Goal: Task Accomplishment & Management: Use online tool/utility

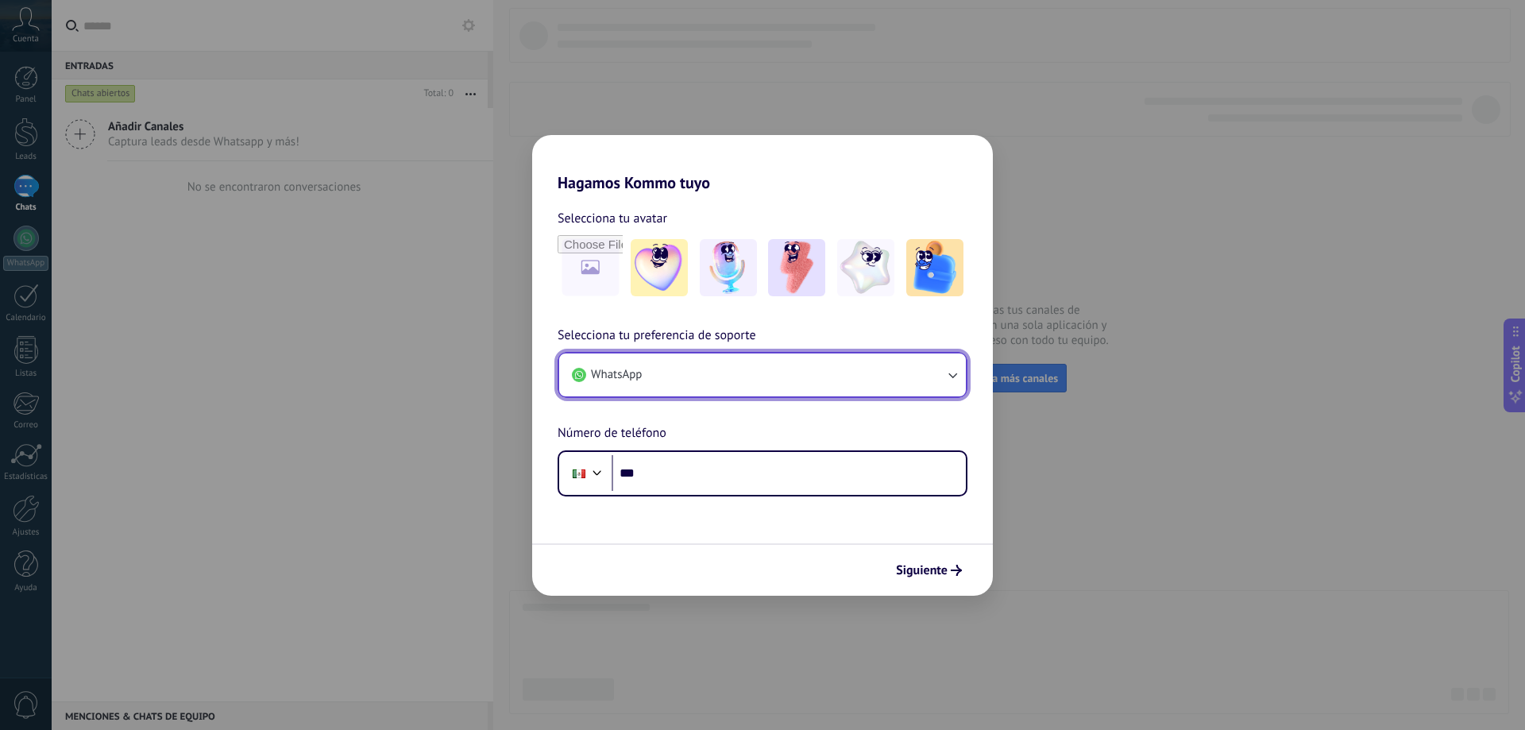
click at [694, 376] on button "WhatsApp" at bounding box center [762, 374] width 407 height 43
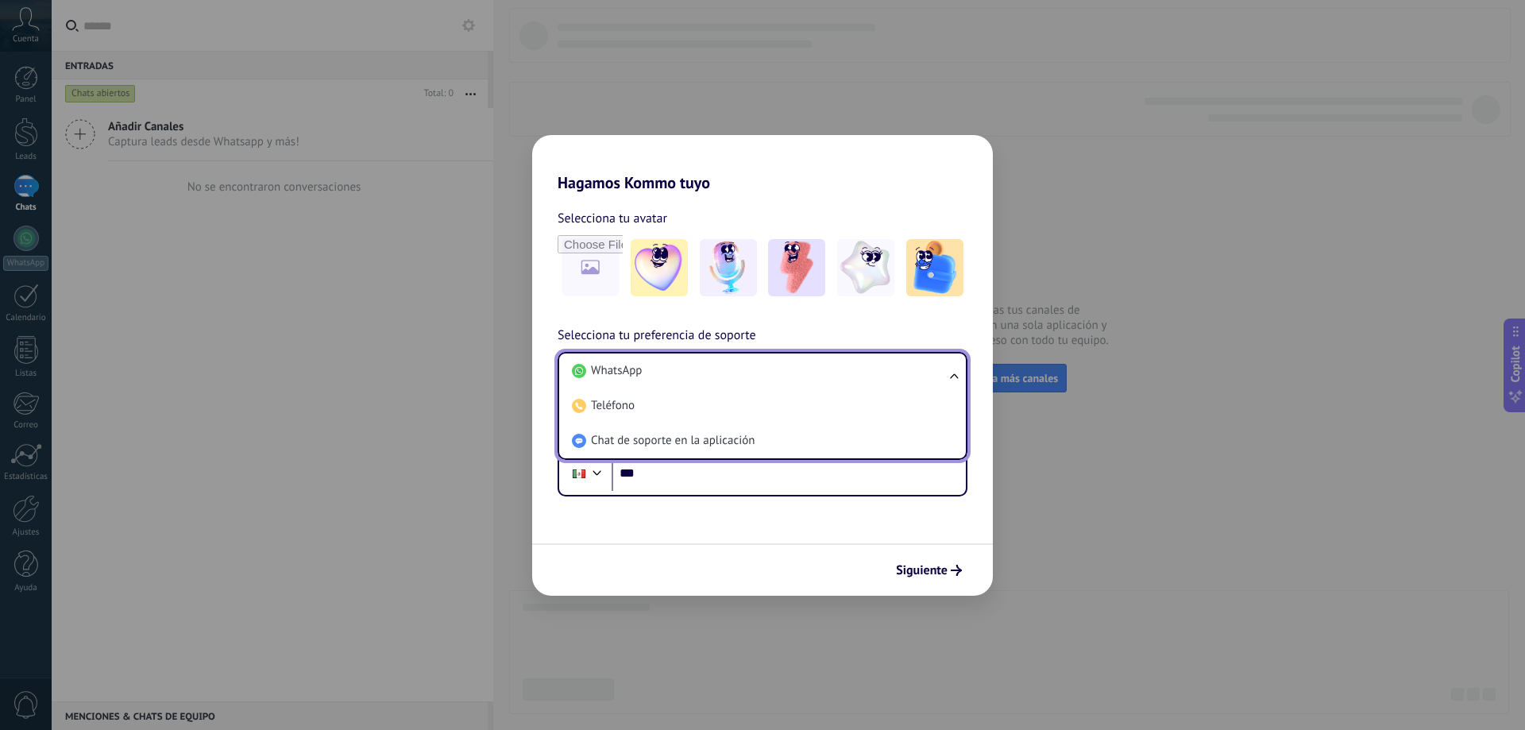
click at [694, 376] on li "WhatsApp" at bounding box center [759, 370] width 388 height 35
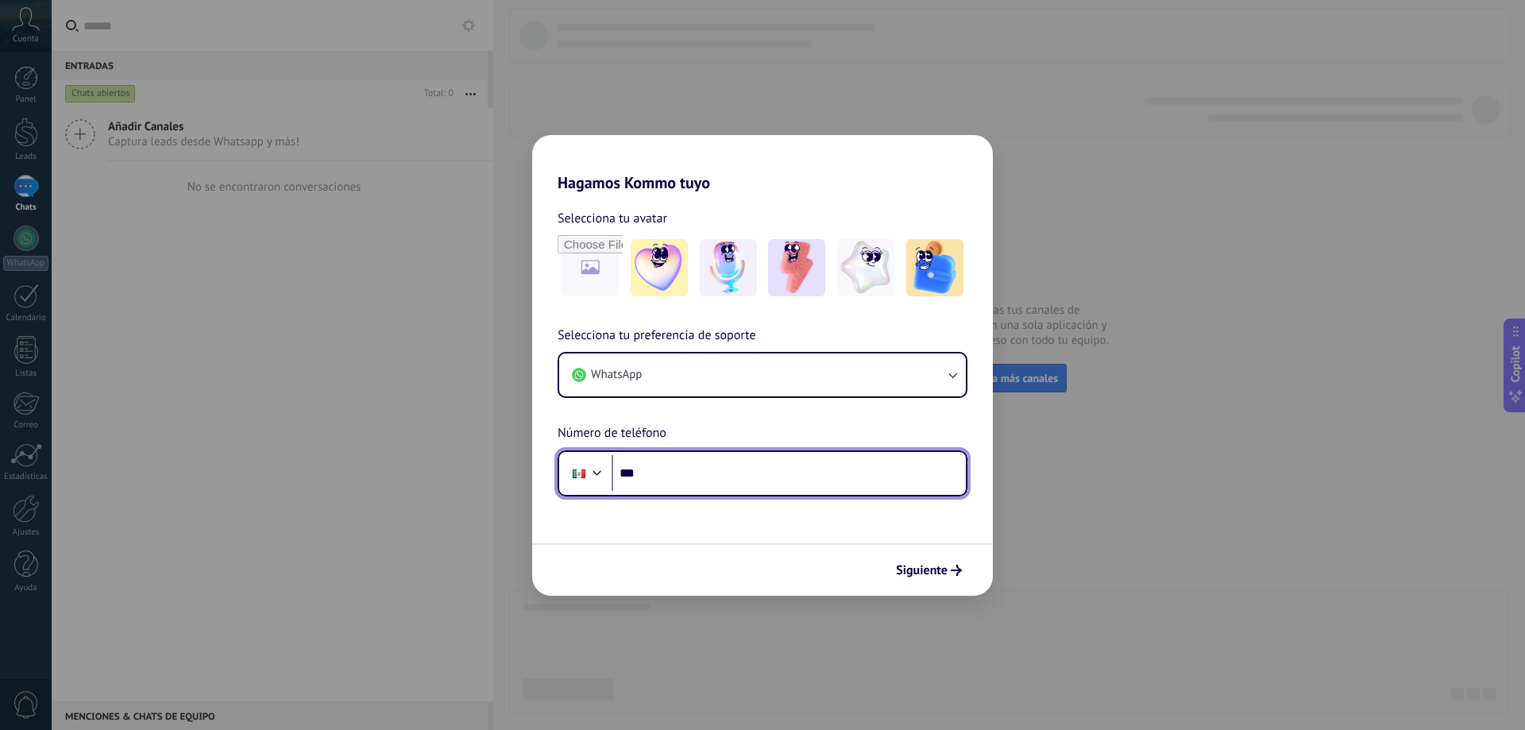
click at [695, 465] on input "***" at bounding box center [789, 473] width 354 height 37
type input "**********"
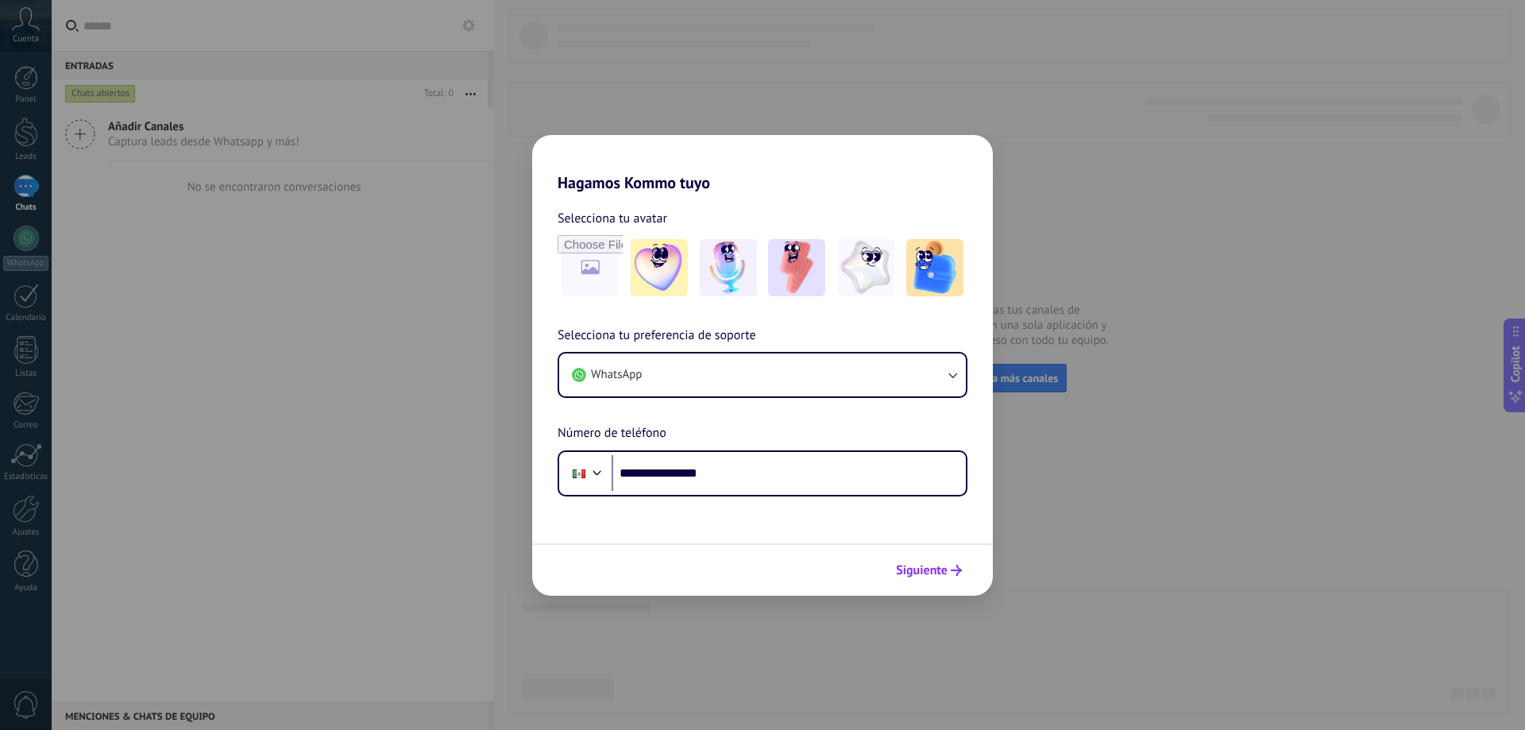
click at [913, 566] on span "Siguiente" at bounding box center [922, 570] width 52 height 11
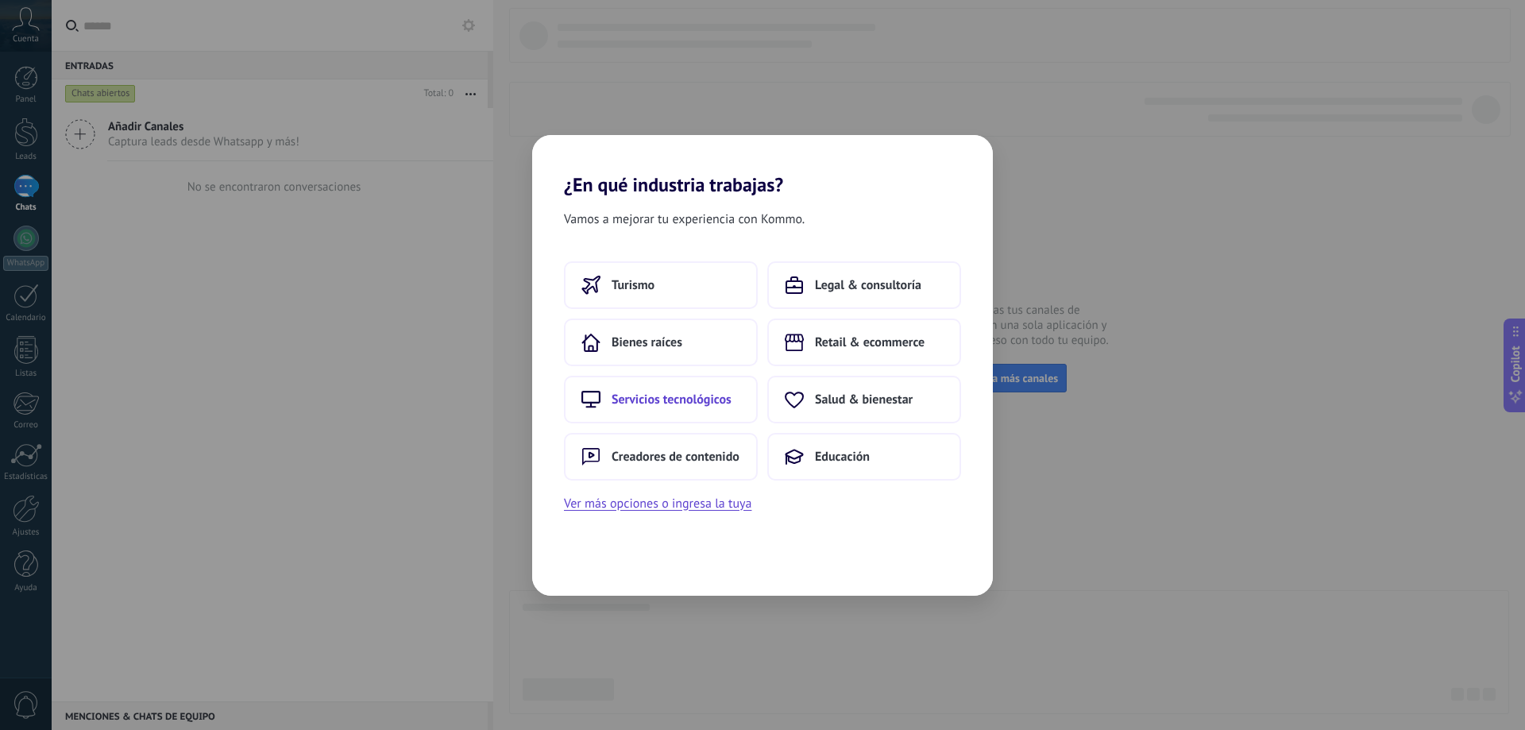
click at [693, 393] on span "Servicios tecnológicos" at bounding box center [672, 400] width 120 height 16
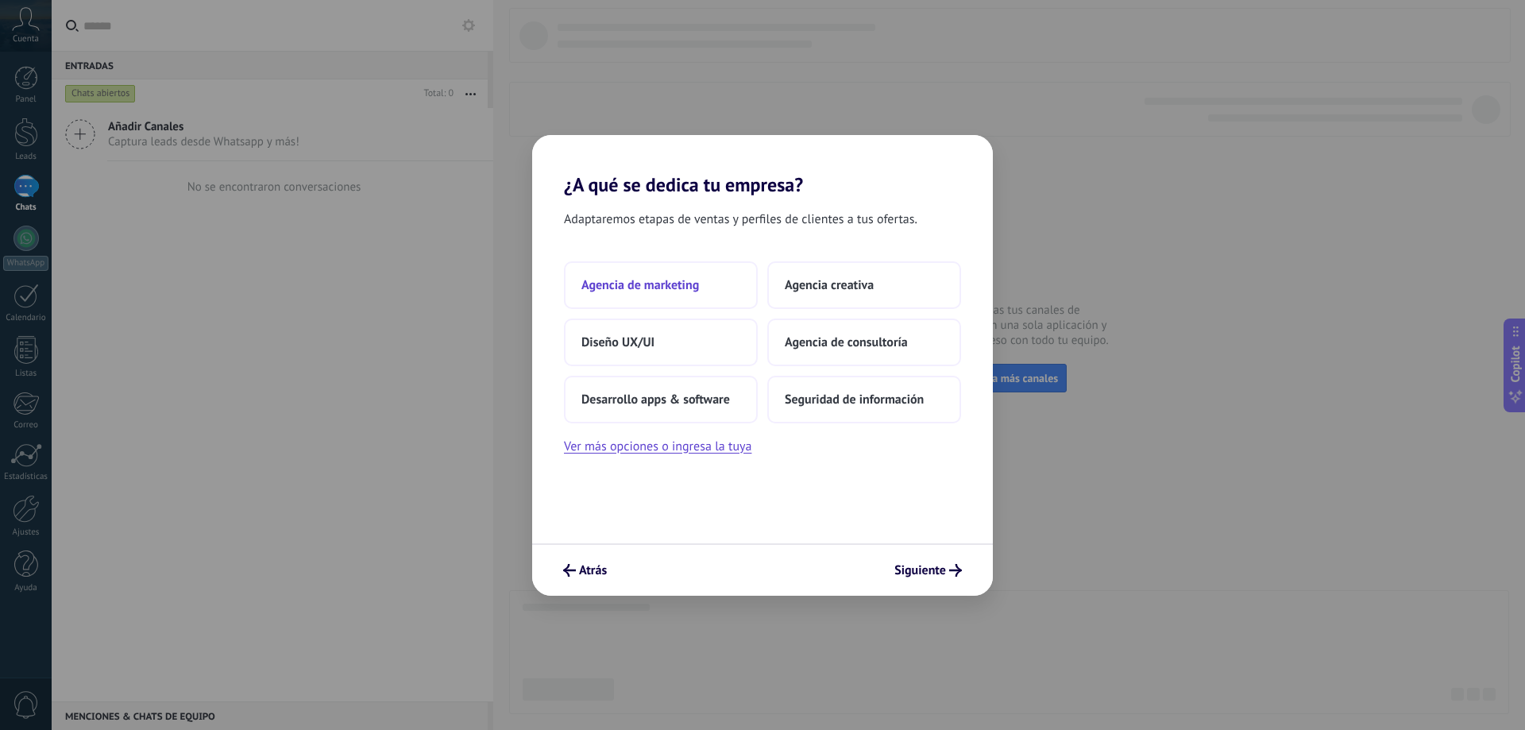
click at [681, 287] on span "Agencia de marketing" at bounding box center [640, 285] width 118 height 16
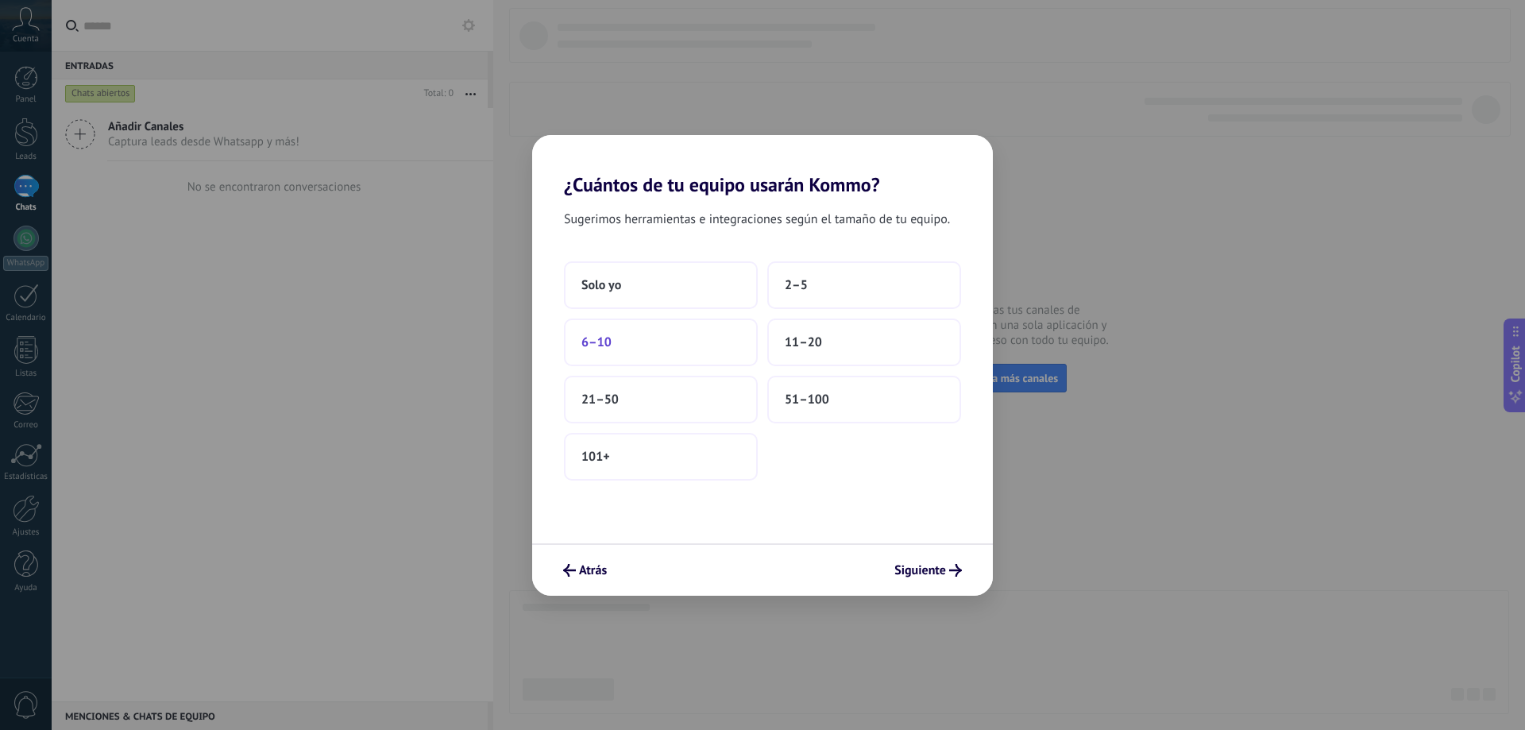
click at [685, 344] on button "6–10" at bounding box center [661, 342] width 194 height 48
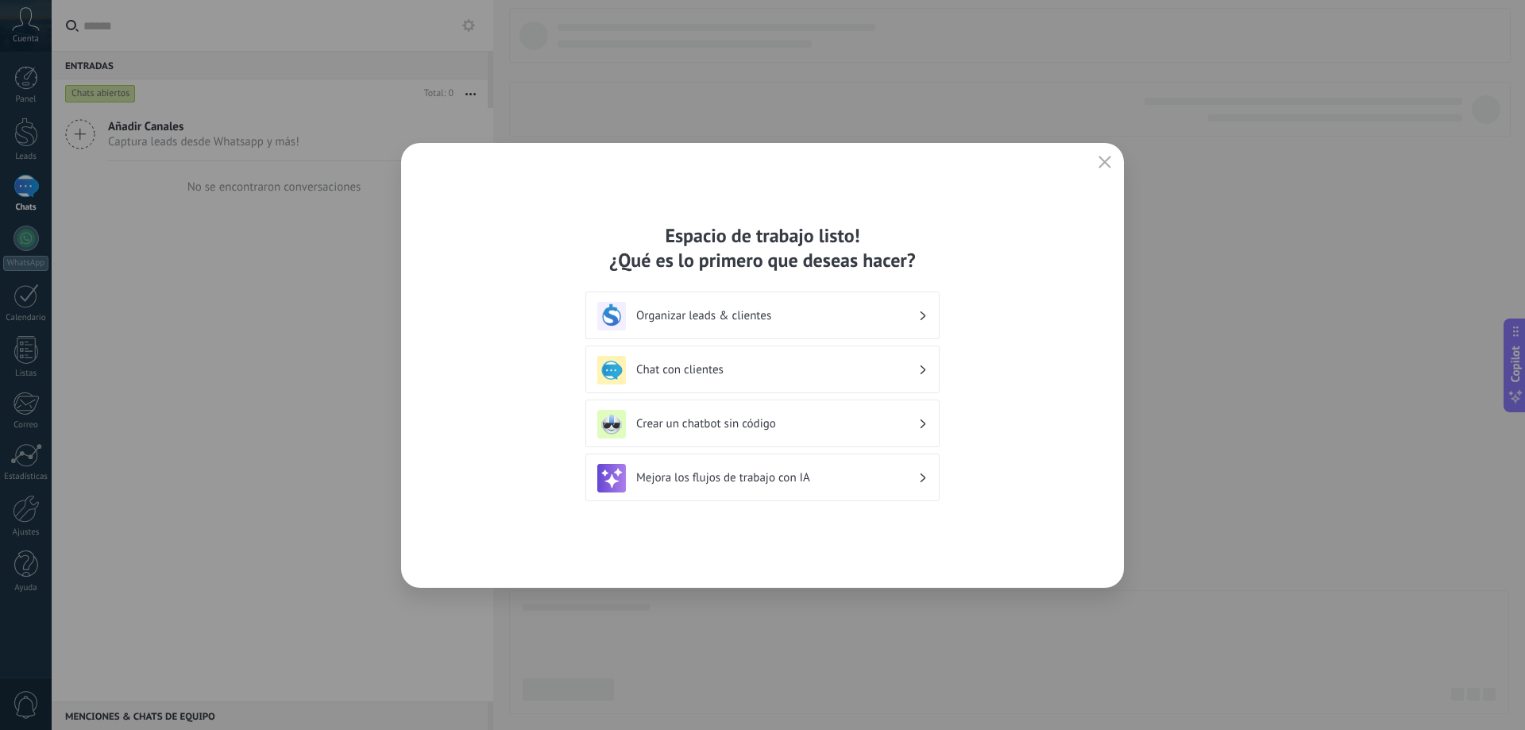
click at [766, 423] on h3 "Crear un chatbot sin código" at bounding box center [777, 423] width 282 height 15
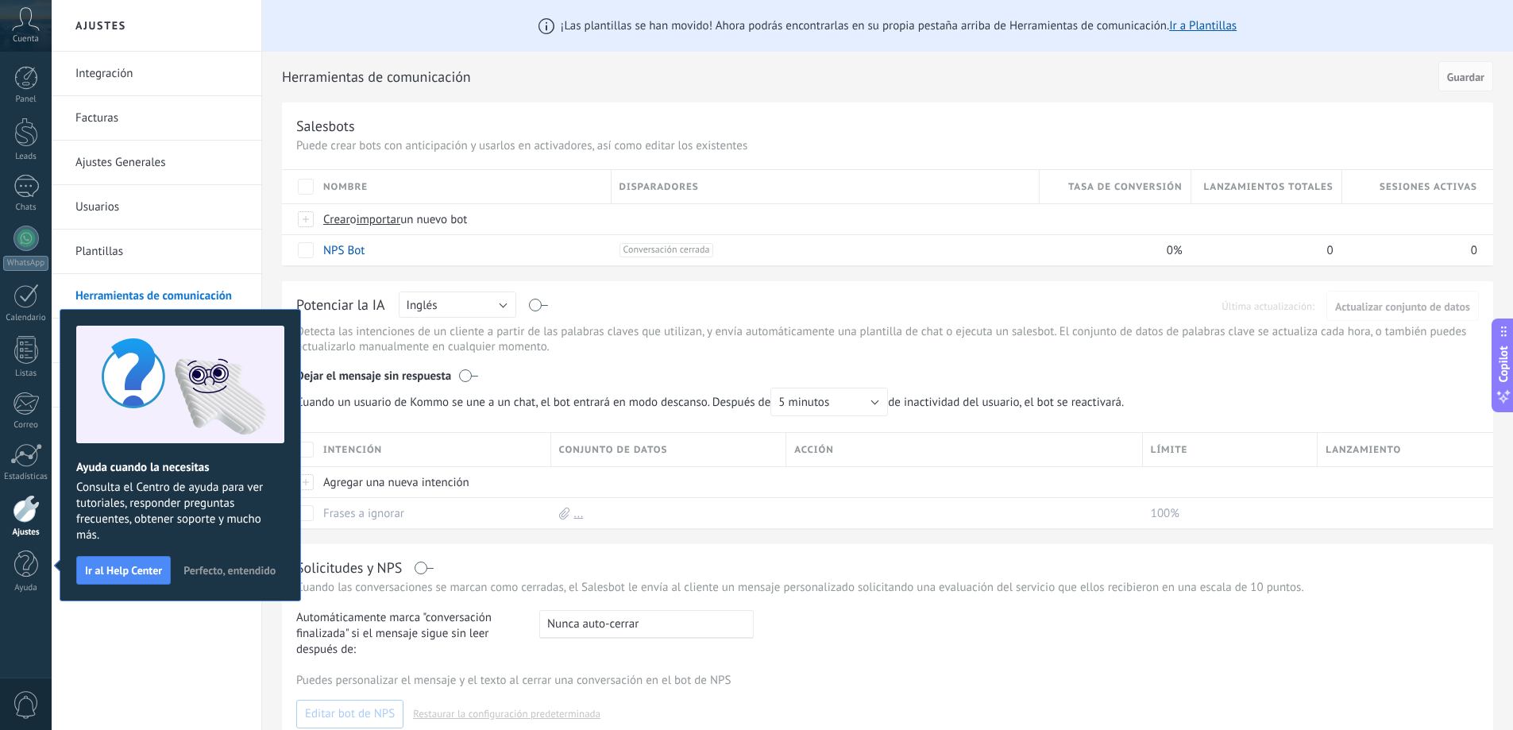
click at [654, 83] on h2 "Herramientas de comunicación" at bounding box center [857, 77] width 1151 height 32
click at [224, 573] on span "Perfecto, entendido" at bounding box center [229, 570] width 92 height 11
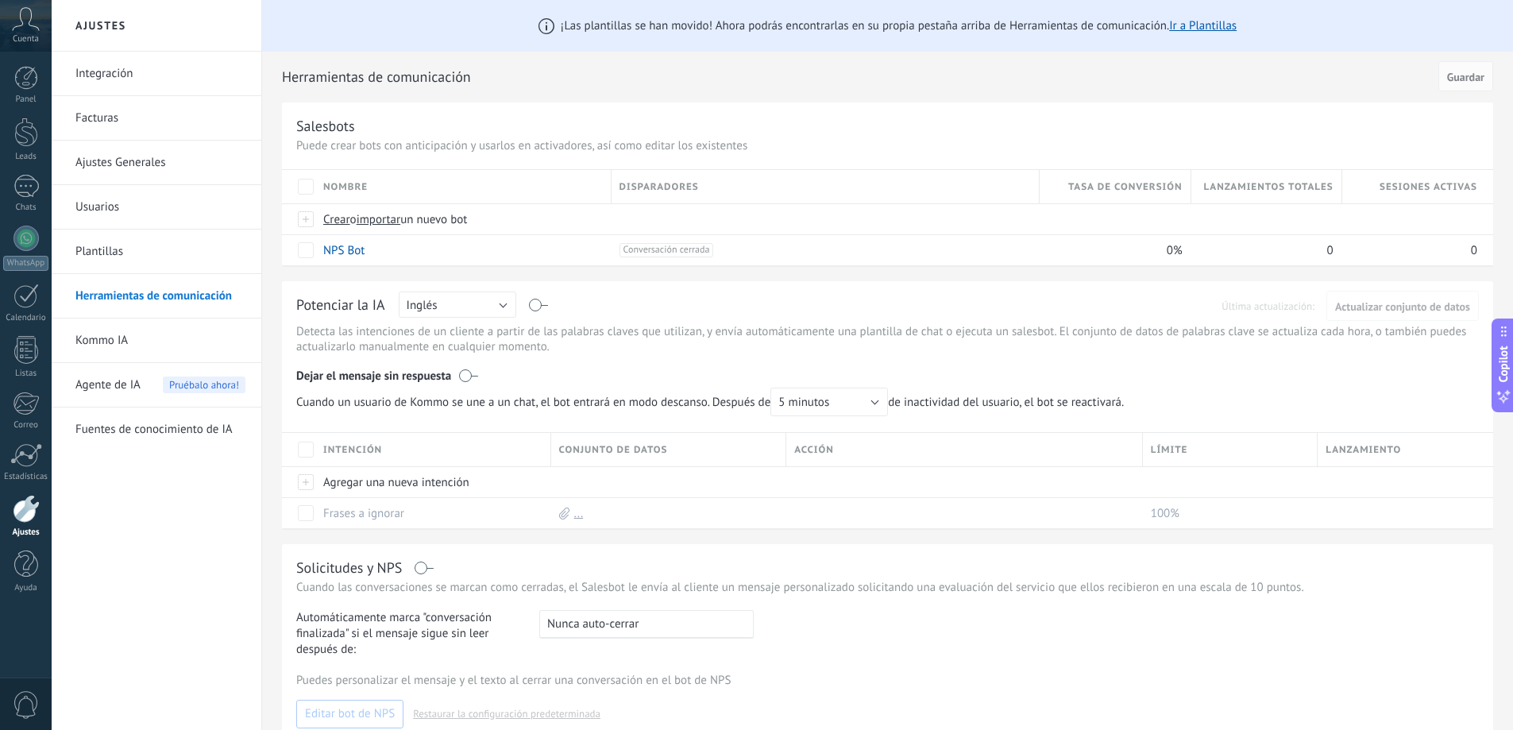
click at [157, 86] on link "Integración" at bounding box center [160, 74] width 170 height 44
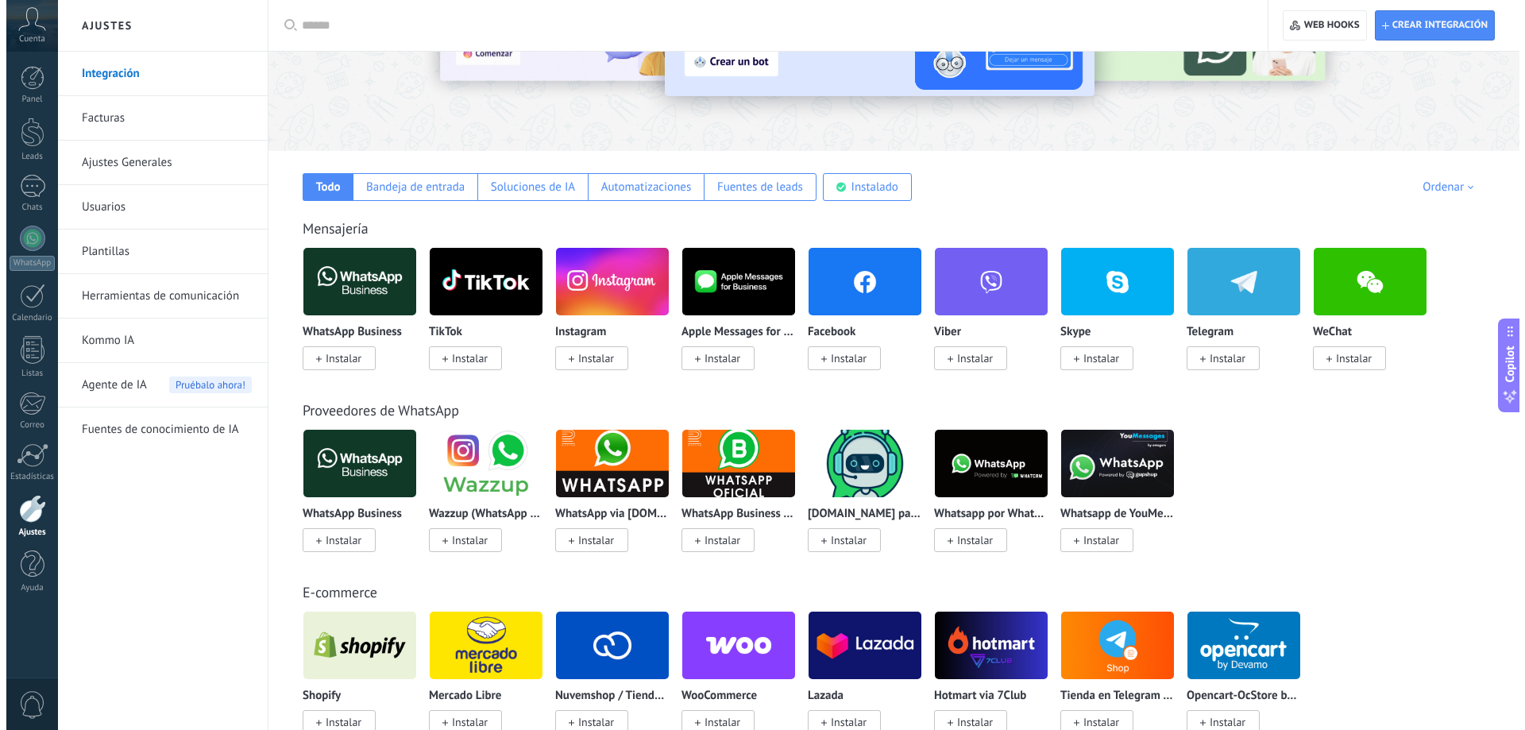
scroll to position [159, 0]
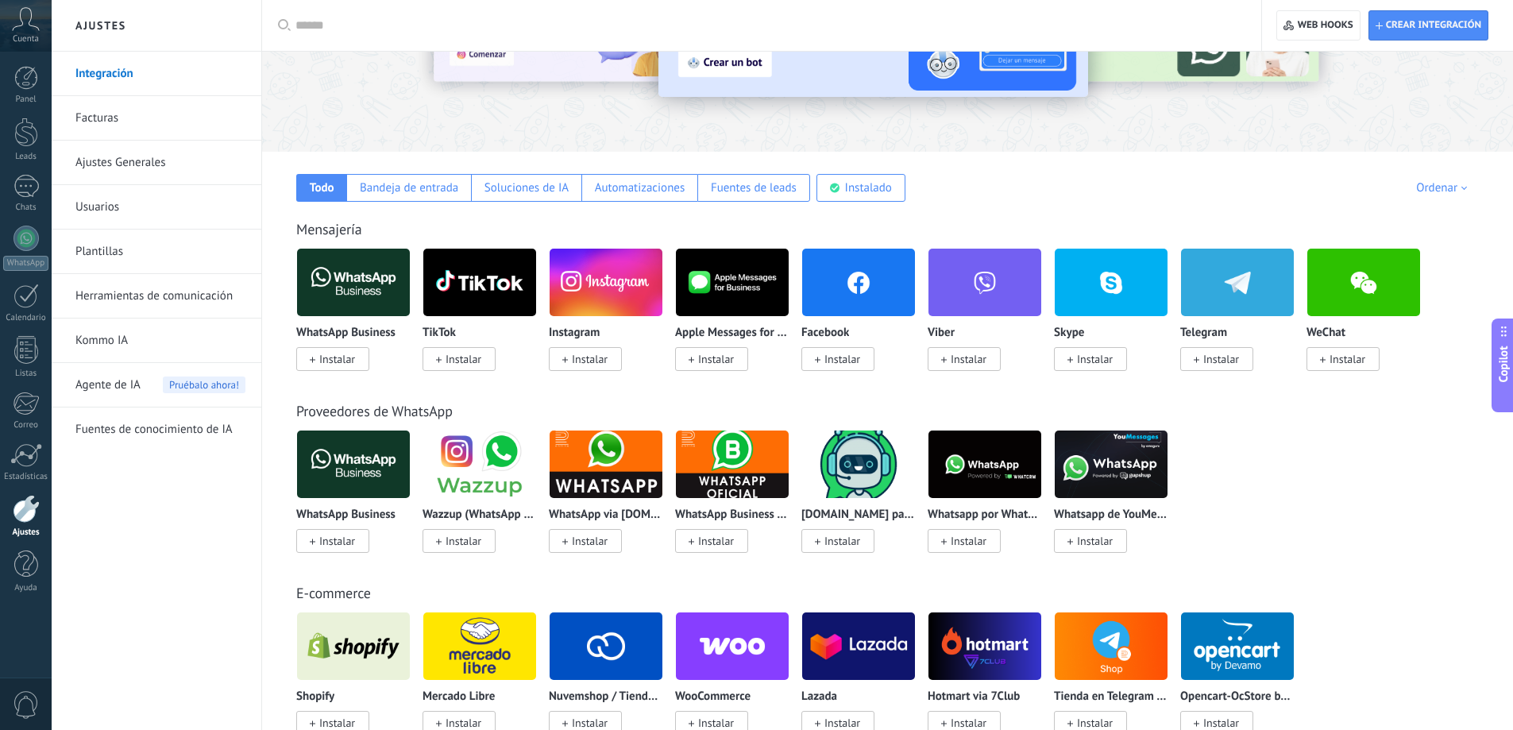
click at [348, 358] on span "Instalar" at bounding box center [337, 359] width 36 height 14
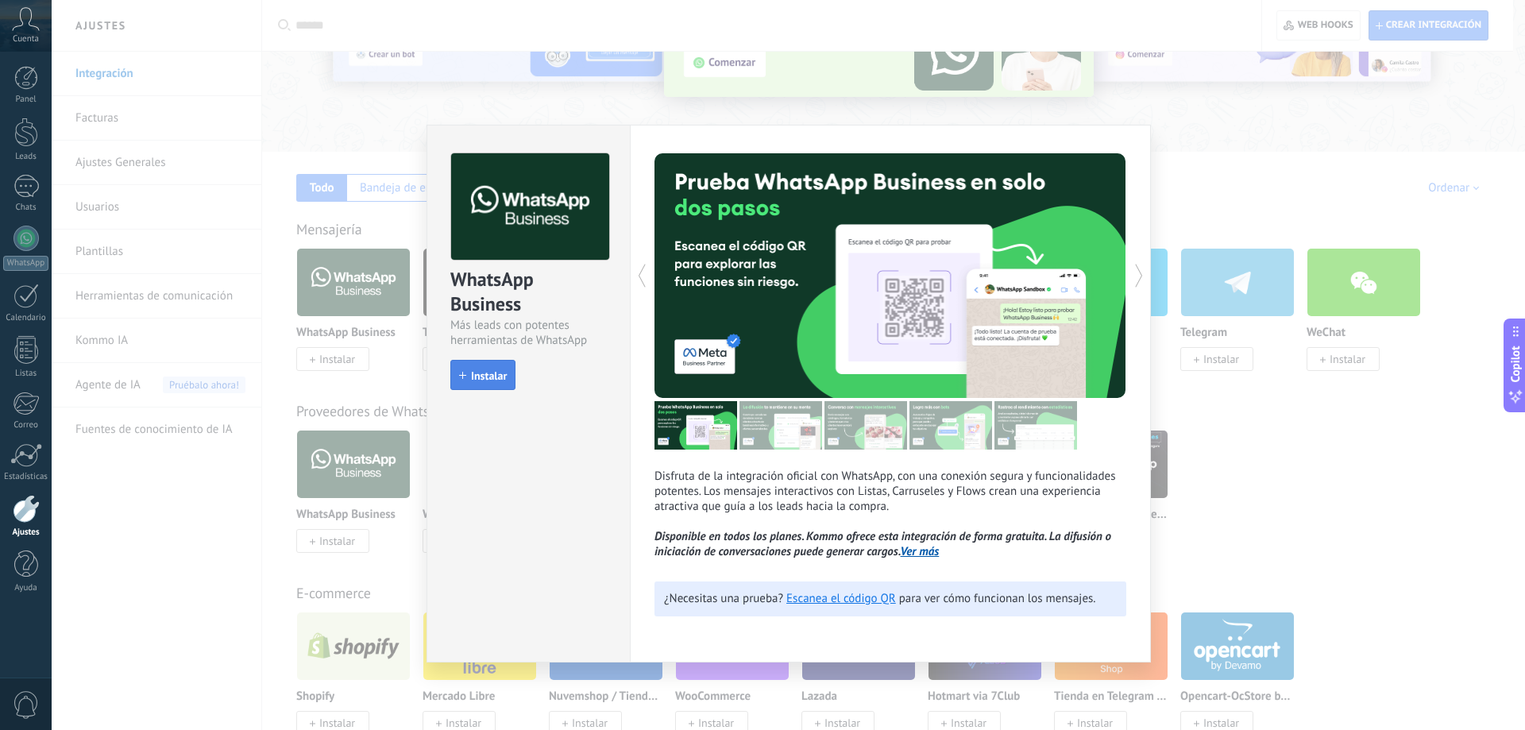
click at [499, 380] on span "Instalar" at bounding box center [489, 375] width 36 height 11
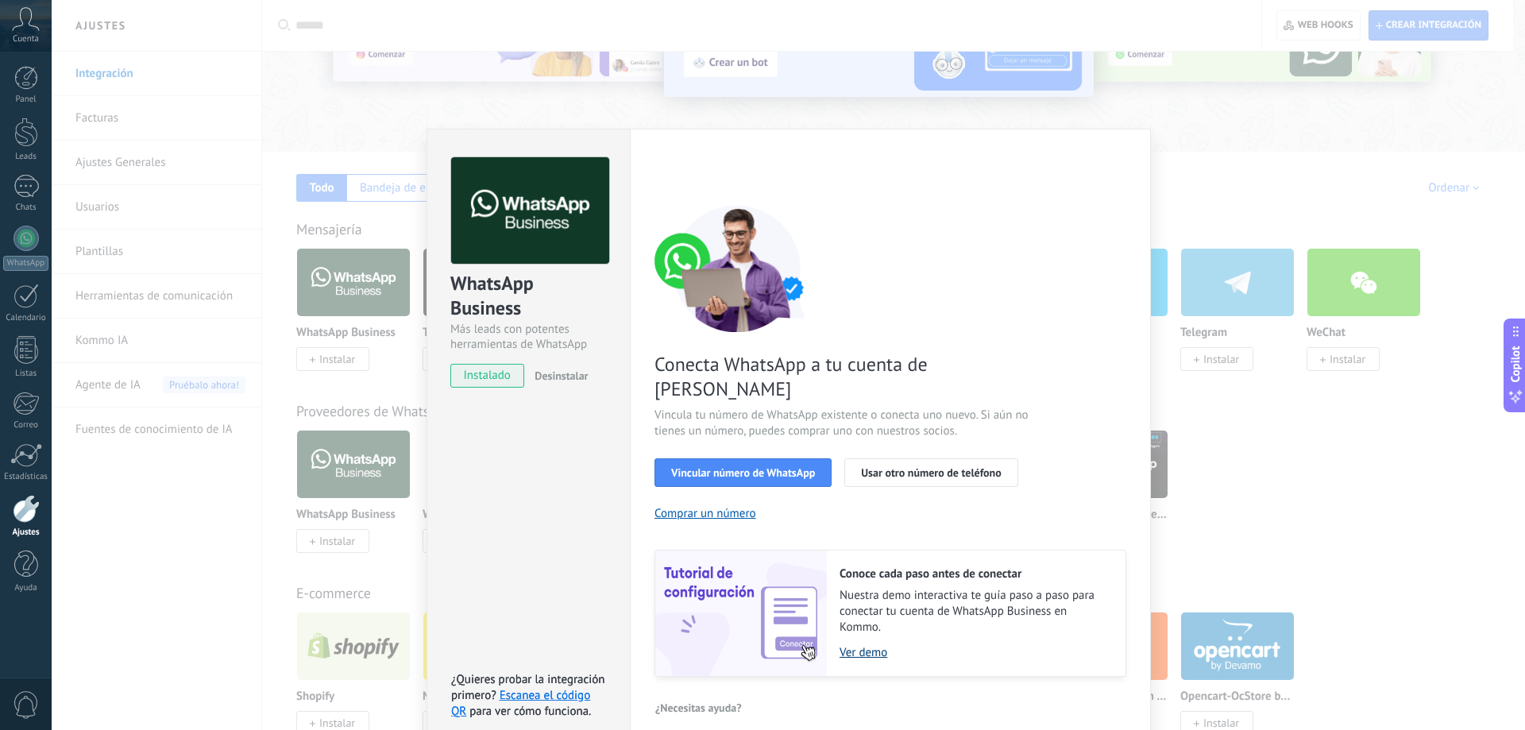
click at [871, 645] on link "Ver demo" at bounding box center [974, 652] width 270 height 15
click at [784, 467] on span "Vincular número de WhatsApp" at bounding box center [743, 472] width 144 height 11
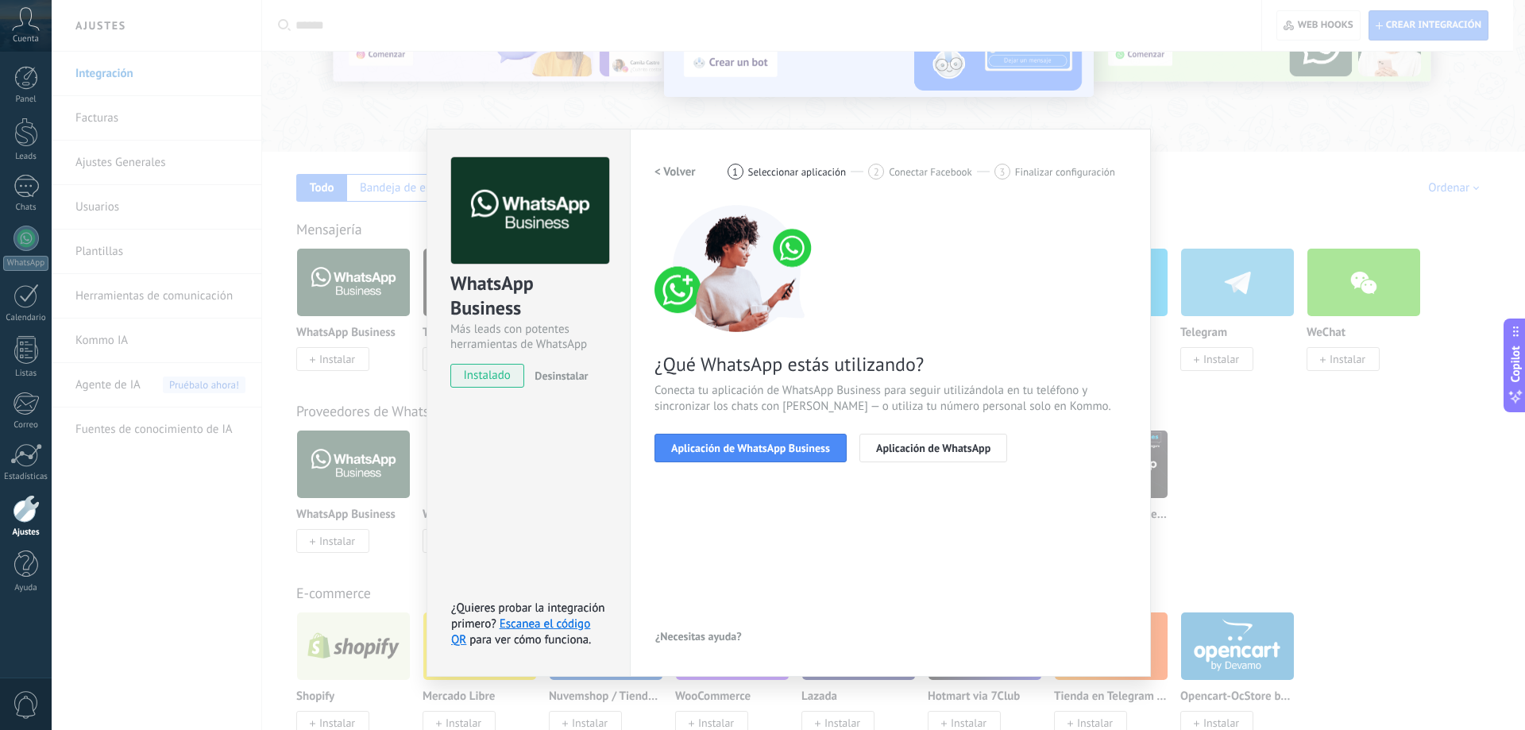
click at [784, 453] on span "Aplicación de WhatsApp Business" at bounding box center [750, 447] width 159 height 11
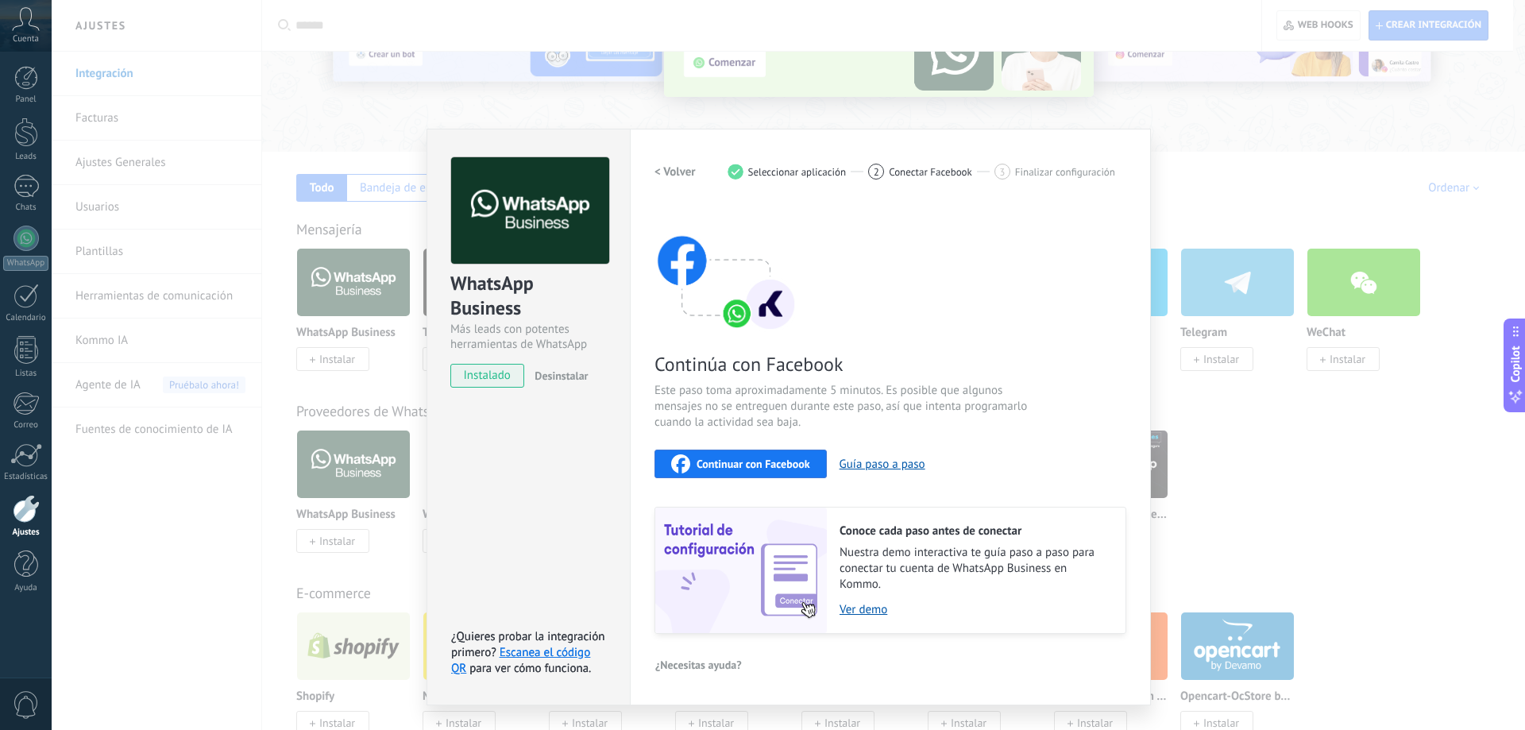
click at [793, 472] on div "Continuar con Facebook" at bounding box center [740, 463] width 139 height 19
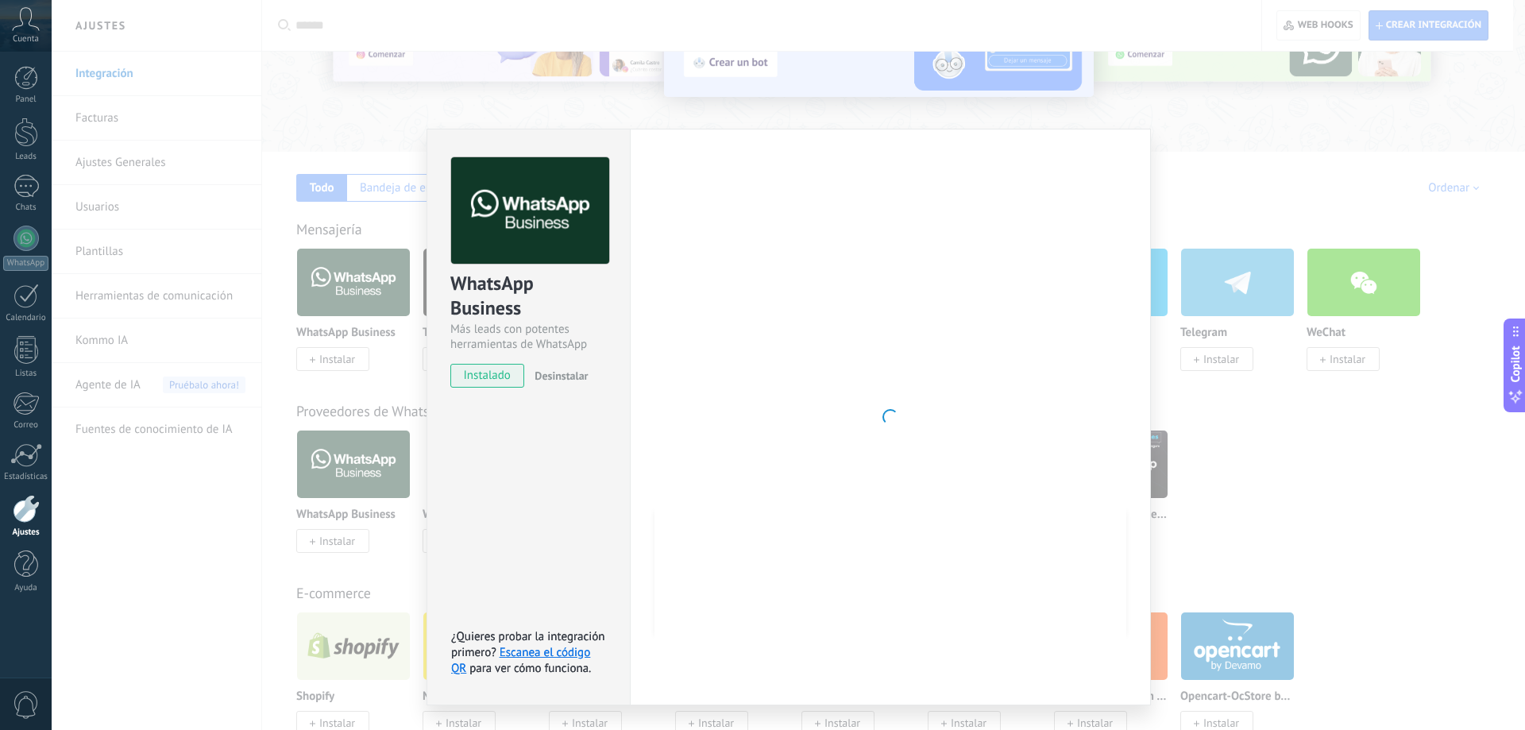
drag, startPoint x: 1218, startPoint y: 186, endPoint x: 1207, endPoint y: 185, distance: 11.1
click at [1218, 186] on div "WhatsApp Business Más leads con potentes herramientas de WhatsApp instalado Des…" at bounding box center [788, 365] width 1473 height 730
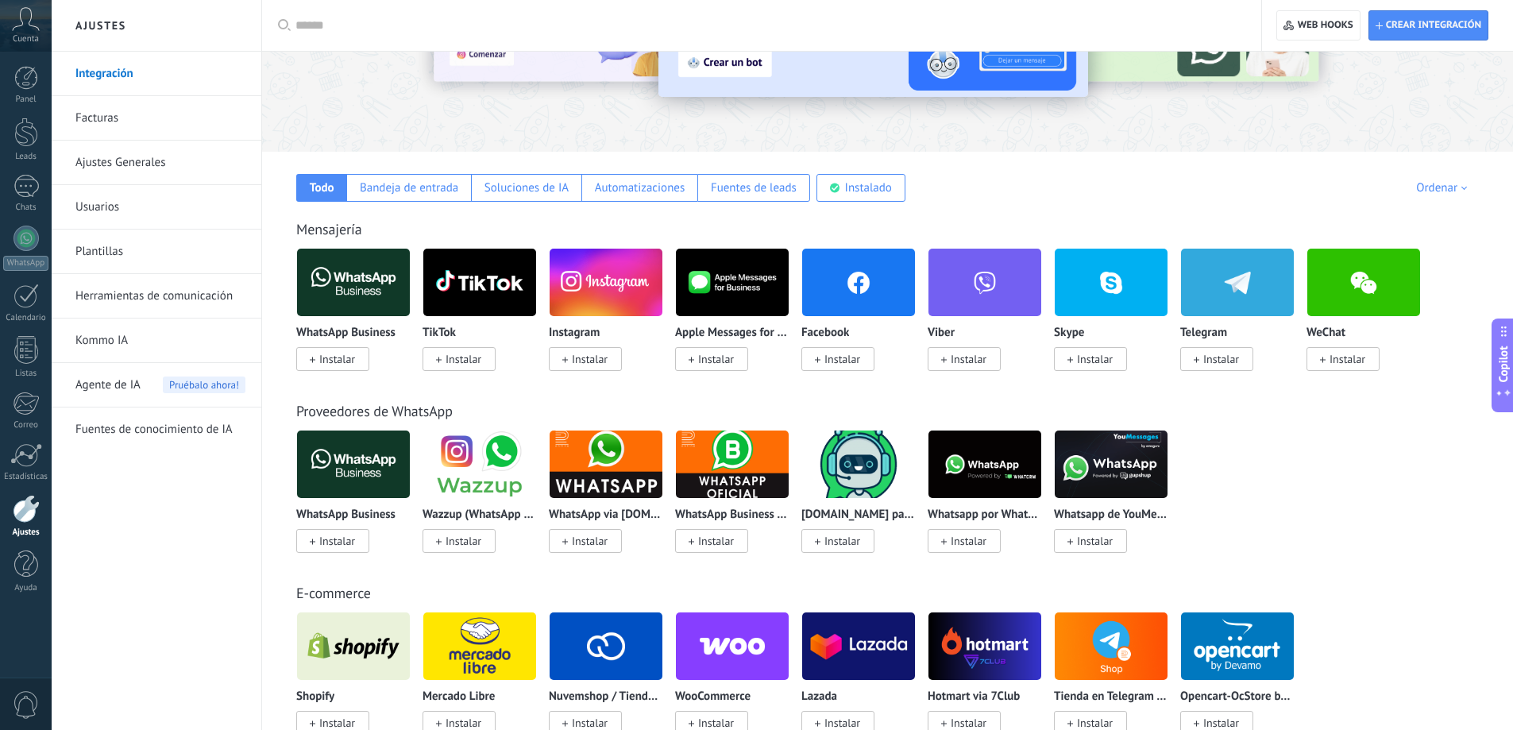
click at [352, 359] on span "Instalar" at bounding box center [337, 359] width 36 height 14
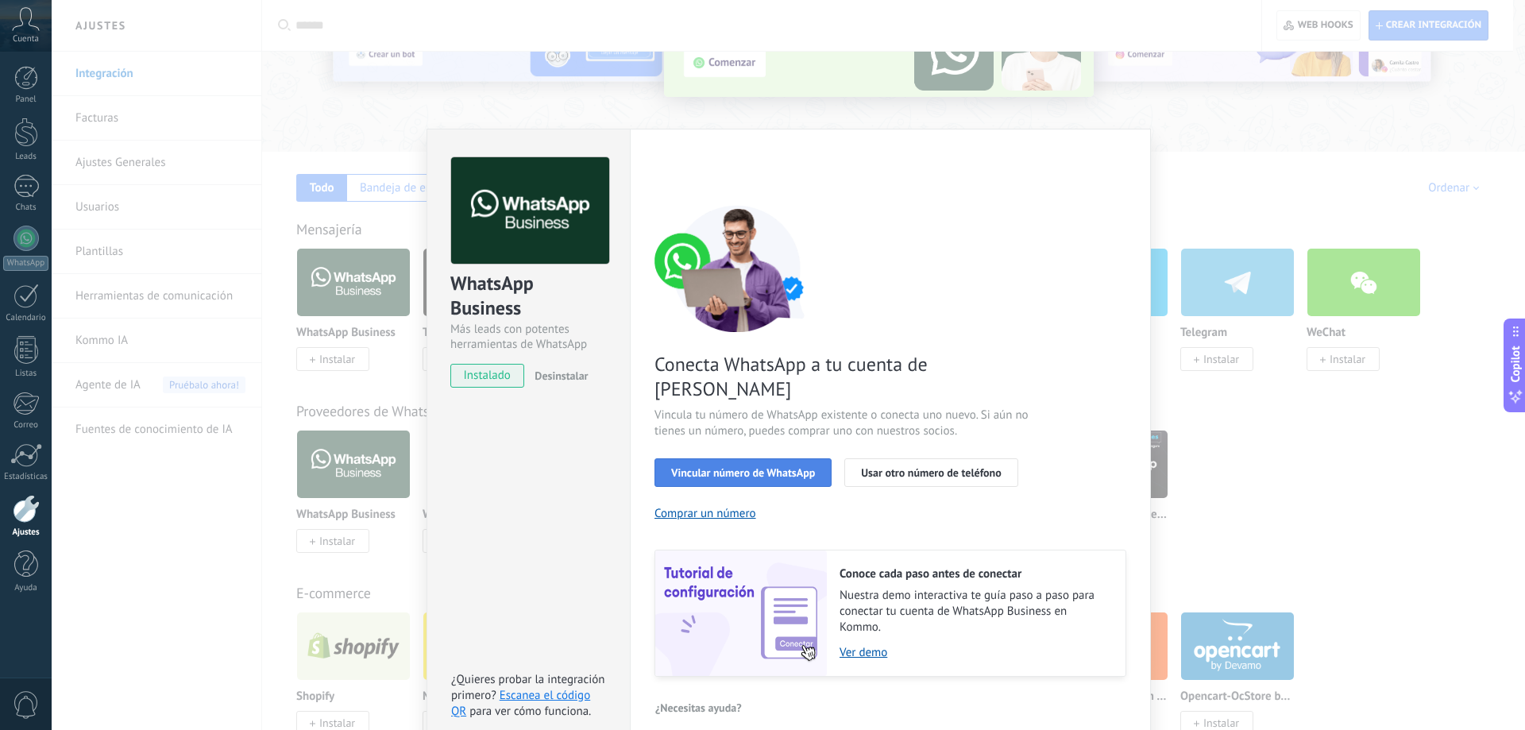
click at [753, 467] on span "Vincular número de WhatsApp" at bounding box center [743, 472] width 144 height 11
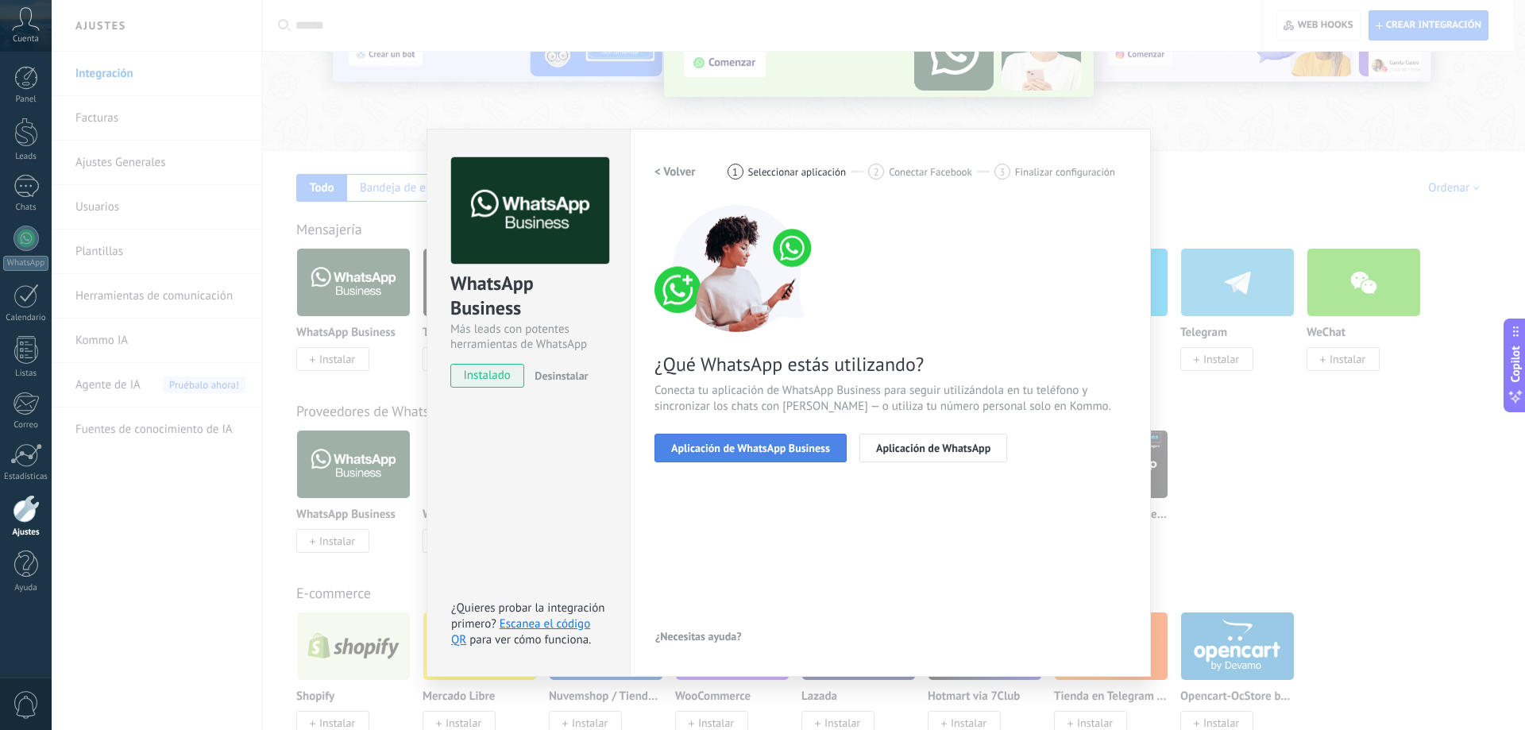
click at [747, 450] on span "Aplicación de WhatsApp Business" at bounding box center [750, 447] width 159 height 11
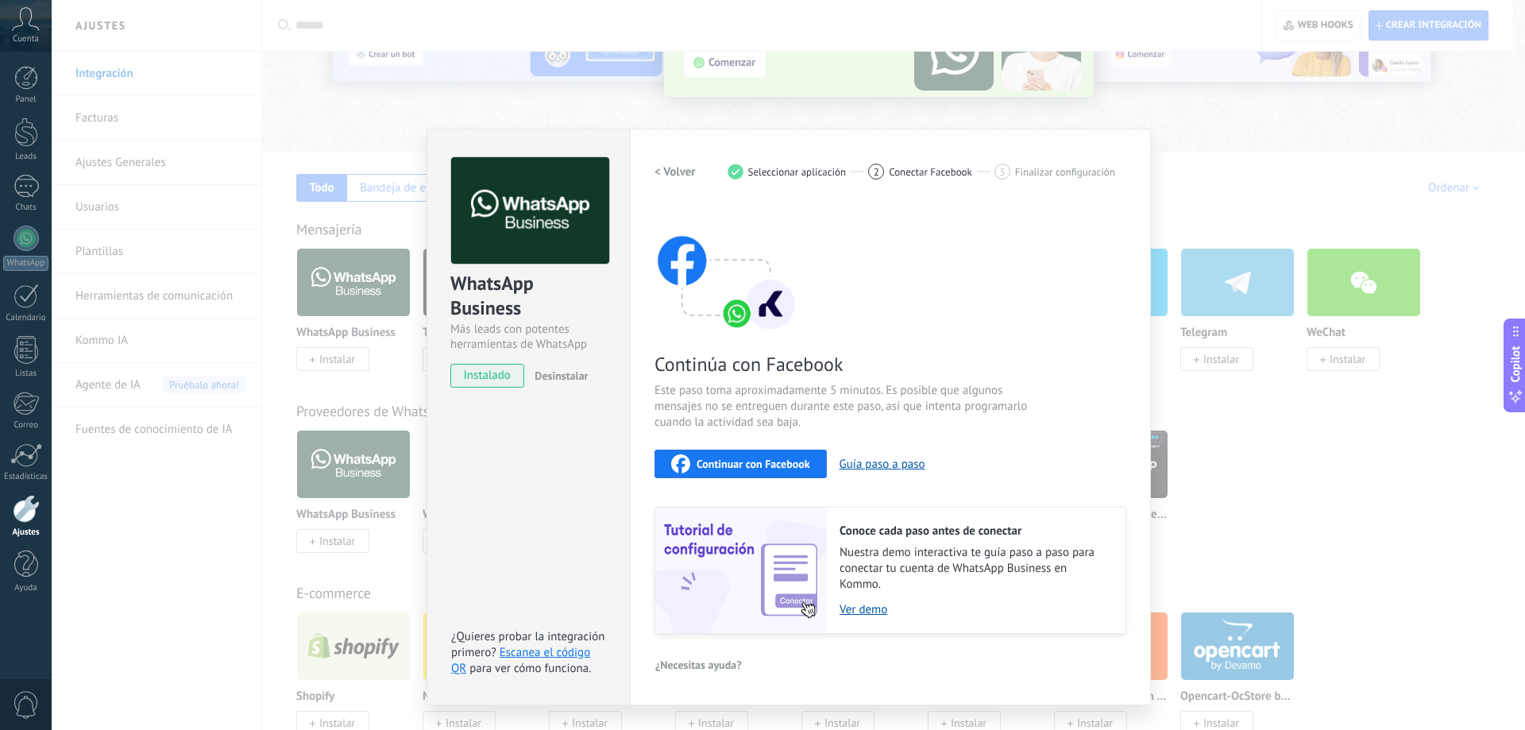
click at [780, 463] on span "Continuar con Facebook" at bounding box center [753, 463] width 114 height 11
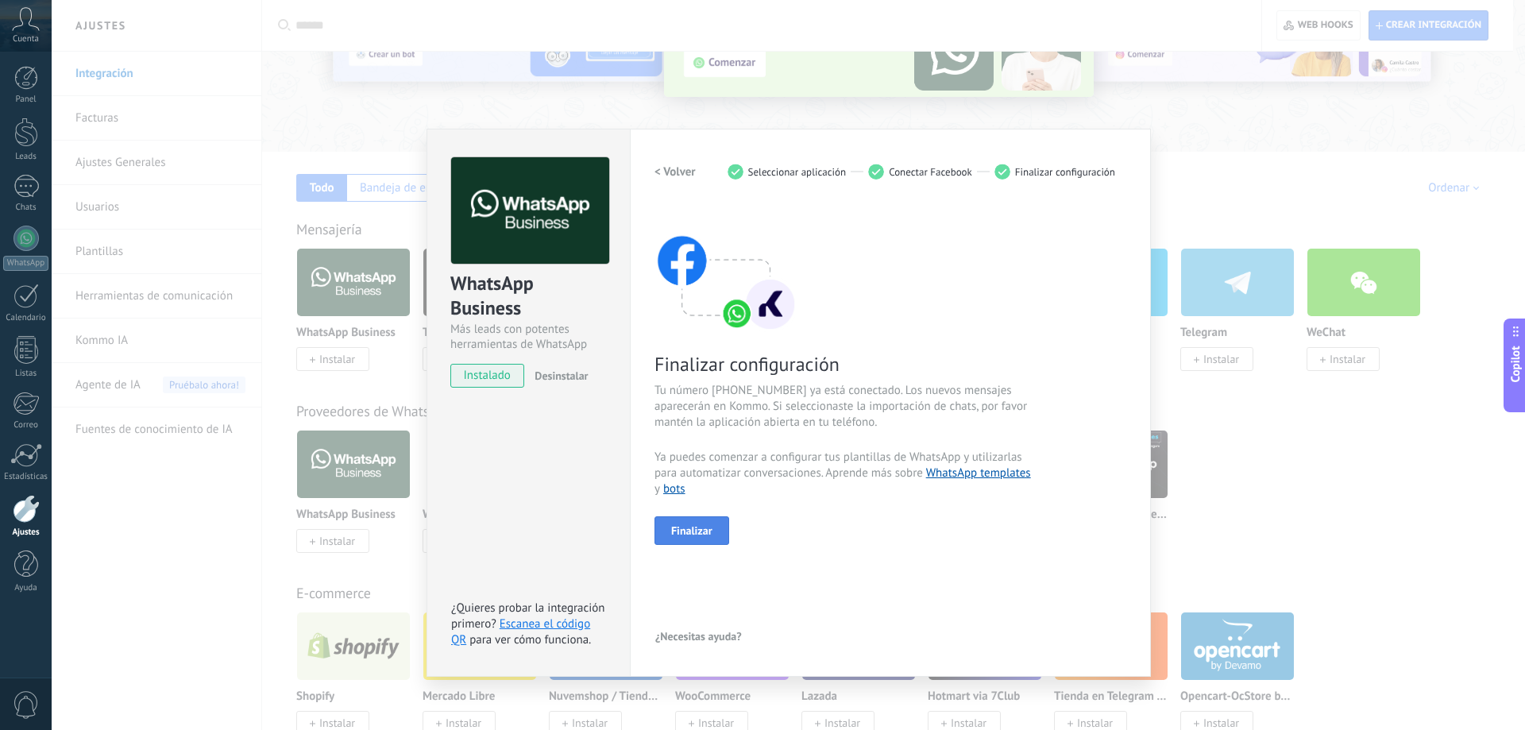
click at [701, 534] on span "Finalizar" at bounding box center [691, 530] width 41 height 11
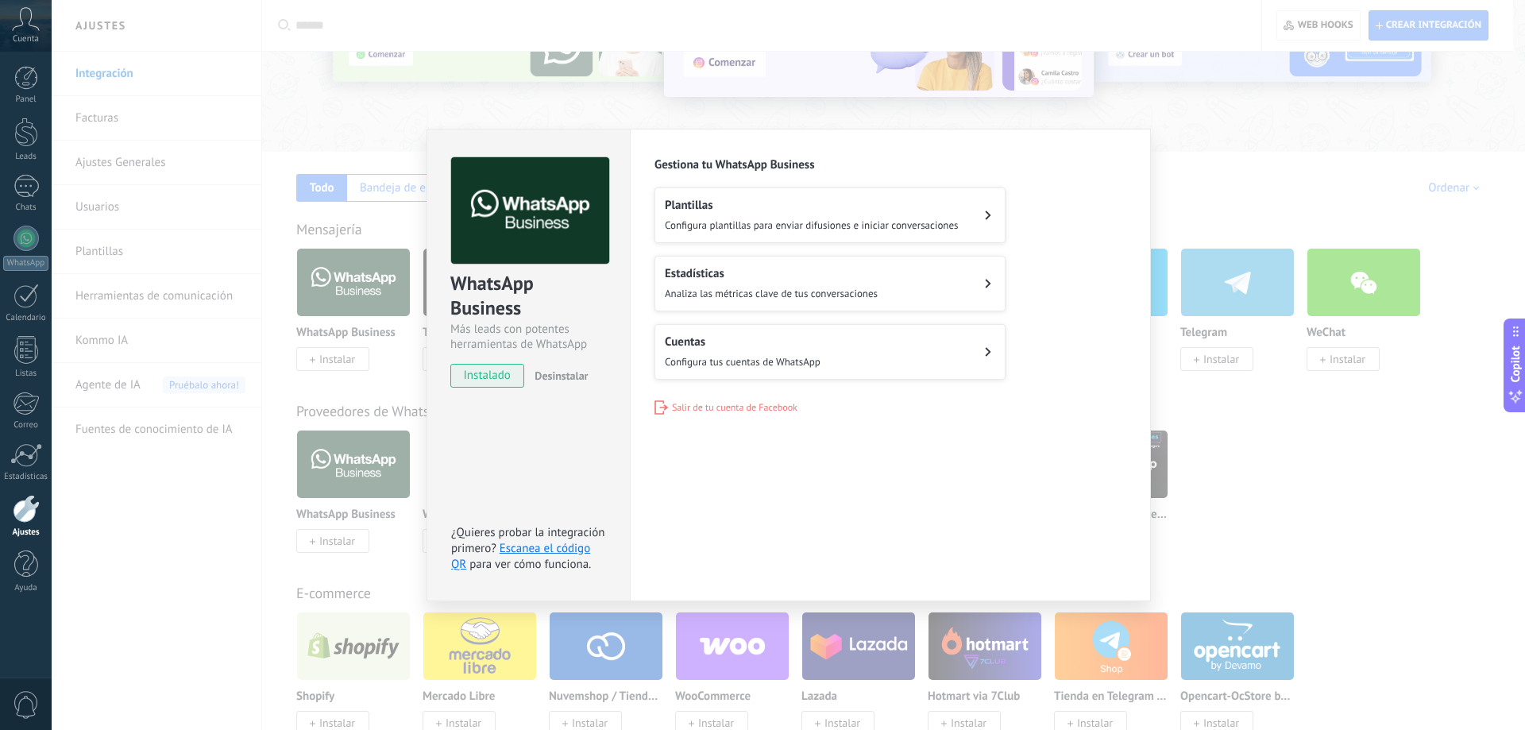
click at [803, 207] on h2 "Plantillas" at bounding box center [812, 205] width 294 height 15
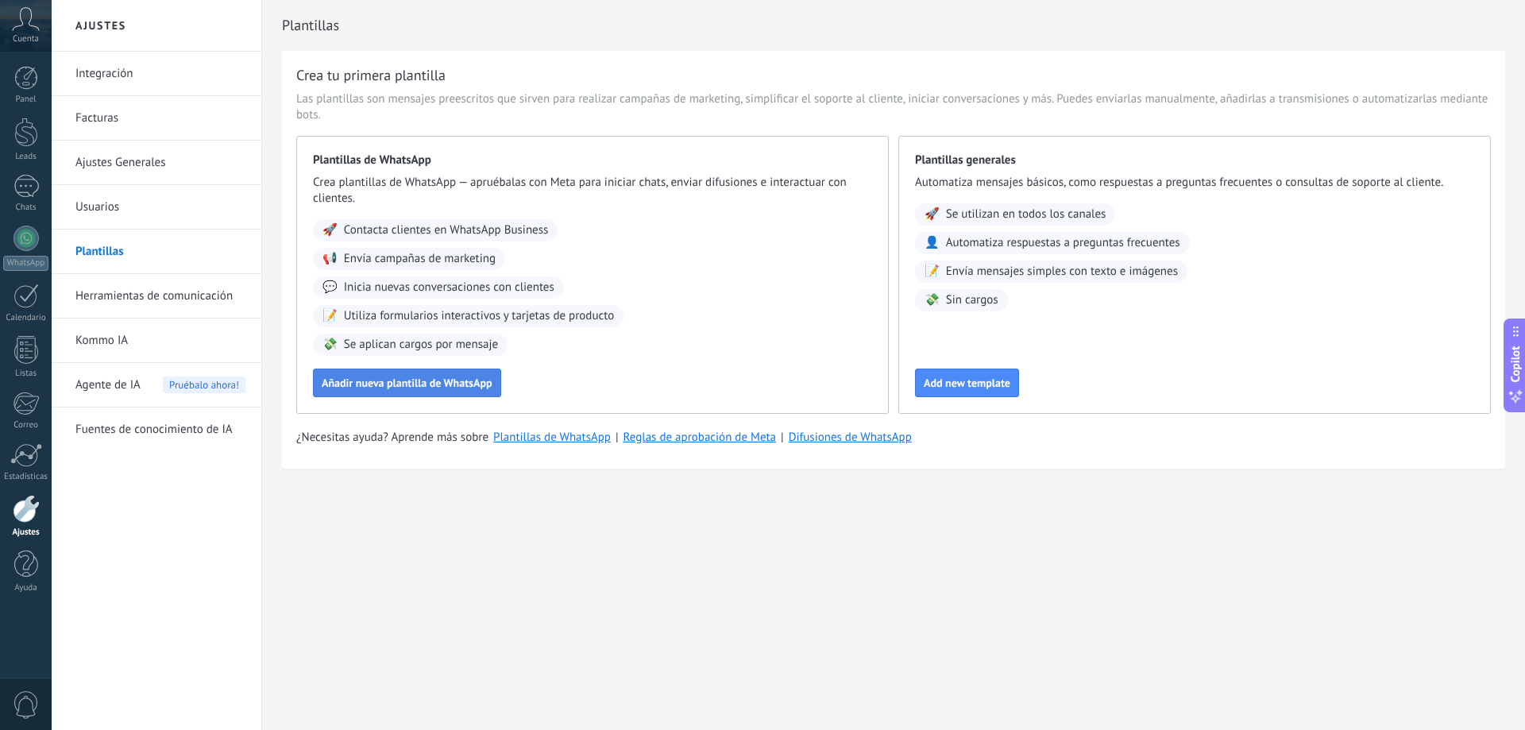
click at [466, 387] on span "Añadir nueva plantilla de WhatsApp" at bounding box center [407, 382] width 171 height 11
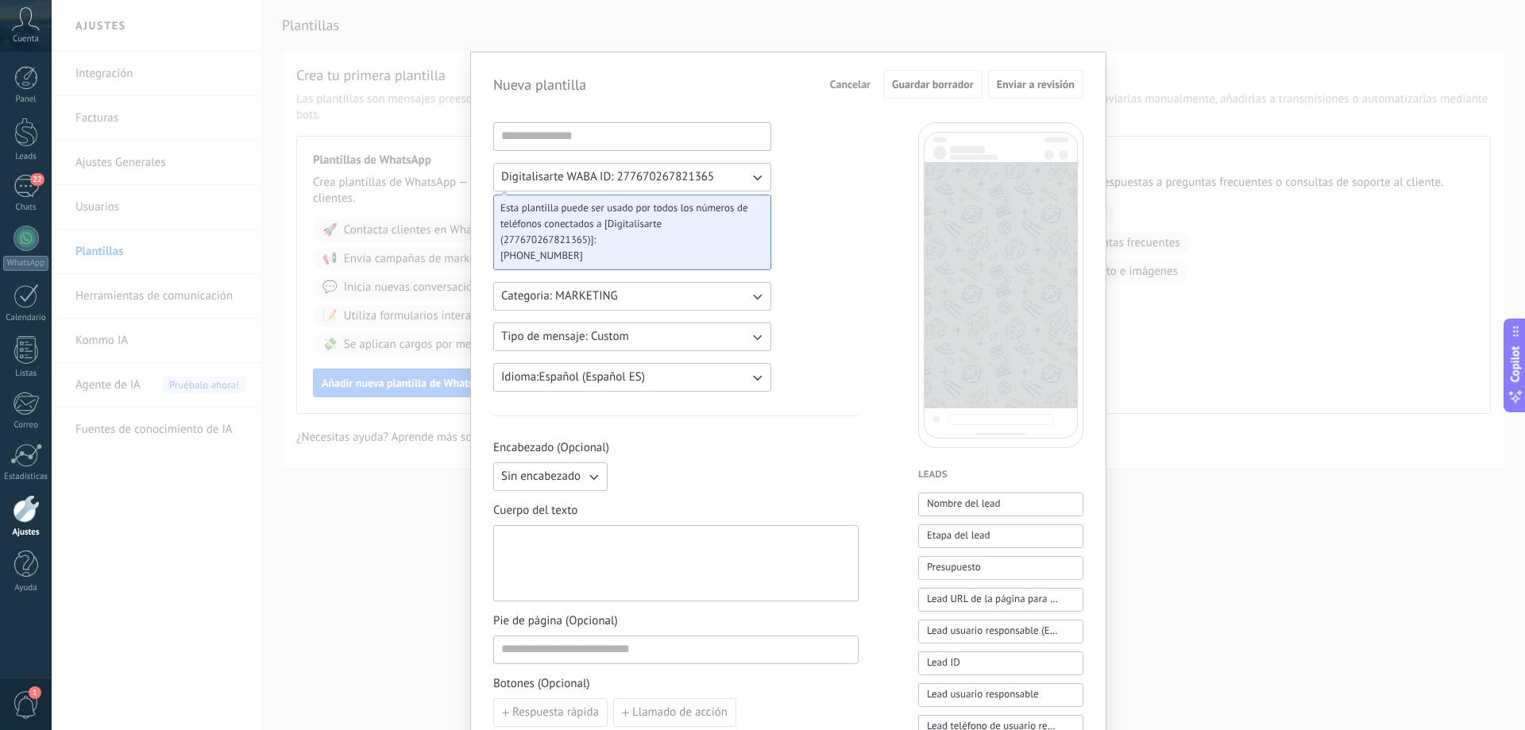
click at [852, 79] on span "Cancelar" at bounding box center [850, 84] width 41 height 11
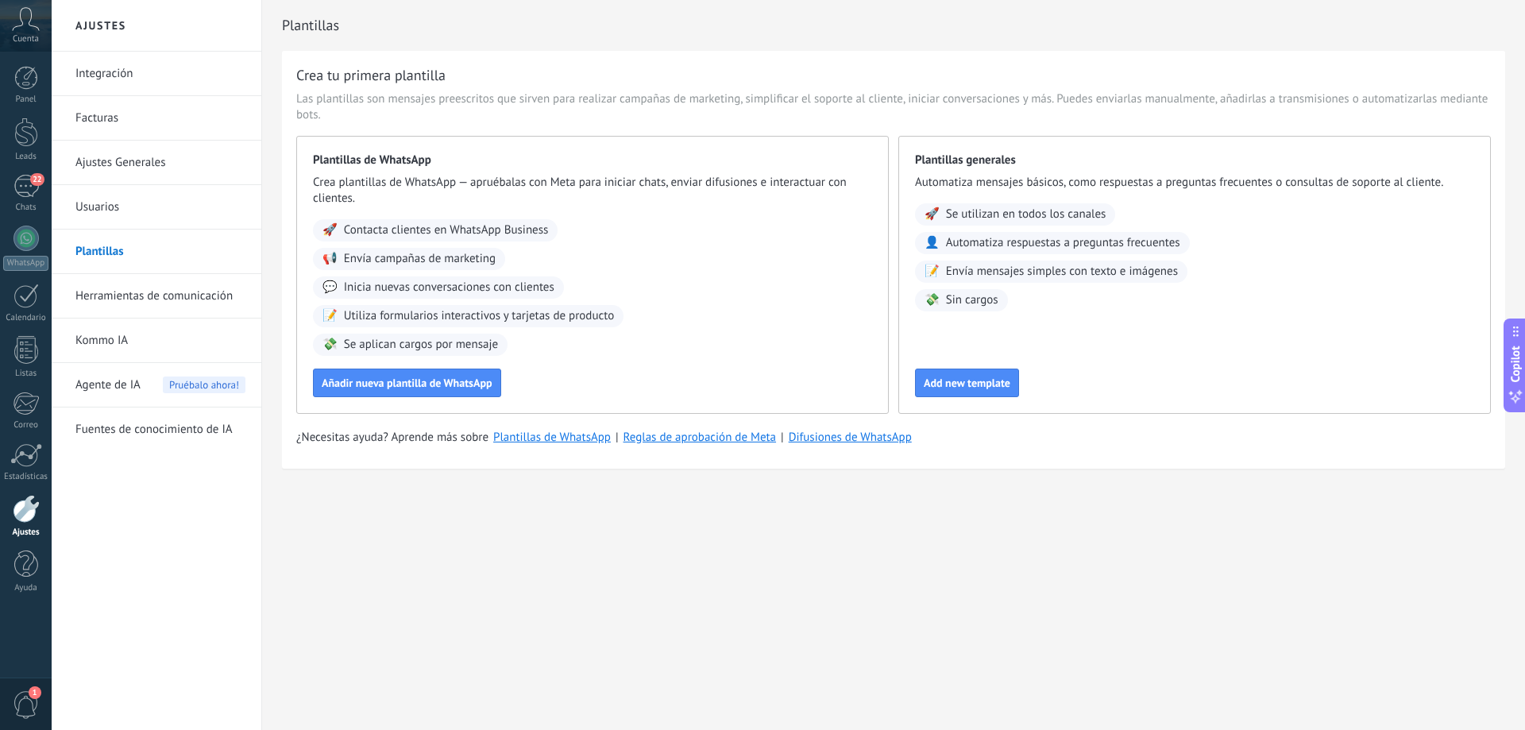
click at [165, 339] on link "Kommo IA" at bounding box center [160, 340] width 170 height 44
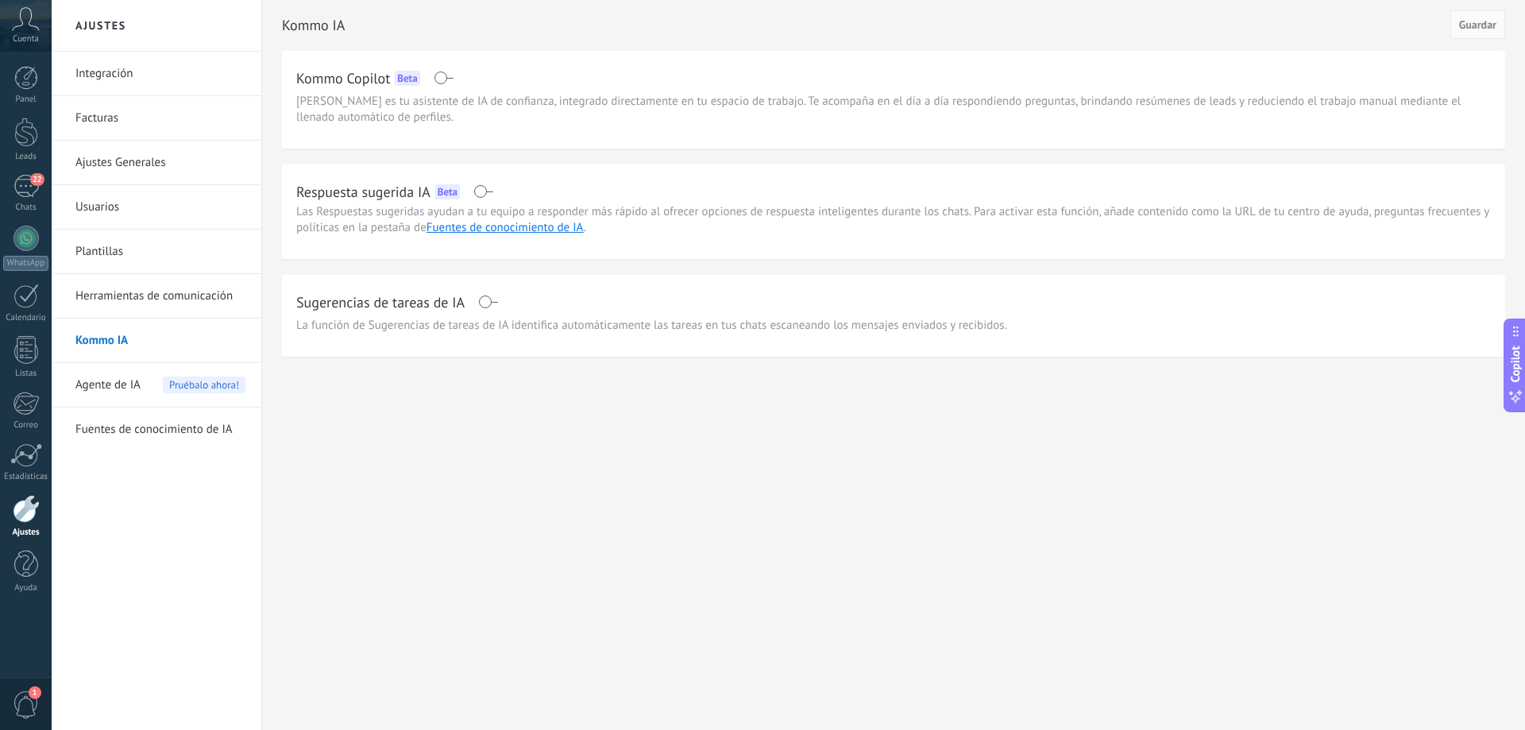
click at [169, 64] on link "Integración" at bounding box center [160, 74] width 170 height 44
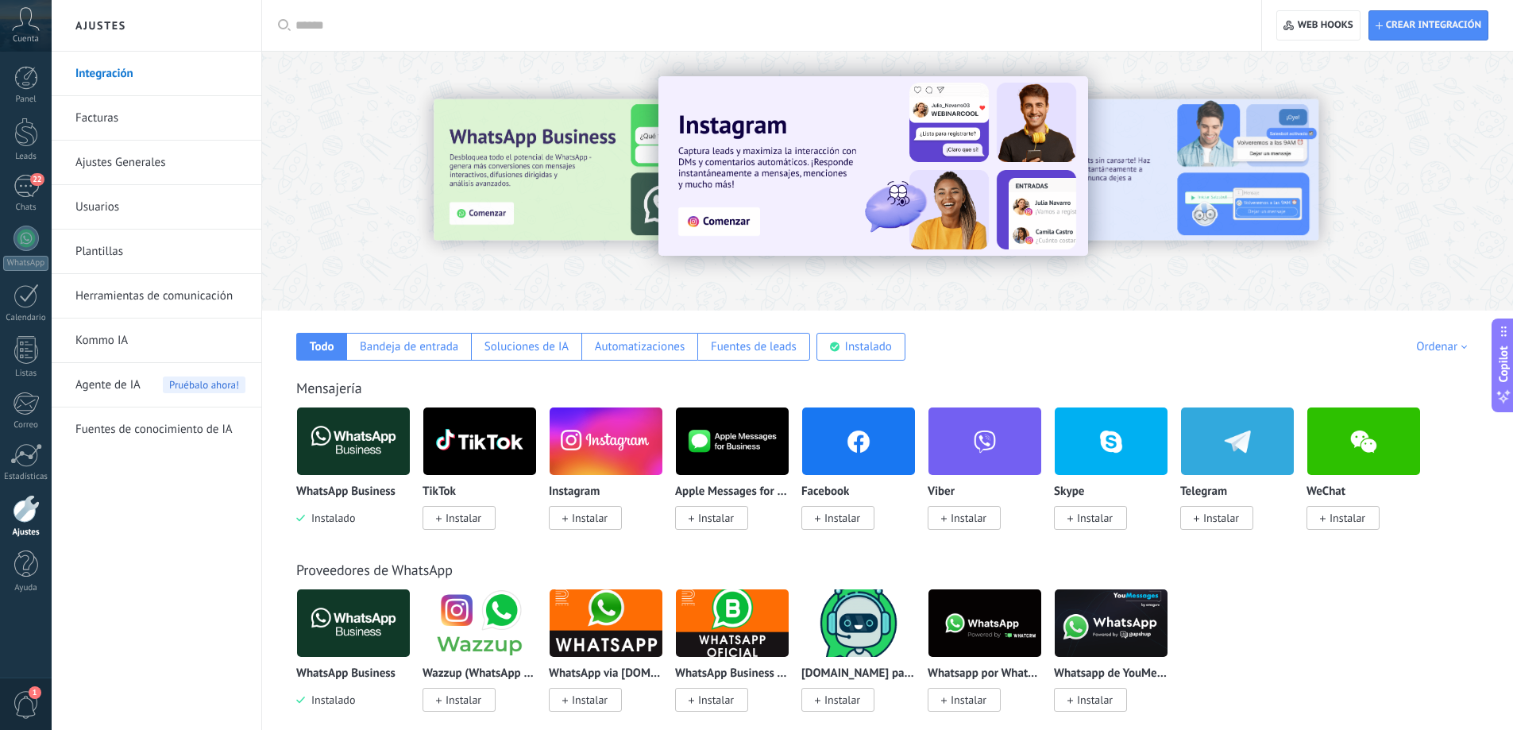
click at [372, 438] on img at bounding box center [353, 441] width 113 height 77
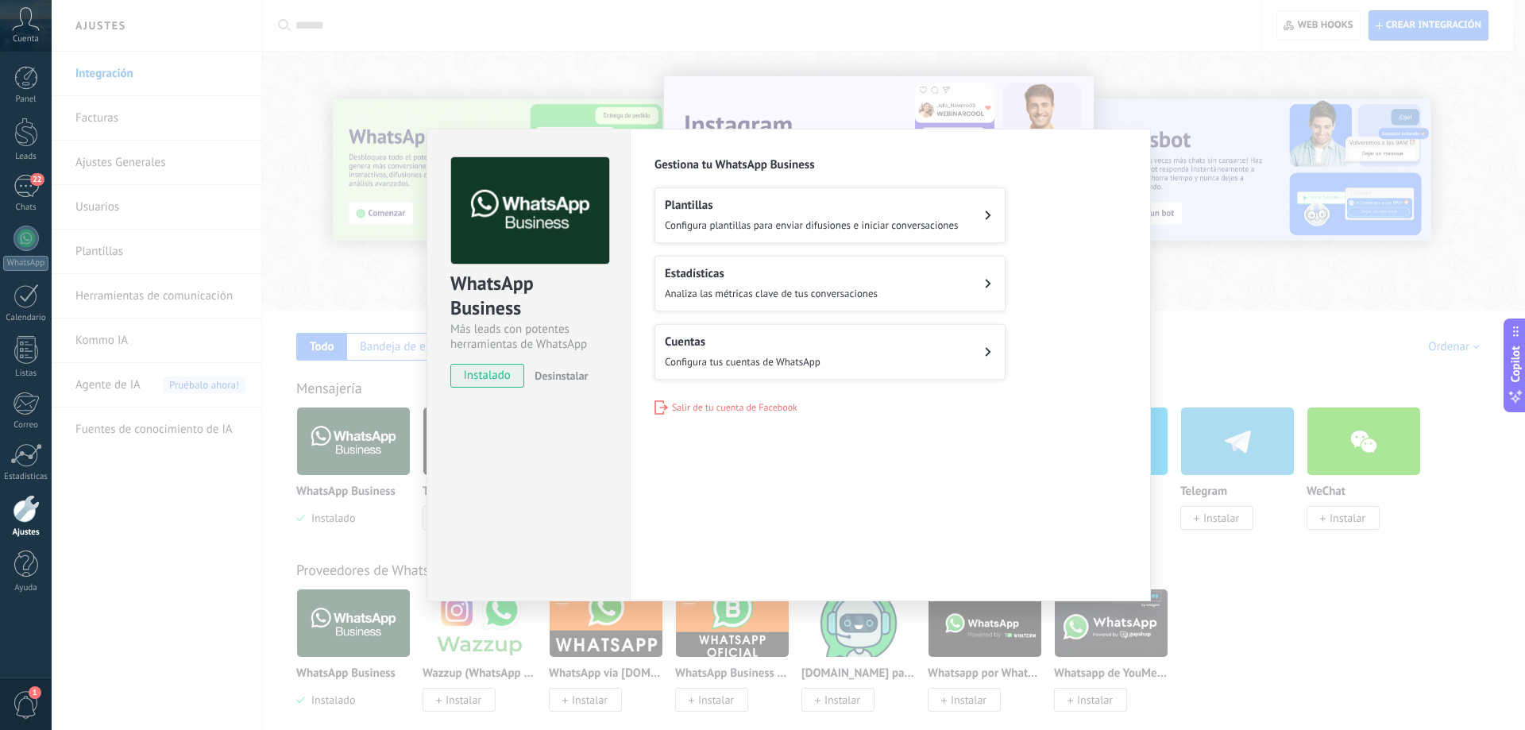
click at [876, 211] on h2 "Plantillas" at bounding box center [812, 205] width 294 height 15
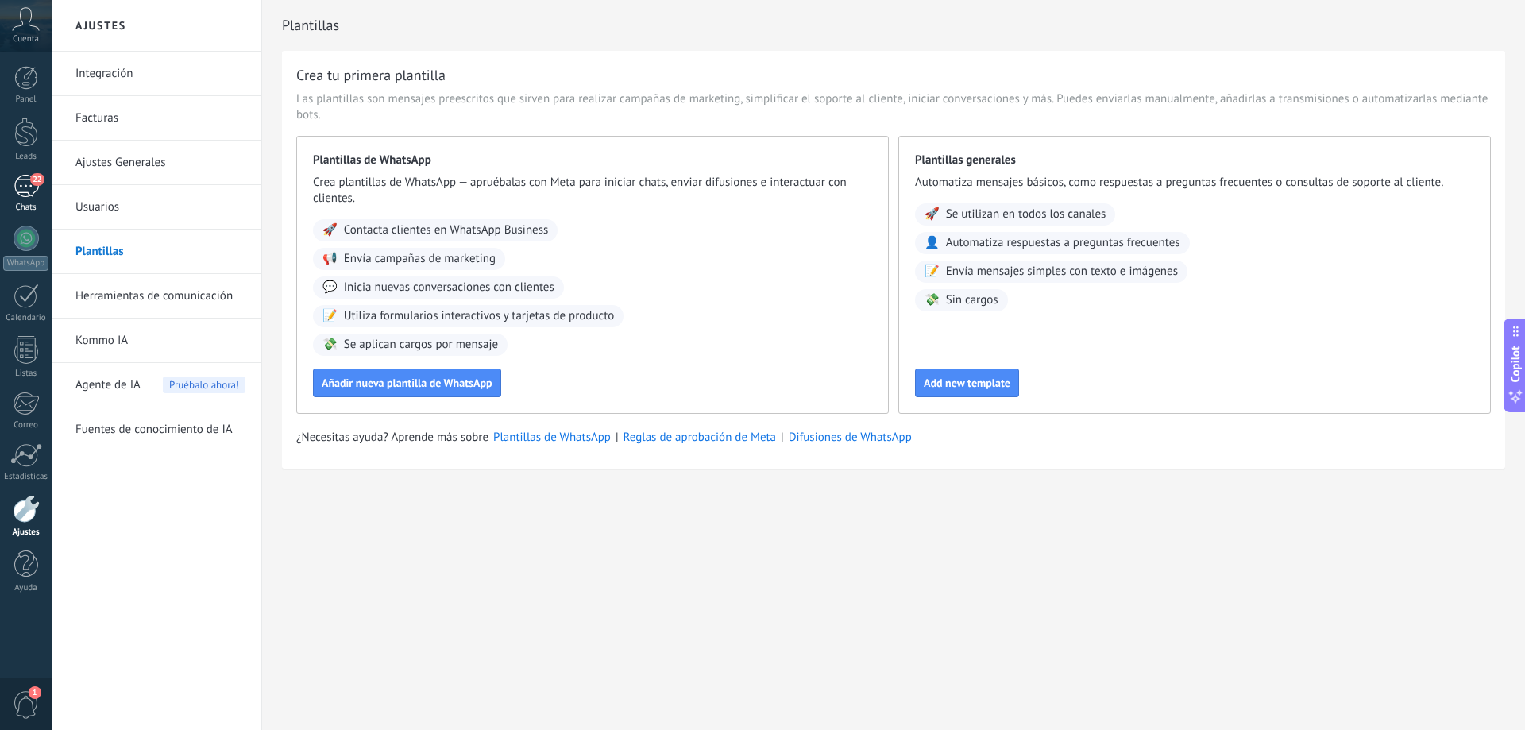
click at [31, 186] on div "22" at bounding box center [26, 186] width 25 height 23
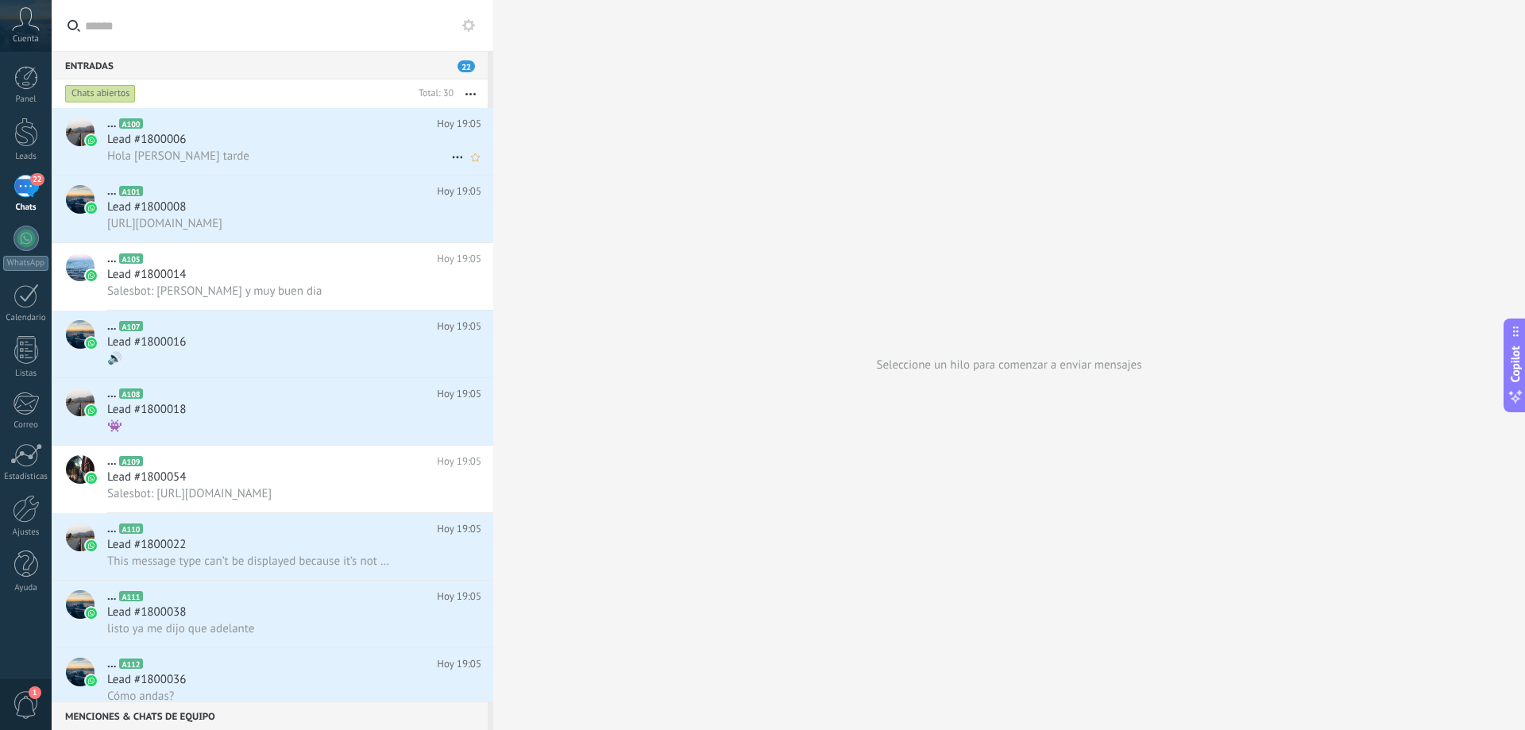
click at [324, 150] on div "Hola sergio buena tarde" at bounding box center [294, 156] width 374 height 17
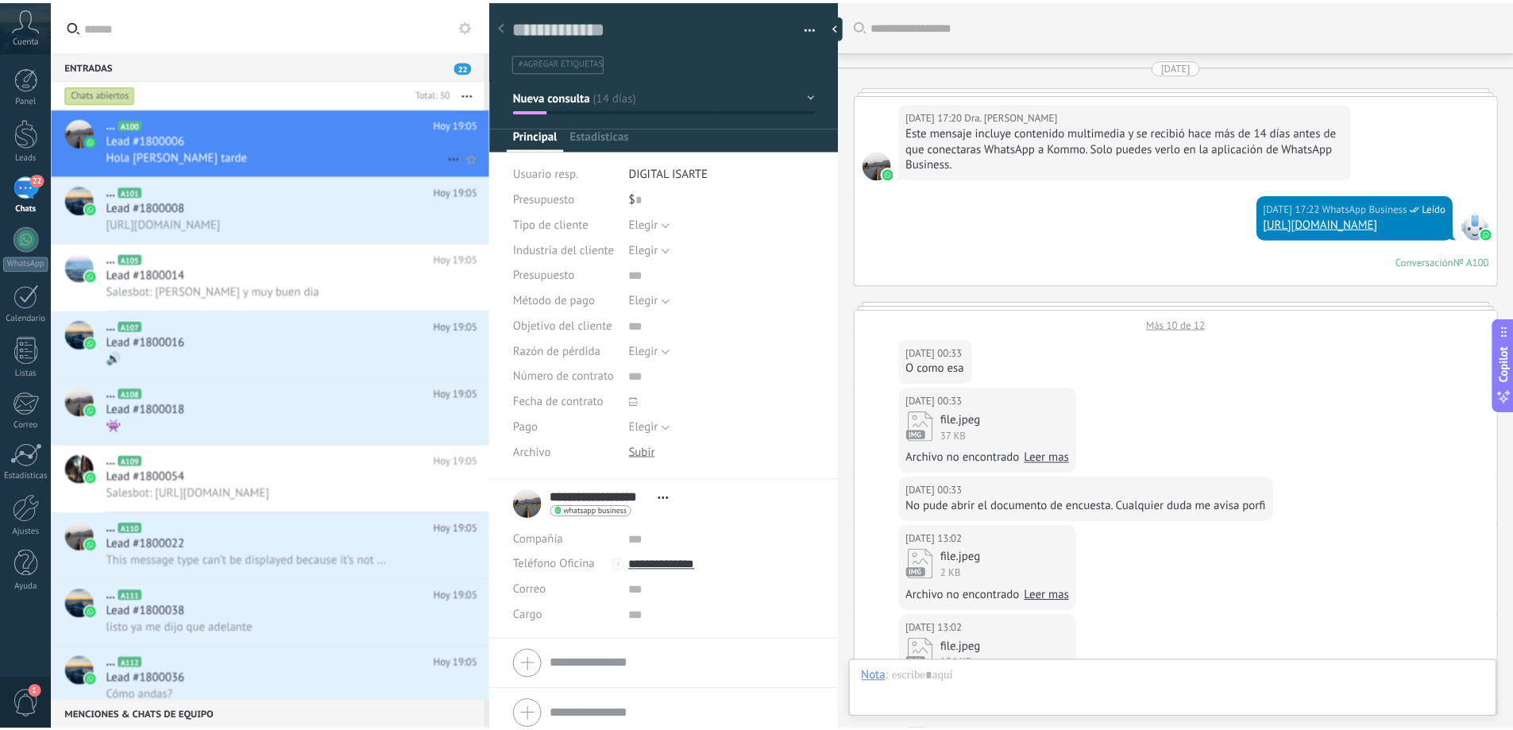
scroll to position [2490, 0]
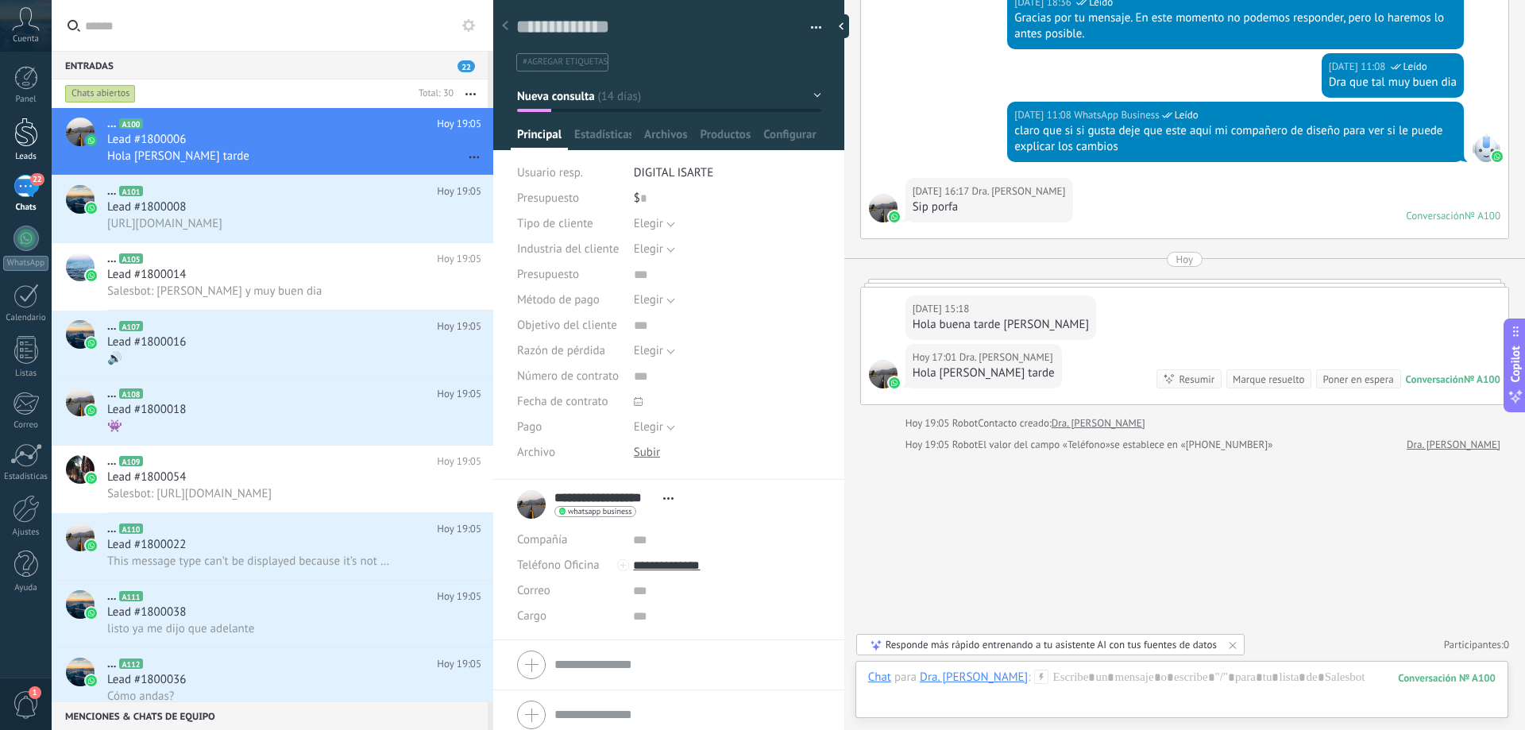
click at [30, 139] on div at bounding box center [26, 132] width 24 height 29
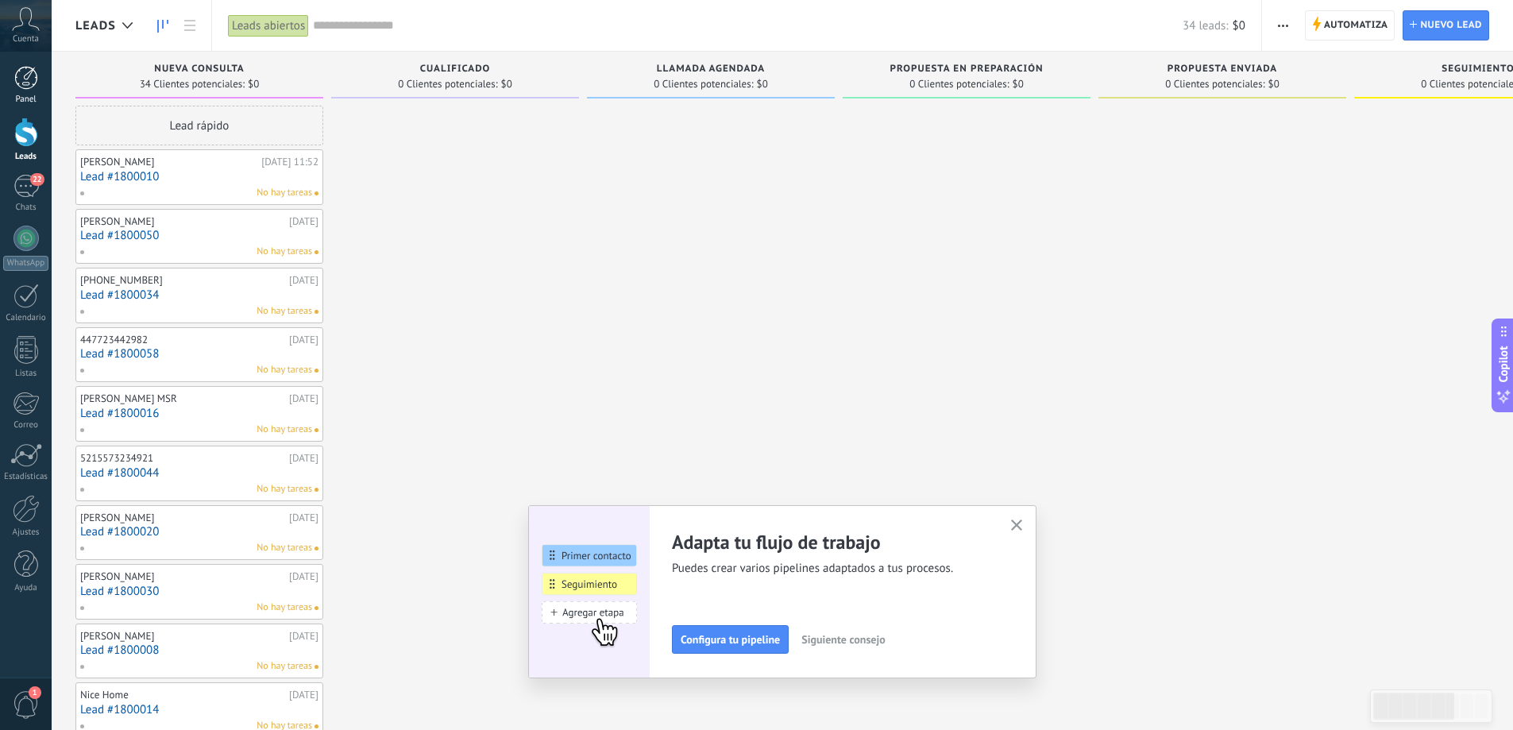
click at [33, 83] on div at bounding box center [26, 78] width 24 height 24
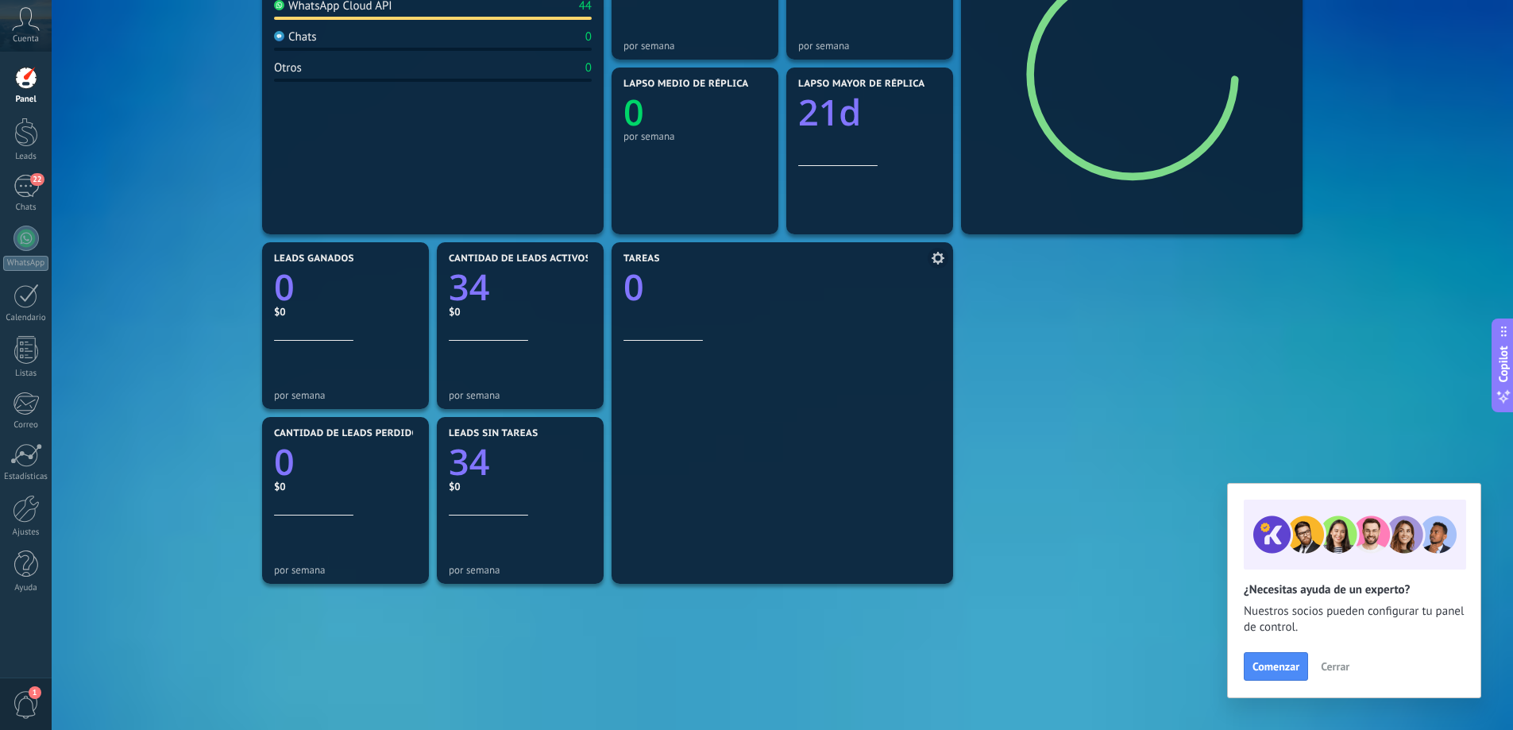
scroll to position [76, 0]
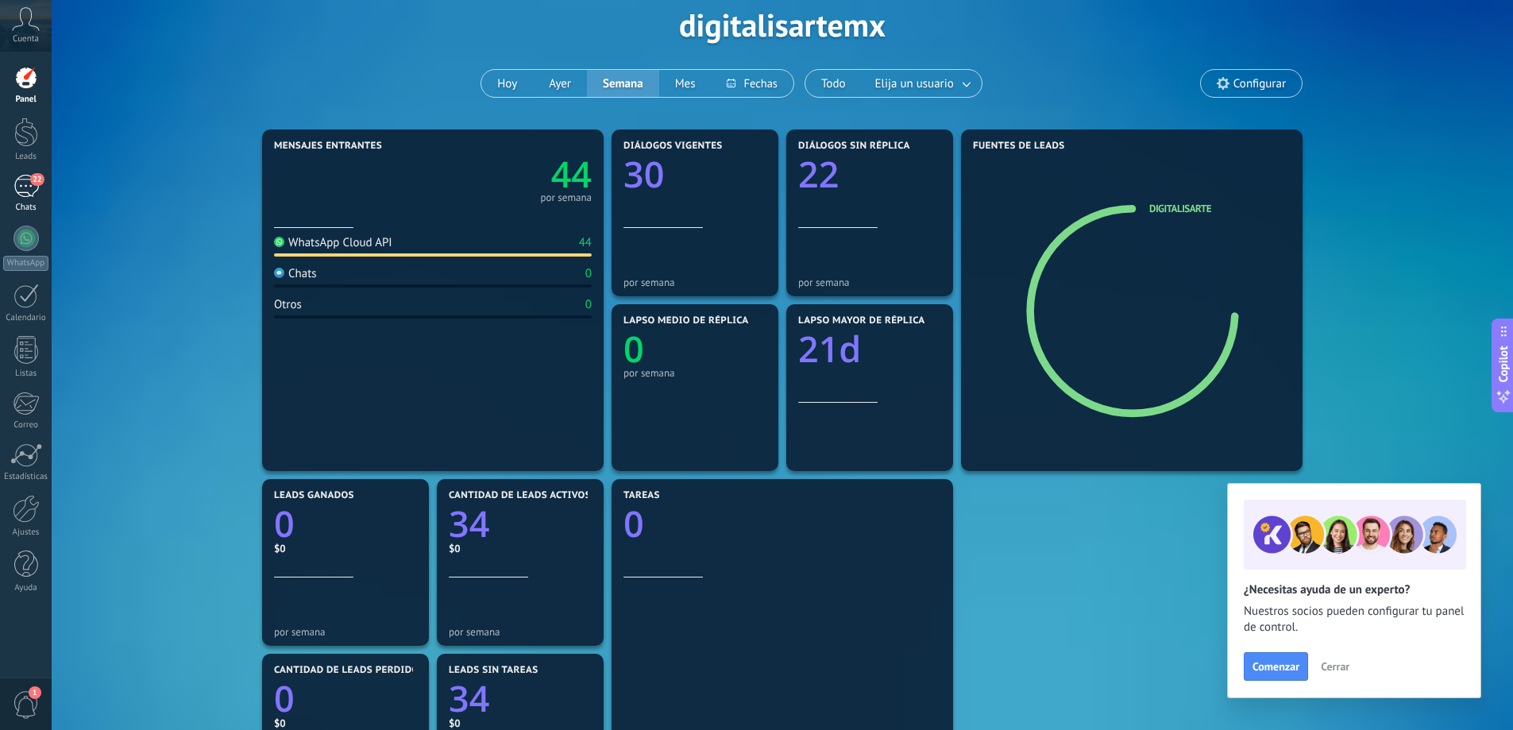
click at [18, 183] on div "22" at bounding box center [26, 186] width 25 height 23
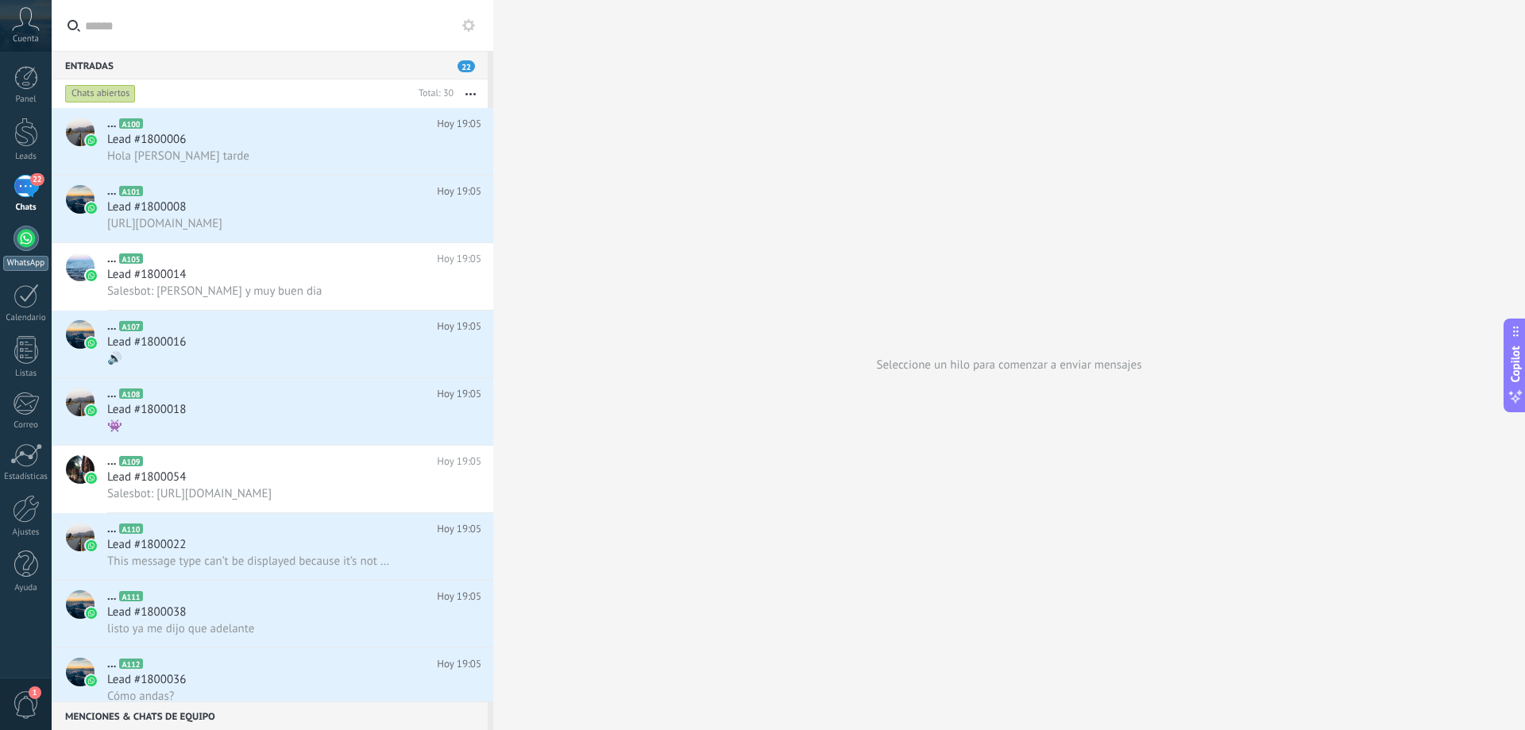
click at [34, 237] on div at bounding box center [26, 238] width 25 height 25
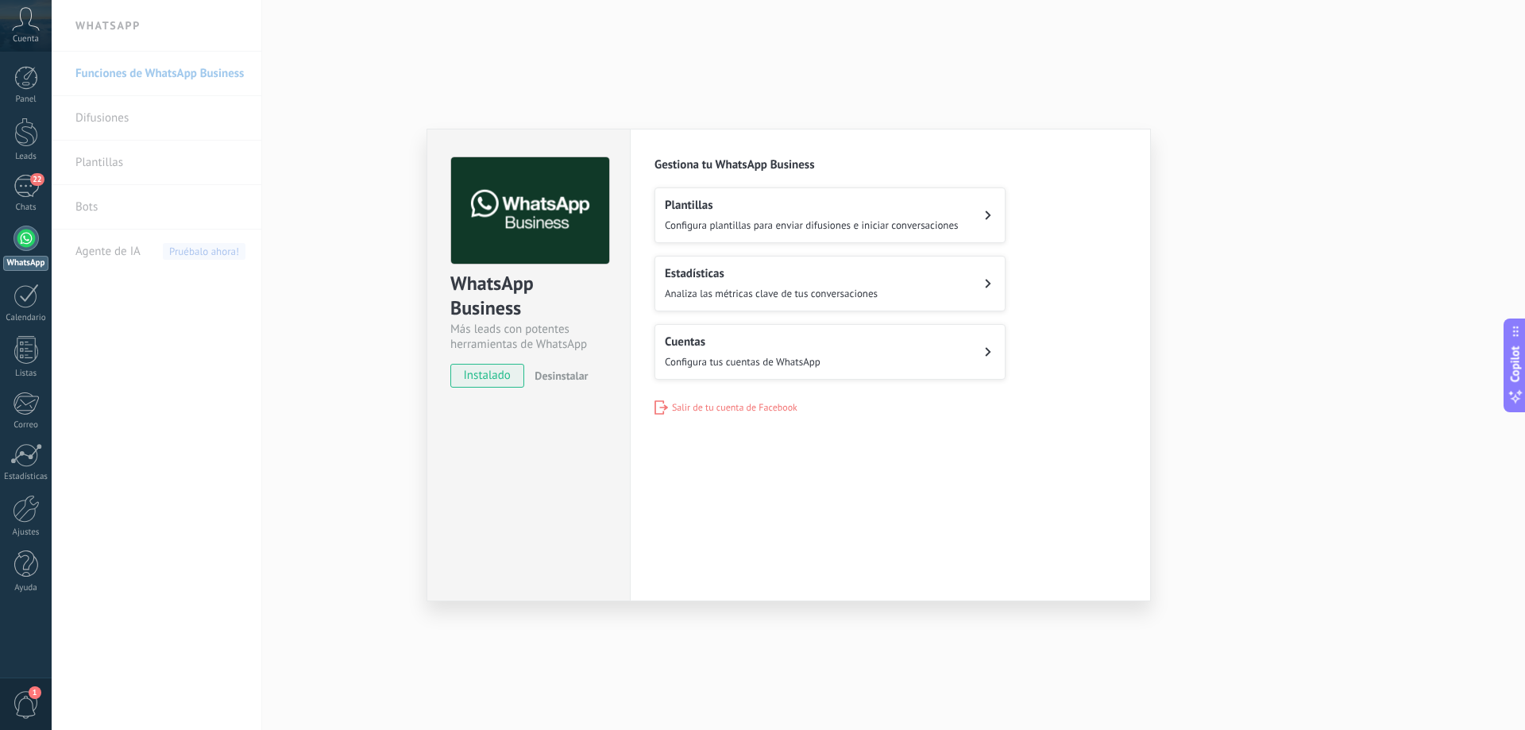
click at [1089, 80] on div "WhatsApp Business Más leads con potentes herramientas de WhatsApp instalado Des…" at bounding box center [788, 365] width 1473 height 730
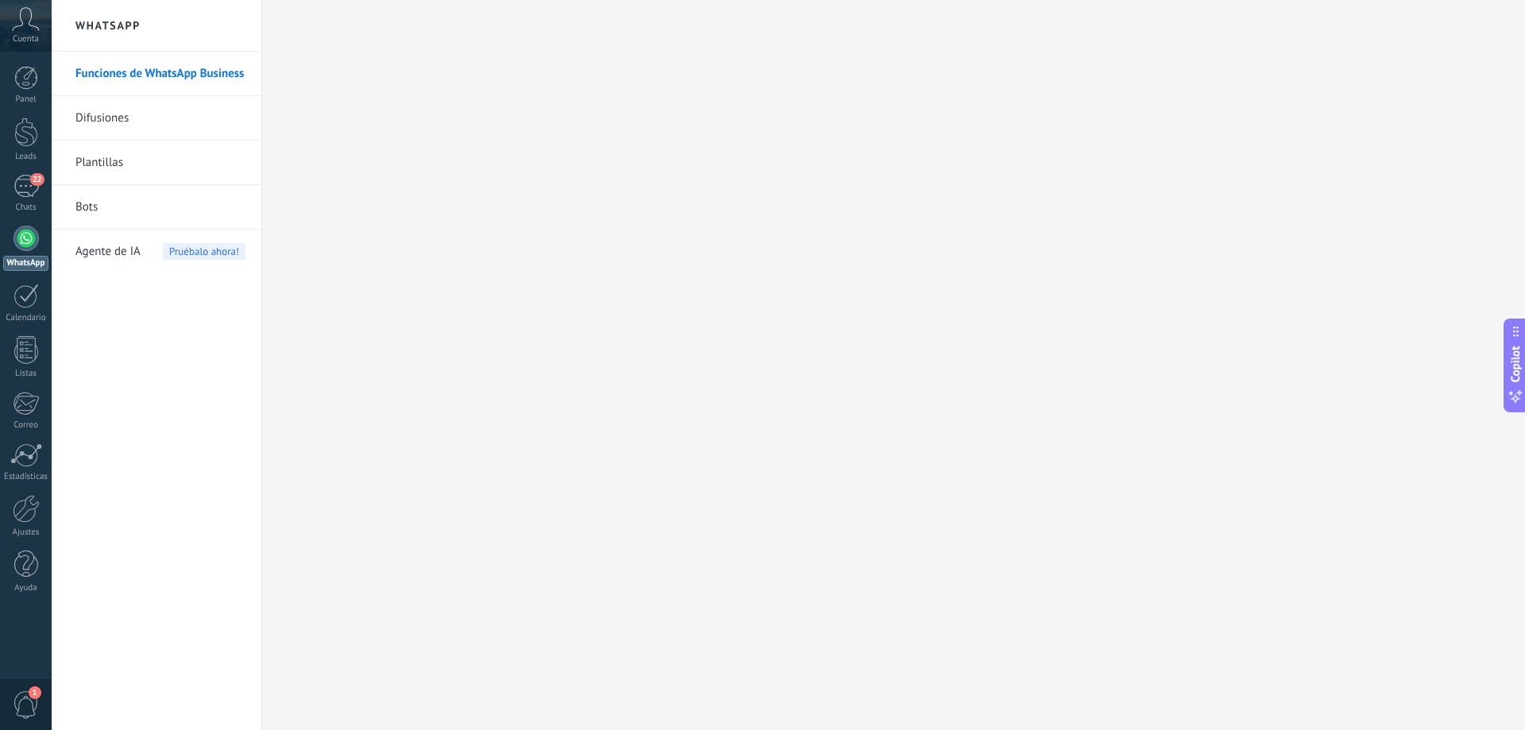
click at [189, 118] on link "Difusiones" at bounding box center [160, 118] width 170 height 44
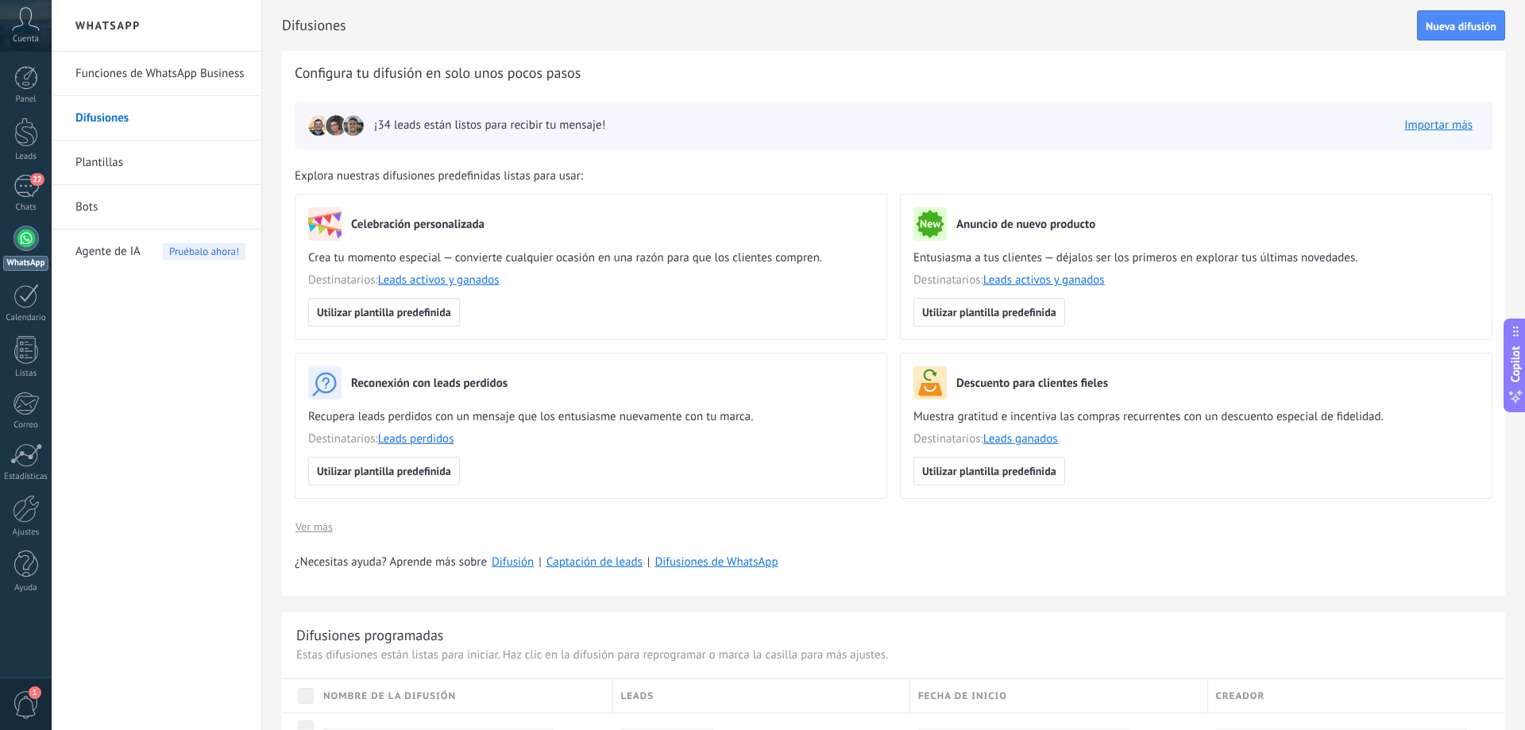
click at [200, 162] on link "Plantillas" at bounding box center [160, 163] width 170 height 44
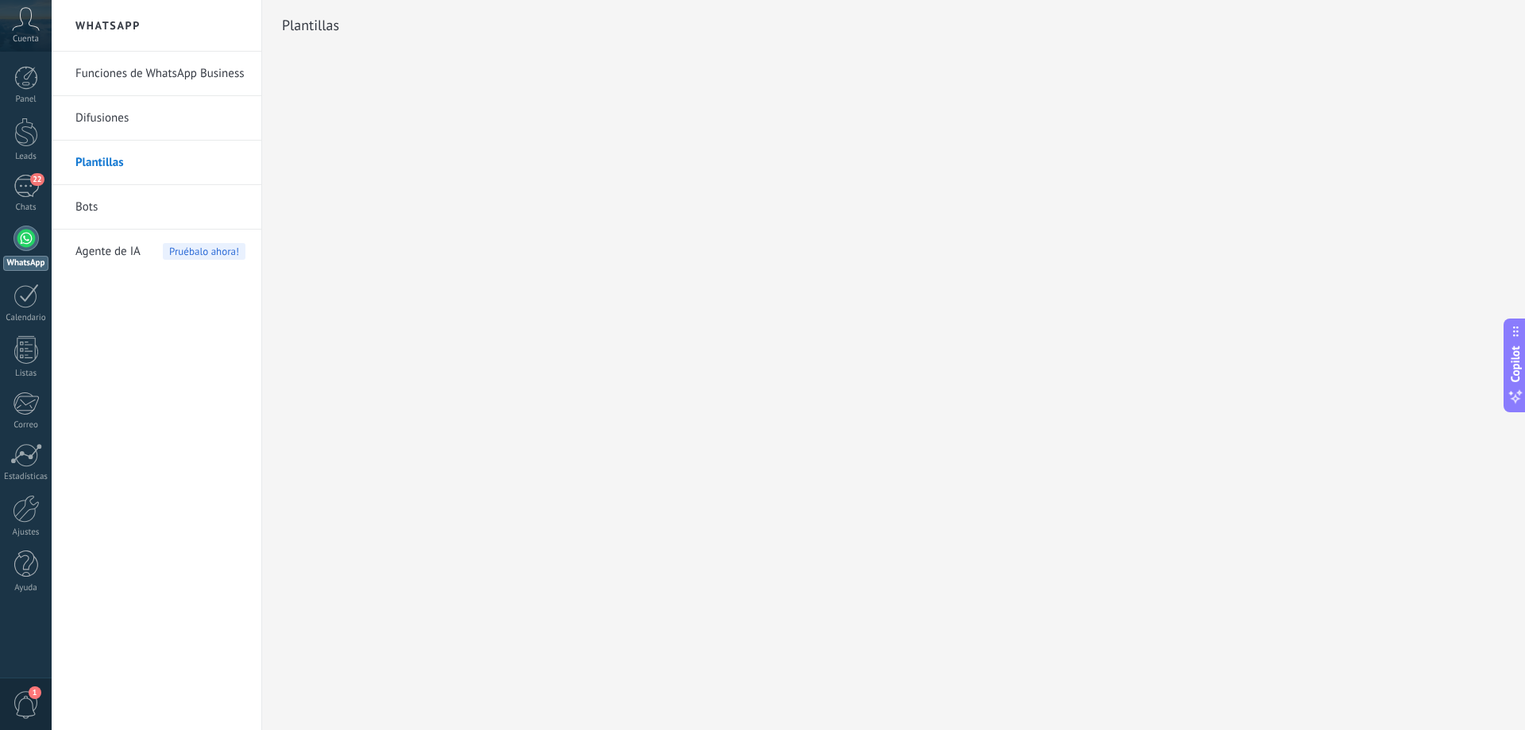
click at [176, 203] on link "Bots" at bounding box center [160, 207] width 170 height 44
click at [95, 210] on link "Bots" at bounding box center [160, 207] width 170 height 44
click at [112, 160] on link "Plantillas" at bounding box center [160, 163] width 170 height 44
click at [25, 29] on icon at bounding box center [26, 19] width 28 height 24
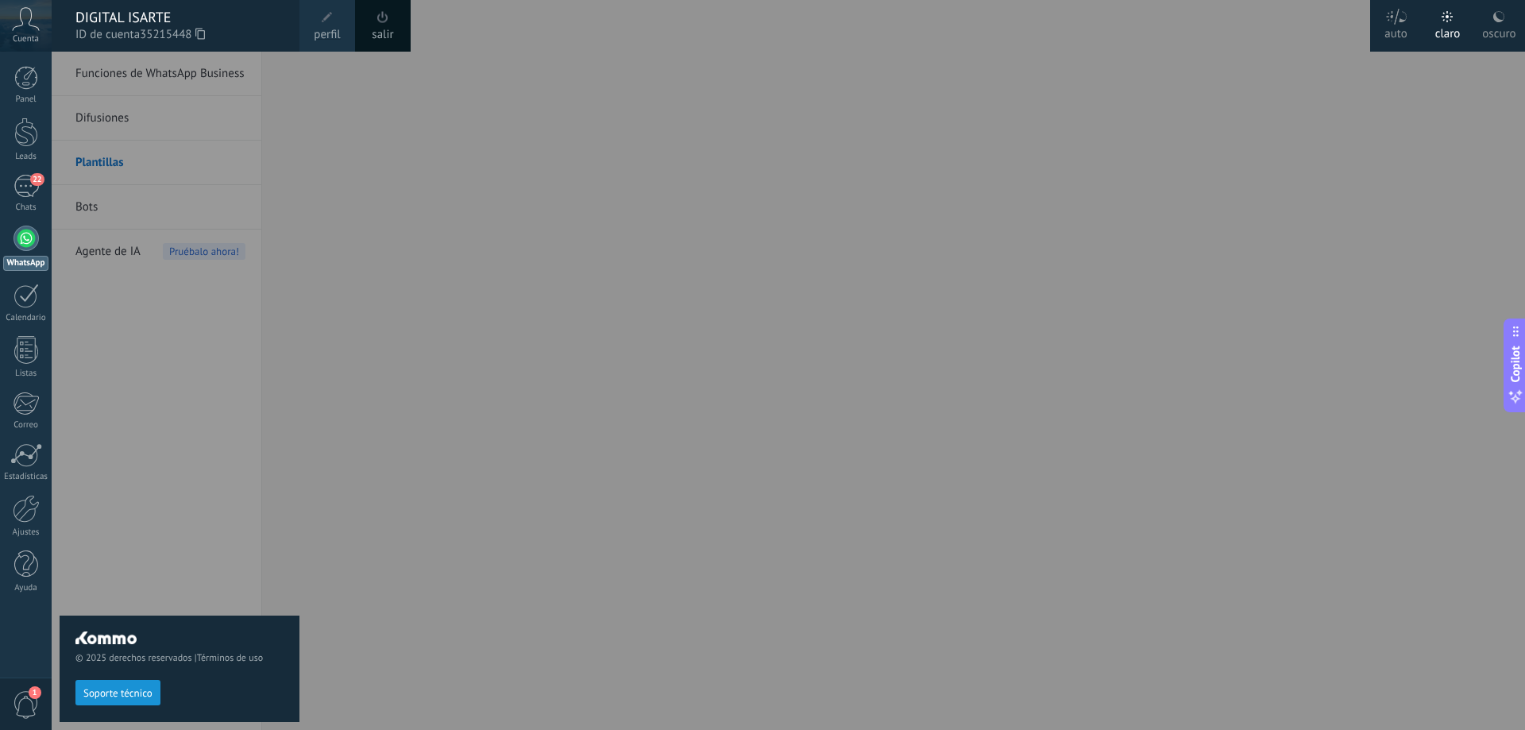
click at [173, 141] on div "© 2025 derechos reservados | Términos de uso Soporte técnico" at bounding box center [180, 391] width 240 height 678
click at [175, 62] on div "© 2025 derechos reservados | Términos de uso Soporte técnico" at bounding box center [180, 391] width 240 height 678
click at [436, 141] on div at bounding box center [814, 365] width 1525 height 730
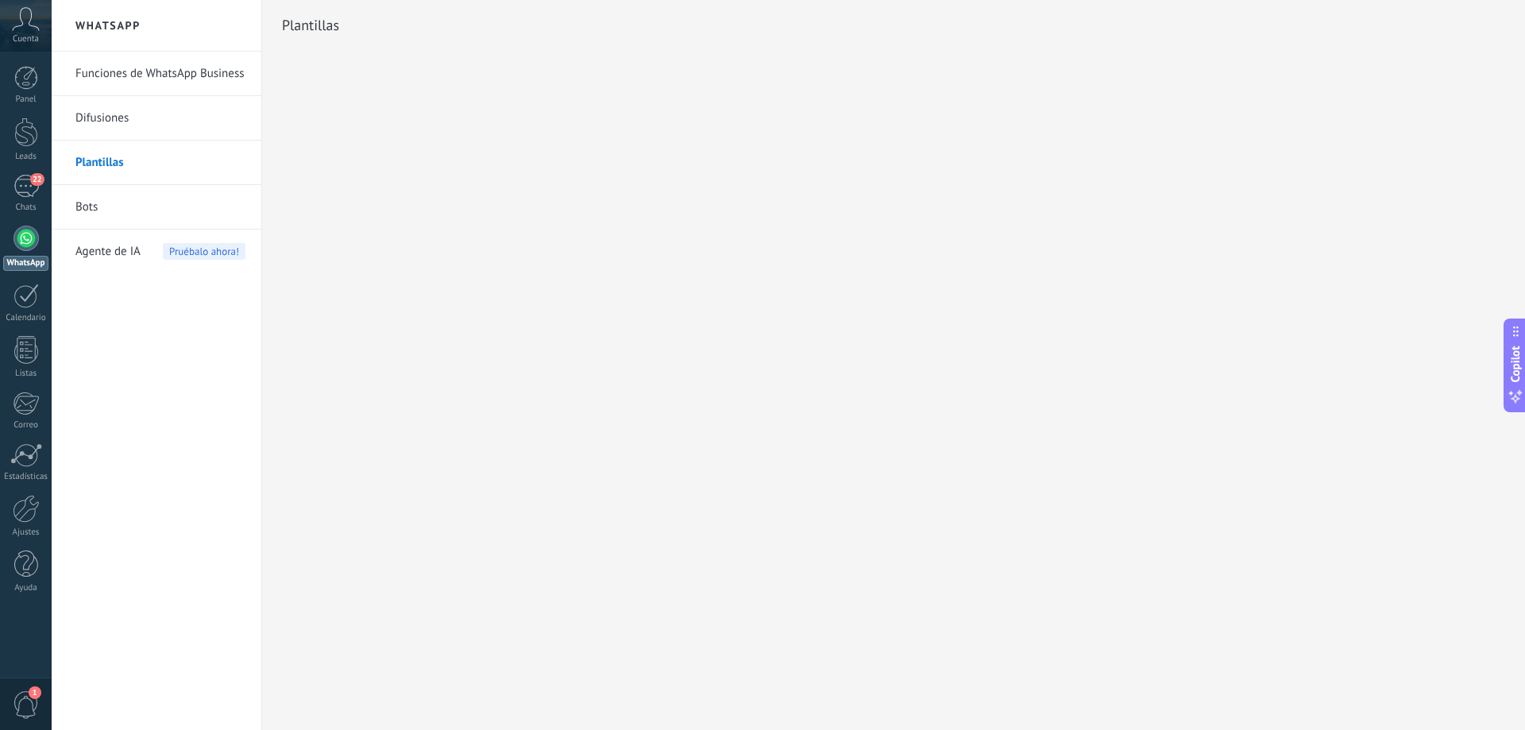
click at [206, 82] on link "Funciones de WhatsApp Business" at bounding box center [160, 74] width 170 height 44
click at [164, 71] on link "Funciones de WhatsApp Business" at bounding box center [160, 74] width 170 height 44
click at [166, 109] on link "Difusiones" at bounding box center [160, 118] width 170 height 44
click at [167, 159] on link "Plantillas" at bounding box center [160, 163] width 170 height 44
click at [169, 72] on link "Funciones de WhatsApp Business" at bounding box center [160, 74] width 170 height 44
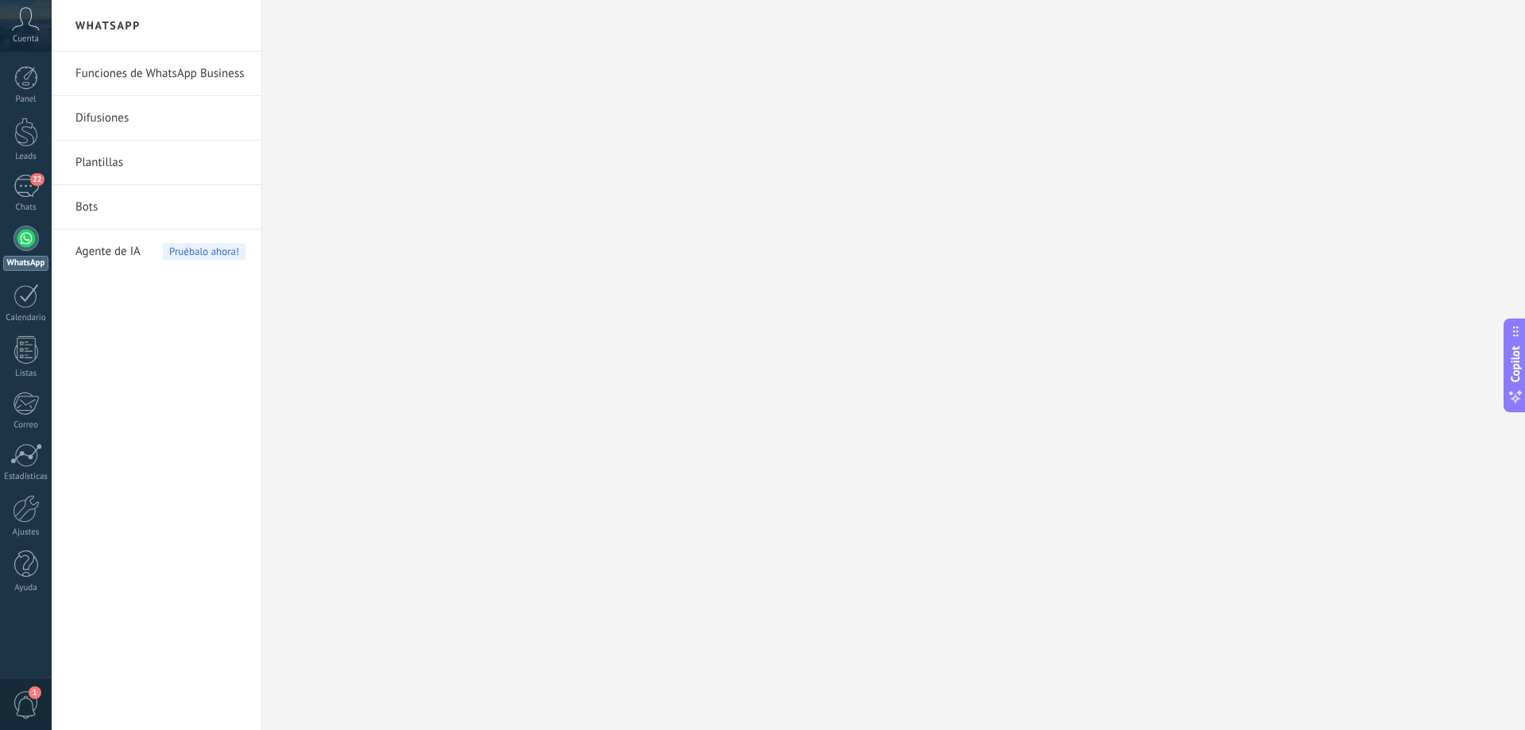
click at [169, 72] on link "Funciones de WhatsApp Business" at bounding box center [160, 74] width 170 height 44
click at [25, 78] on div at bounding box center [26, 78] width 24 height 24
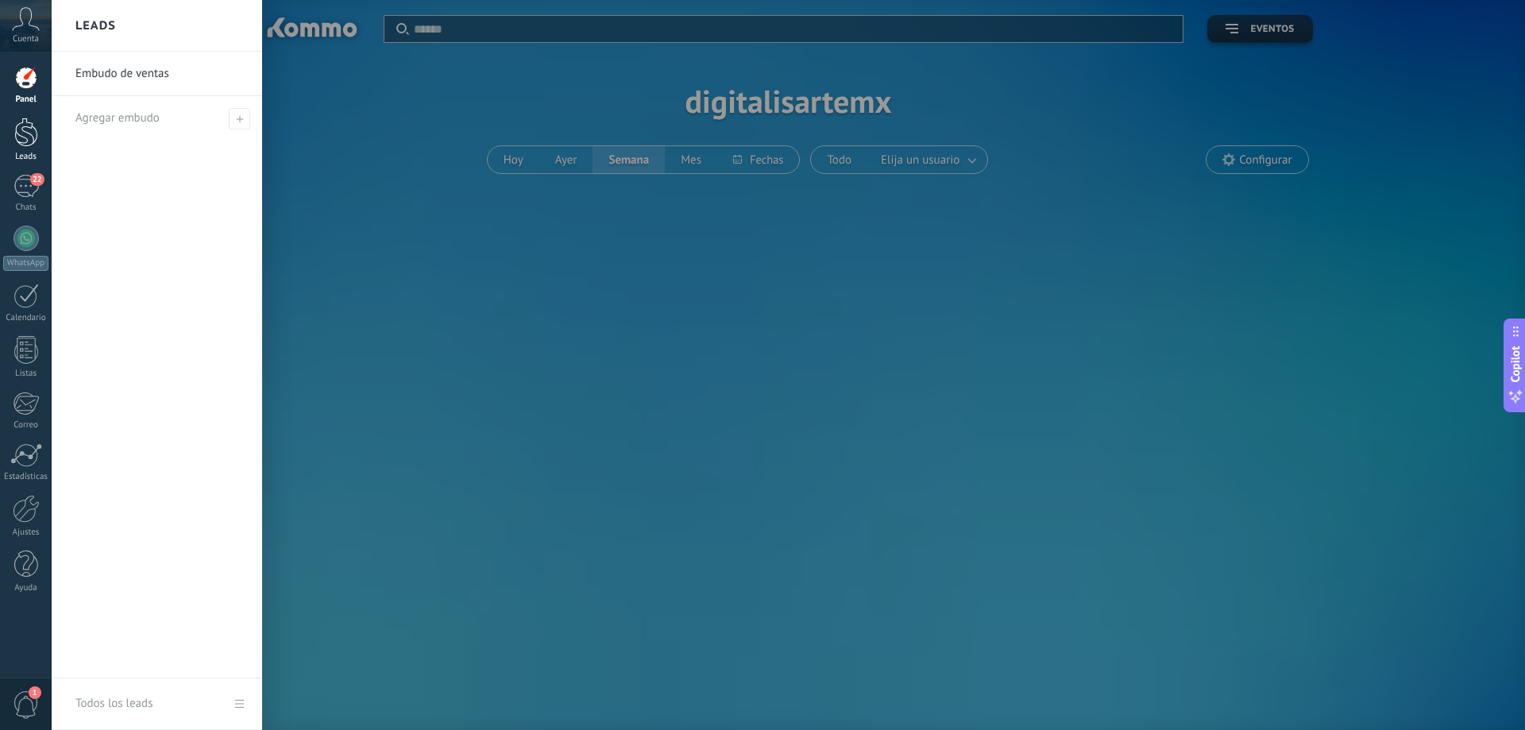
click at [23, 141] on div at bounding box center [26, 132] width 24 height 29
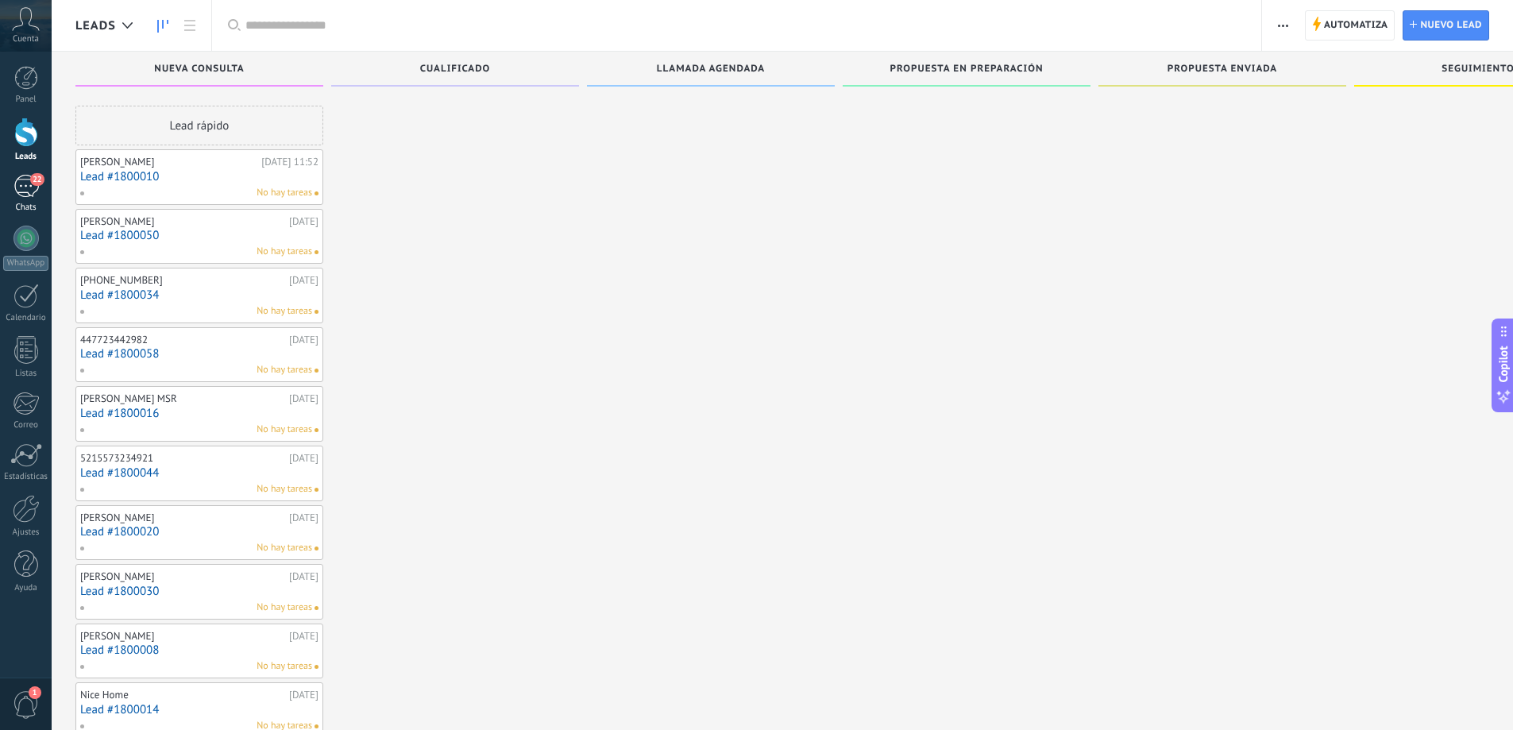
click at [25, 181] on div "22" at bounding box center [26, 186] width 25 height 23
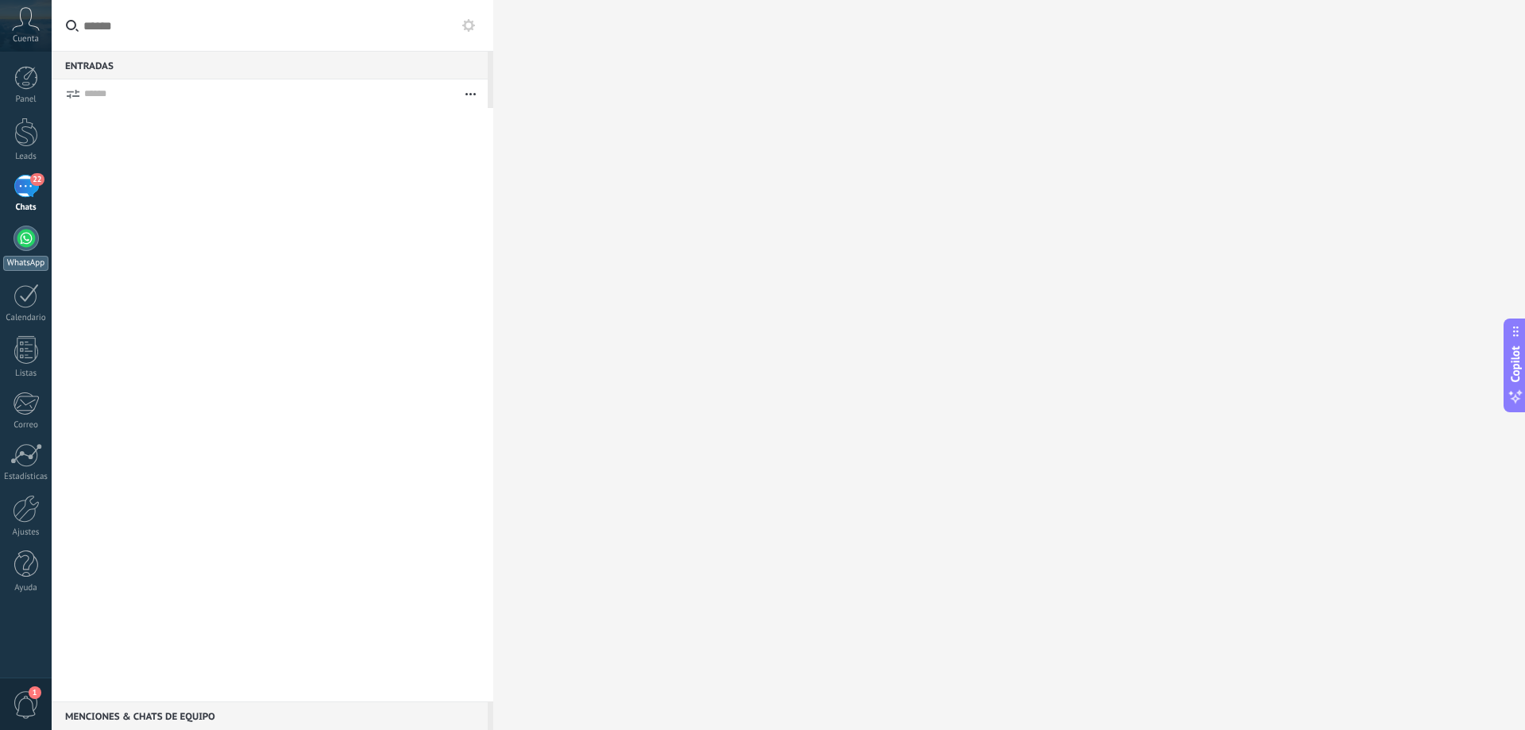
click at [19, 249] on div at bounding box center [26, 238] width 25 height 25
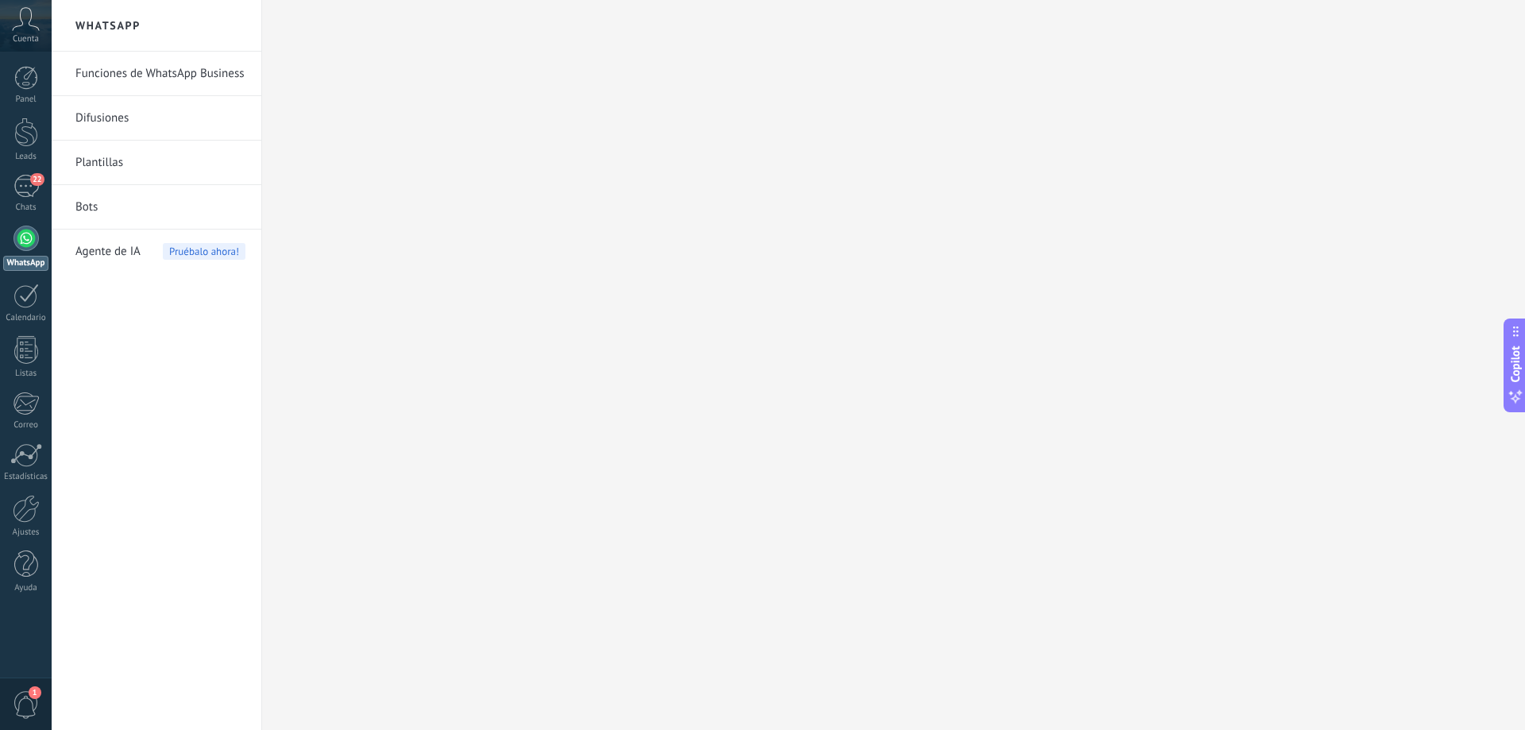
click at [19, 249] on div at bounding box center [26, 238] width 25 height 25
click at [160, 172] on link "Plantillas" at bounding box center [160, 163] width 170 height 44
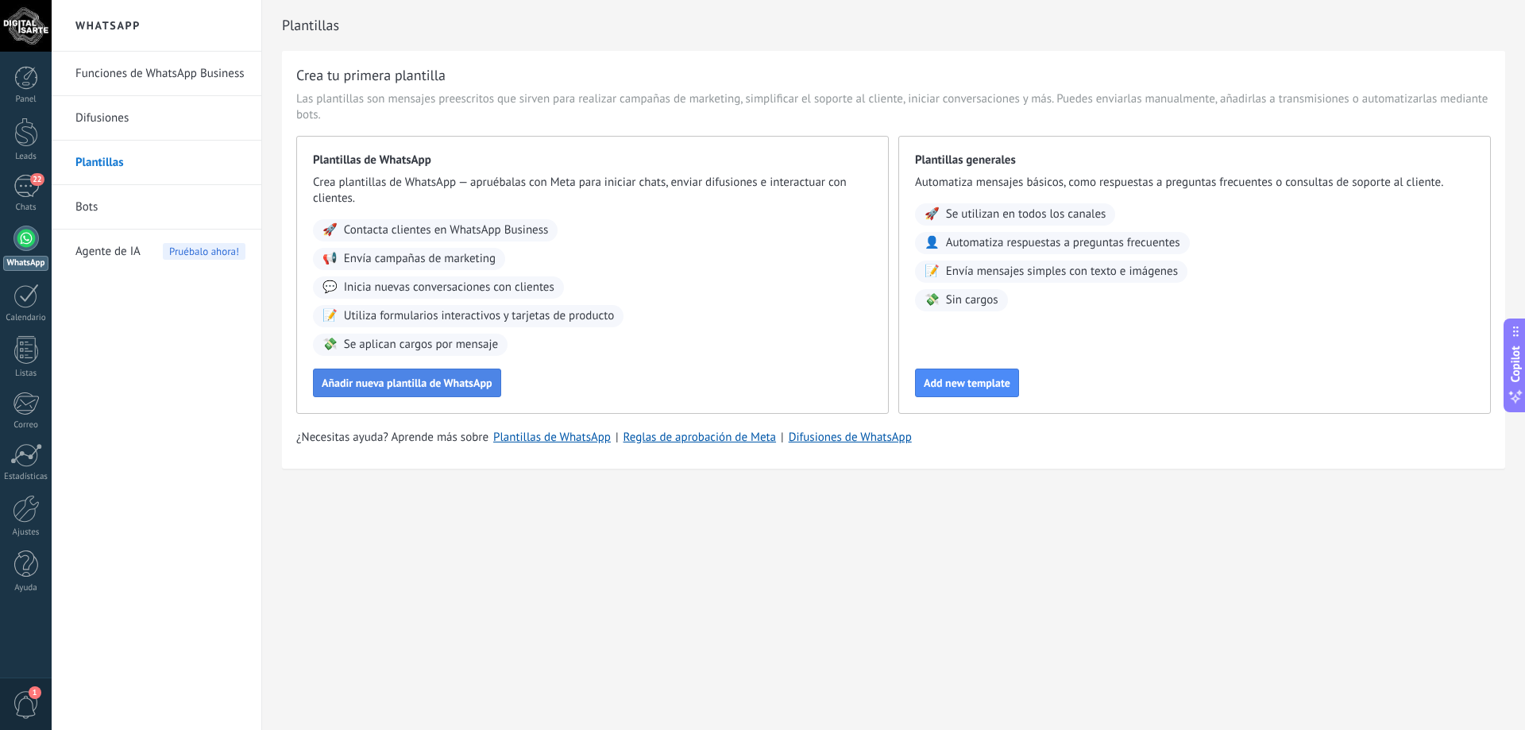
click at [430, 383] on span "Añadir nueva plantilla de WhatsApp" at bounding box center [407, 382] width 171 height 11
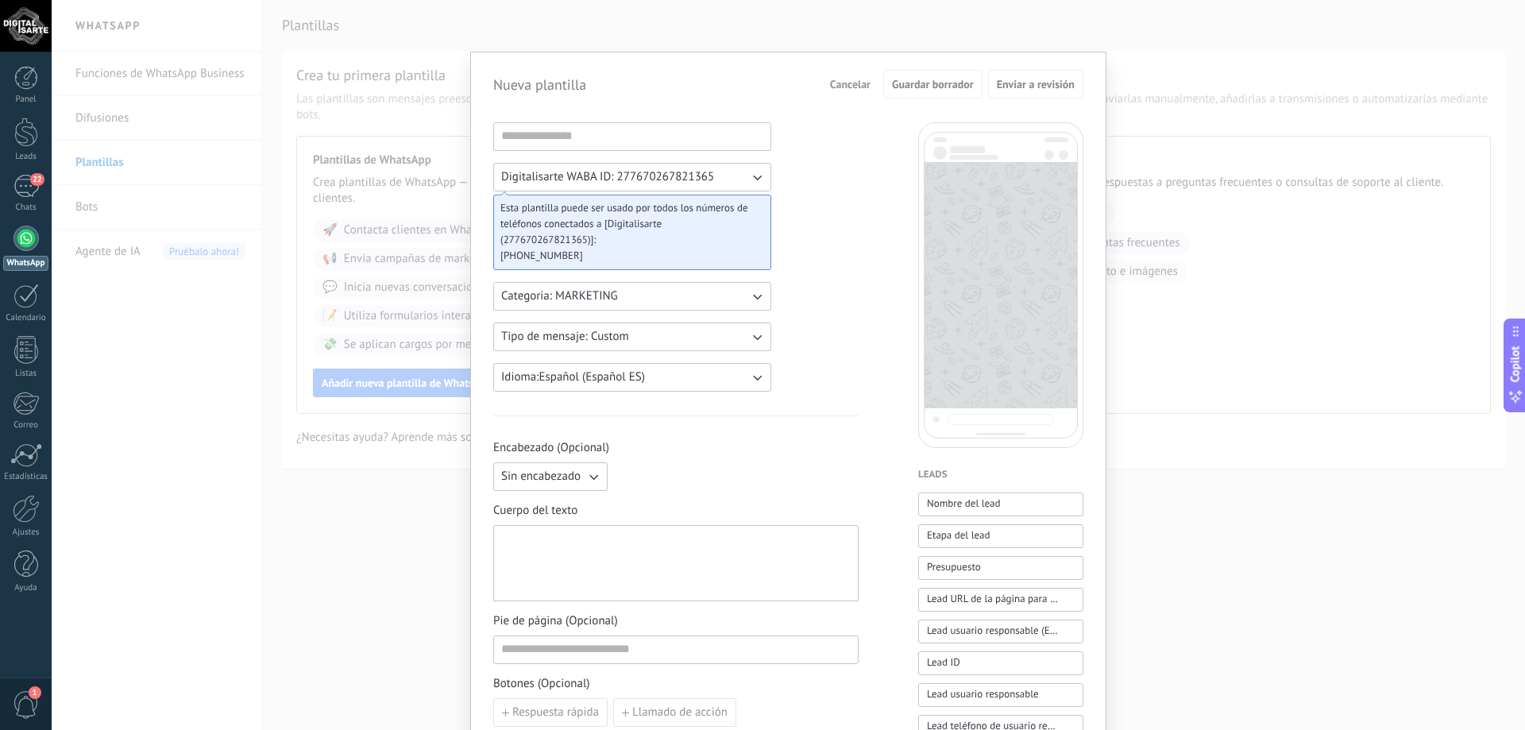
click at [633, 303] on button "Categoria: MARKETING" at bounding box center [632, 296] width 278 height 29
click at [628, 328] on li "MARKETING" at bounding box center [627, 323] width 287 height 27
click at [623, 341] on span "Tipo de mensaje: Custom" at bounding box center [565, 337] width 128 height 16
click at [623, 341] on li "Custom" at bounding box center [627, 336] width 287 height 27
click at [623, 341] on span "Tipo de mensaje: Custom" at bounding box center [565, 337] width 128 height 16
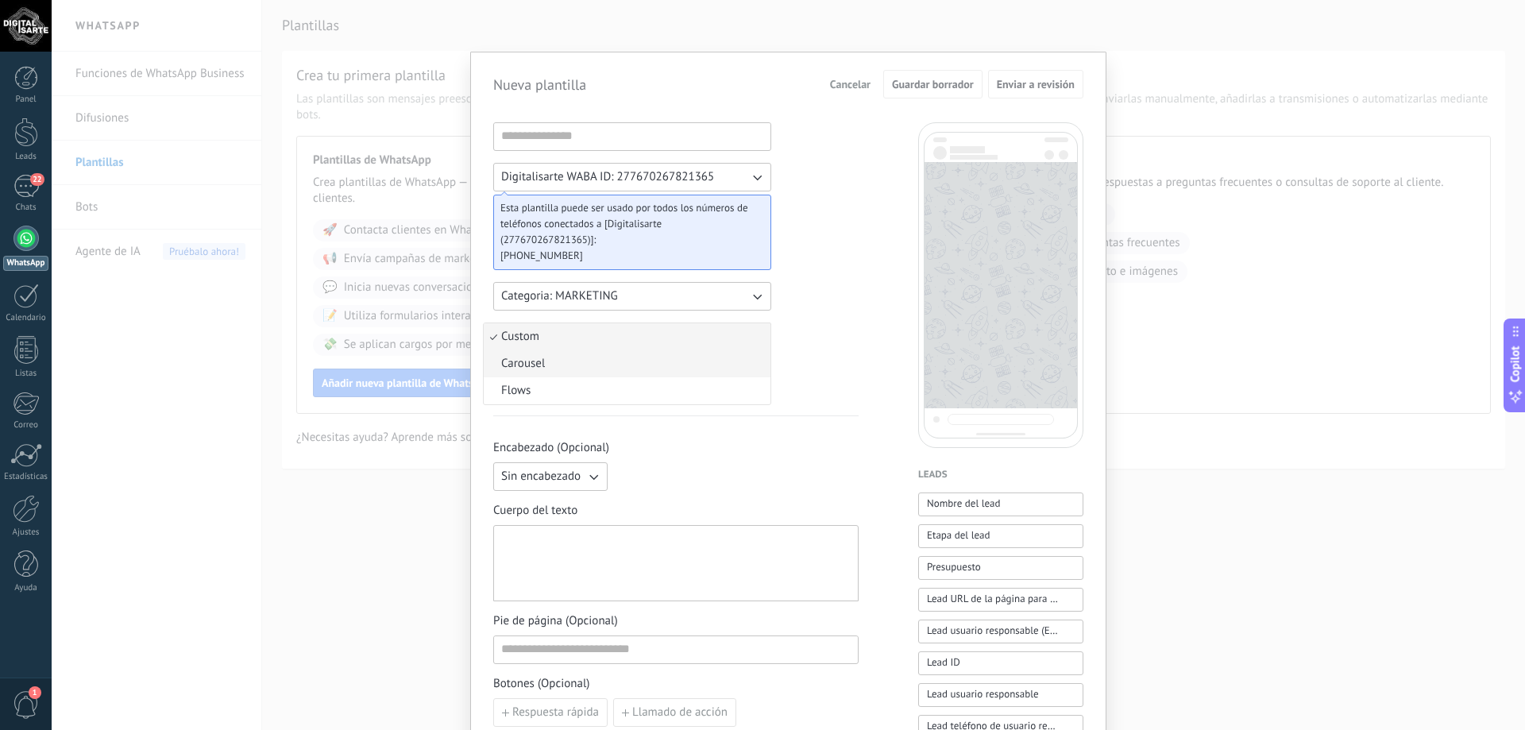
click at [623, 354] on li "Carousel" at bounding box center [627, 363] width 287 height 27
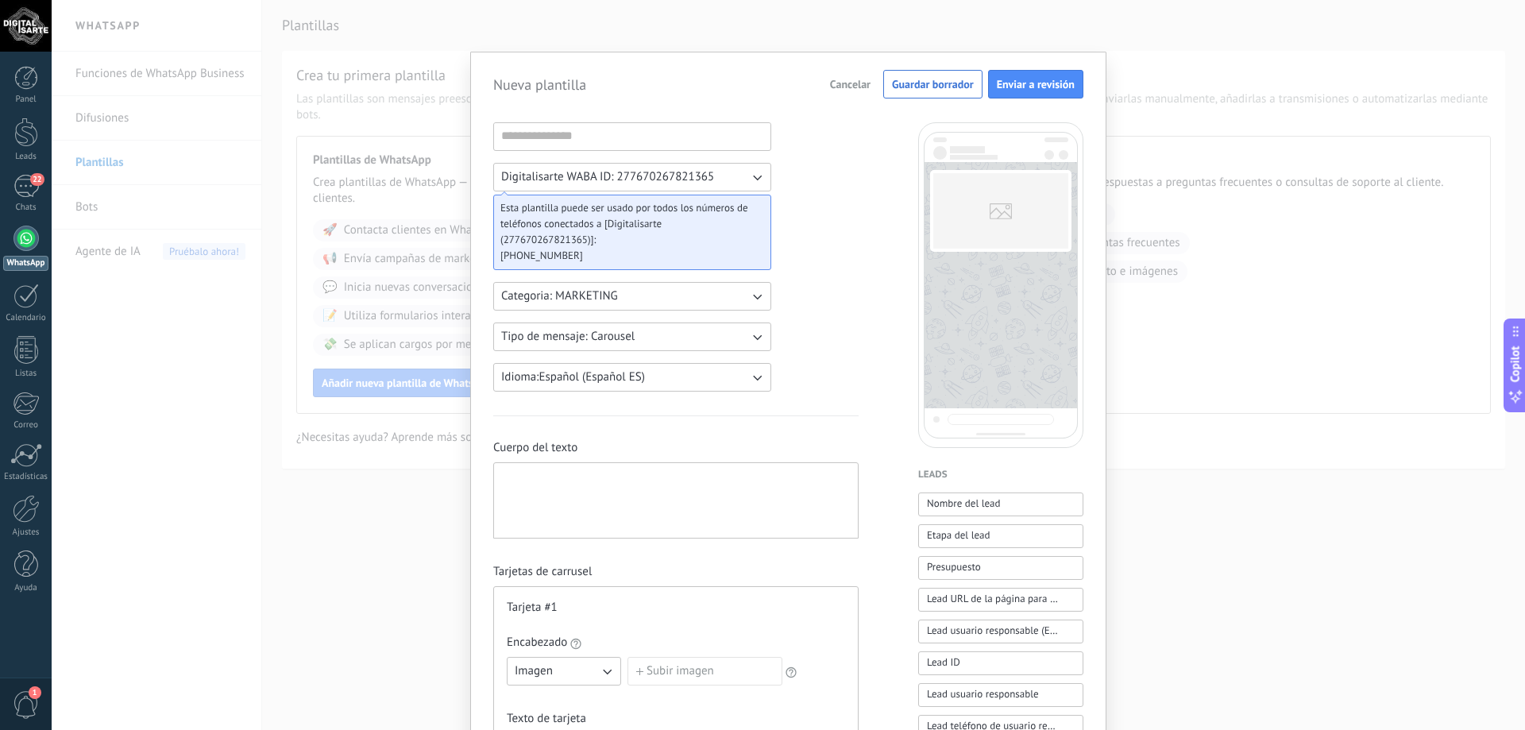
click at [616, 336] on span "Tipo de mensaje: Carousel" at bounding box center [567, 337] width 133 height 16
click at [608, 338] on li "Custom" at bounding box center [627, 336] width 287 height 27
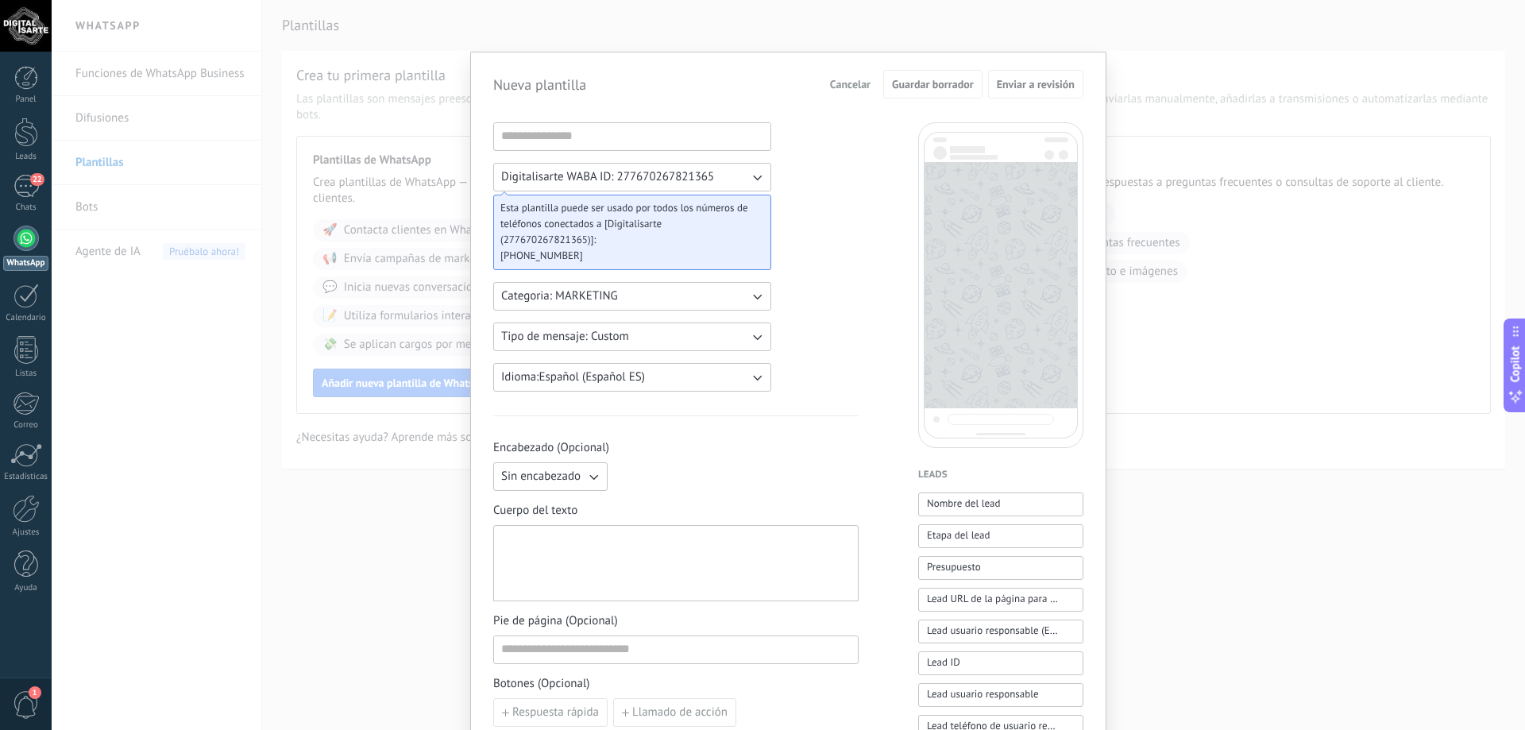
click at [523, 477] on span "Sin encabezado" at bounding box center [540, 477] width 79 height 16
click at [546, 506] on li "Texto" at bounding box center [545, 503] width 123 height 27
click at [544, 482] on button "Texto" at bounding box center [550, 476] width 114 height 29
click at [547, 479] on span "Sin encabezado" at bounding box center [540, 477] width 79 height 16
click at [684, 453] on span "Encabezado (Opcional)" at bounding box center [675, 448] width 365 height 16
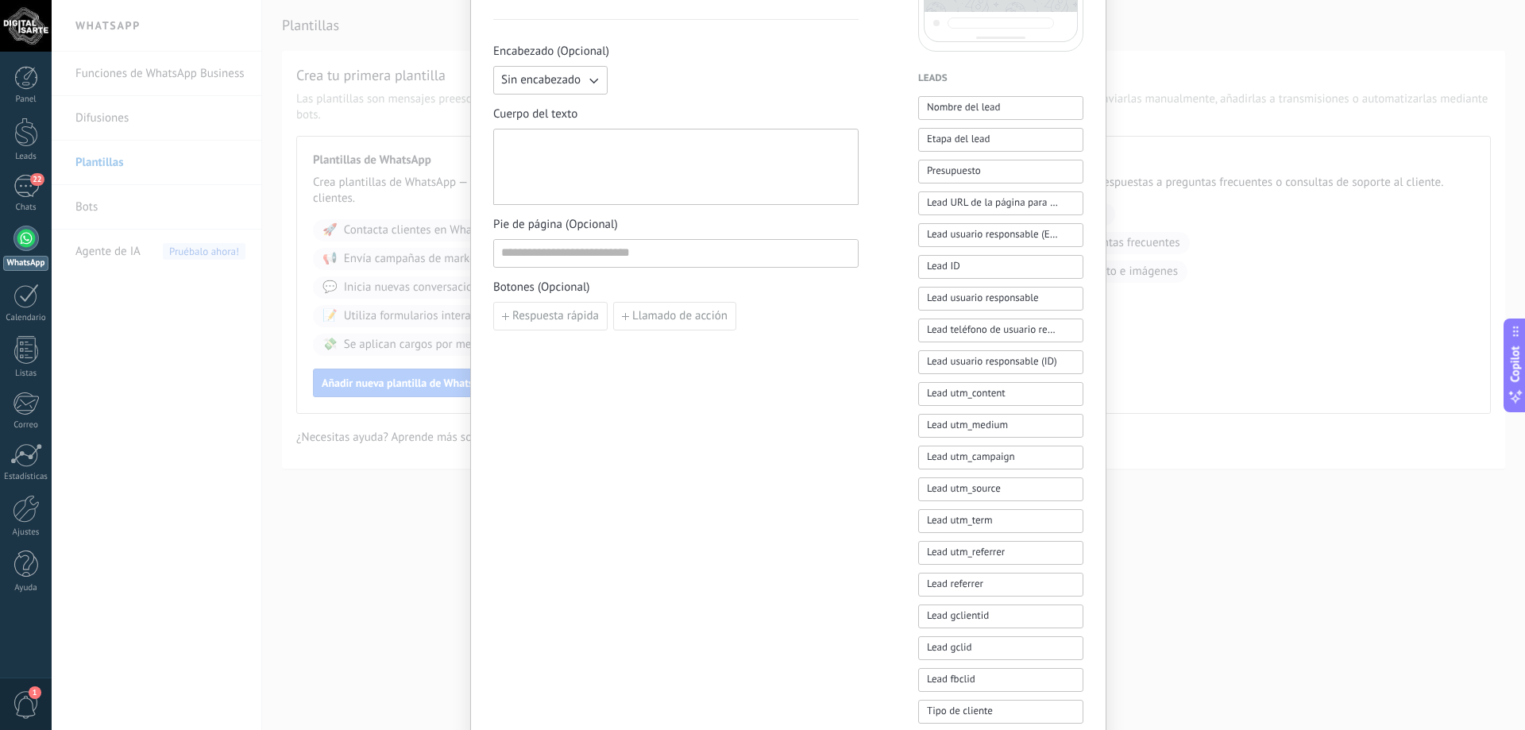
scroll to position [397, 0]
click at [598, 171] on div at bounding box center [675, 166] width 349 height 63
click at [593, 156] on div at bounding box center [675, 166] width 349 height 63
paste div
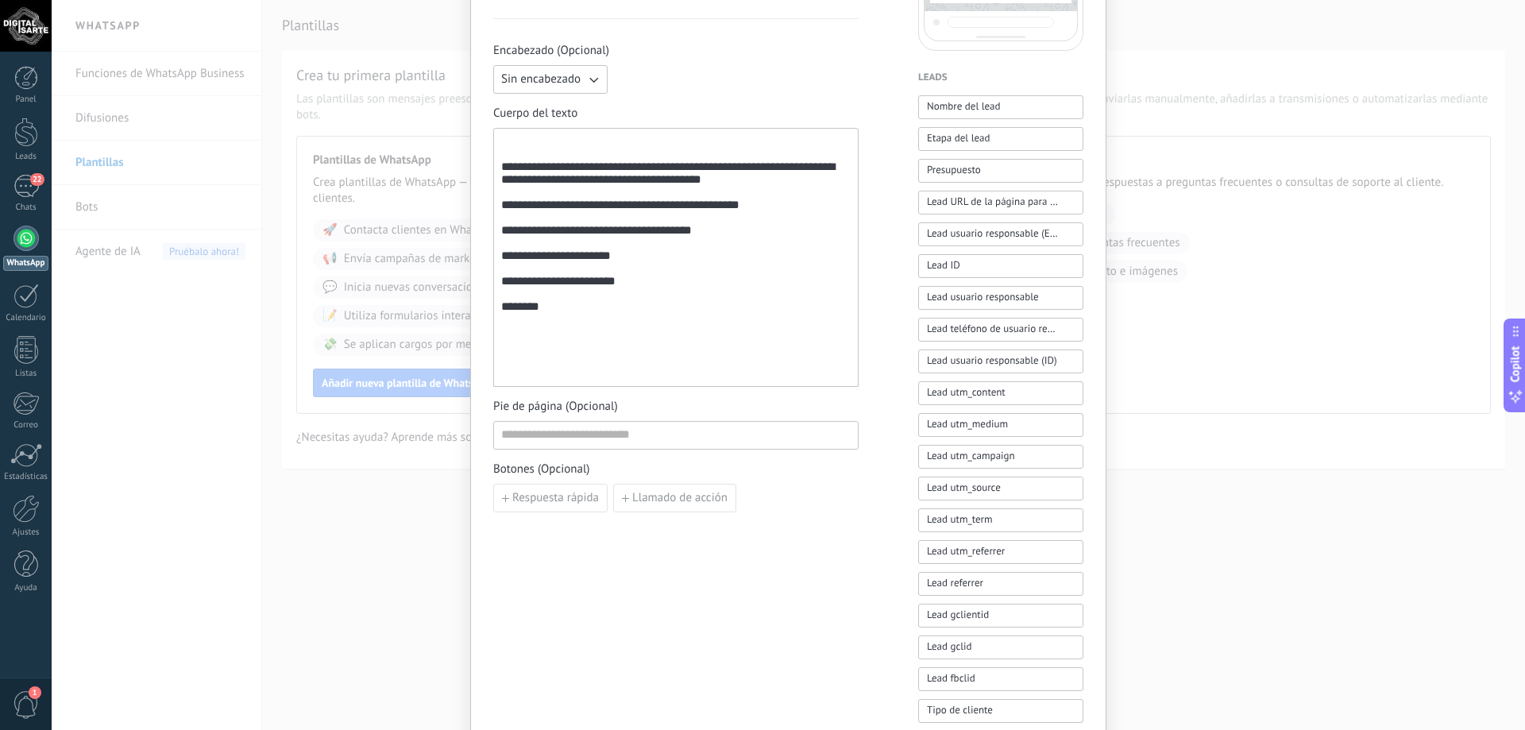
click at [547, 147] on div "**********" at bounding box center [675, 257] width 349 height 245
click at [501, 173] on div "**********" at bounding box center [675, 257] width 349 height 245
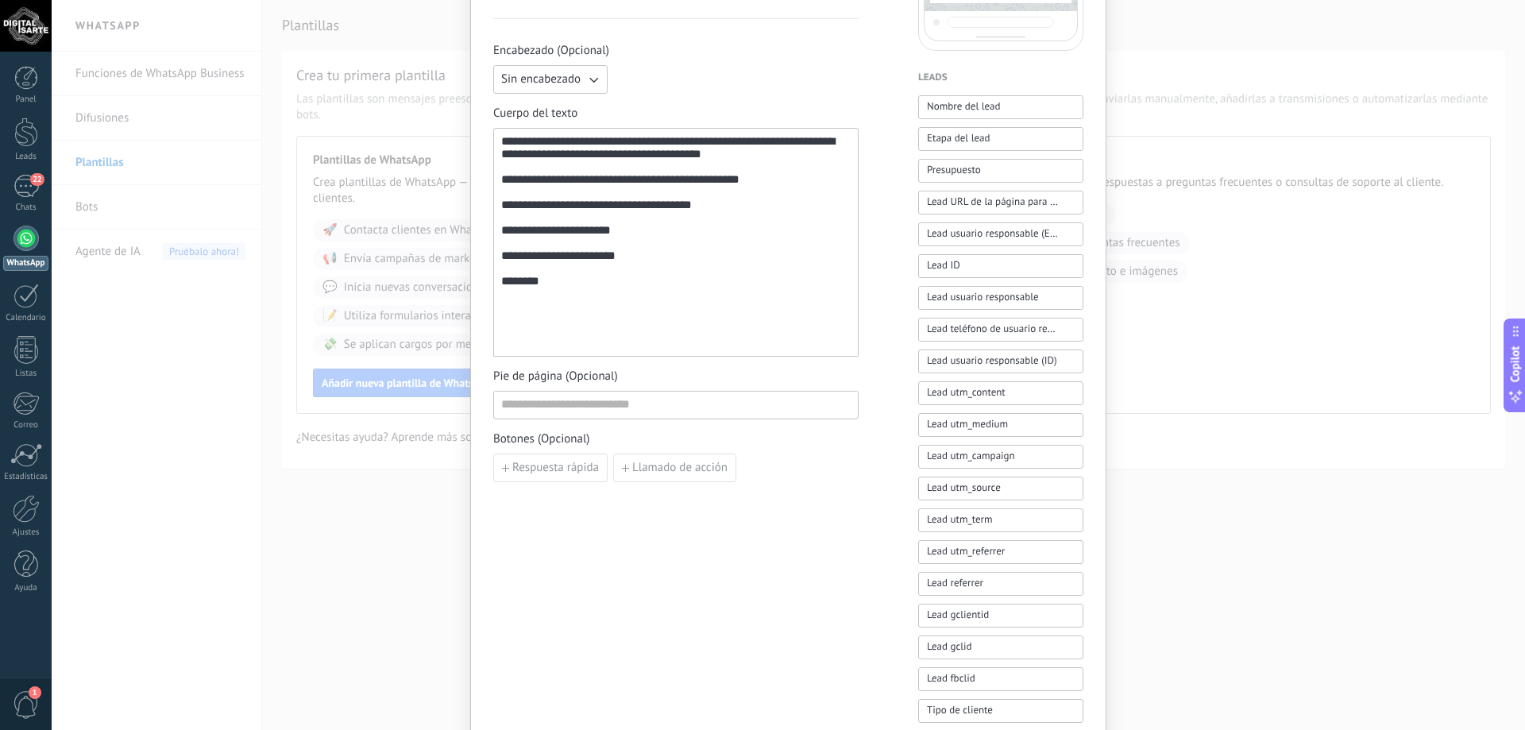
click at [580, 549] on div "**********" at bounding box center [675, 420] width 365 height 1391
click at [578, 471] on span "Respuesta rápida" at bounding box center [555, 467] width 87 height 11
click at [692, 469] on span "button" at bounding box center [690, 468] width 11 height 10
click at [674, 319] on div "**********" at bounding box center [675, 242] width 349 height 215
click at [627, 550] on div "**********" at bounding box center [675, 420] width 365 height 1391
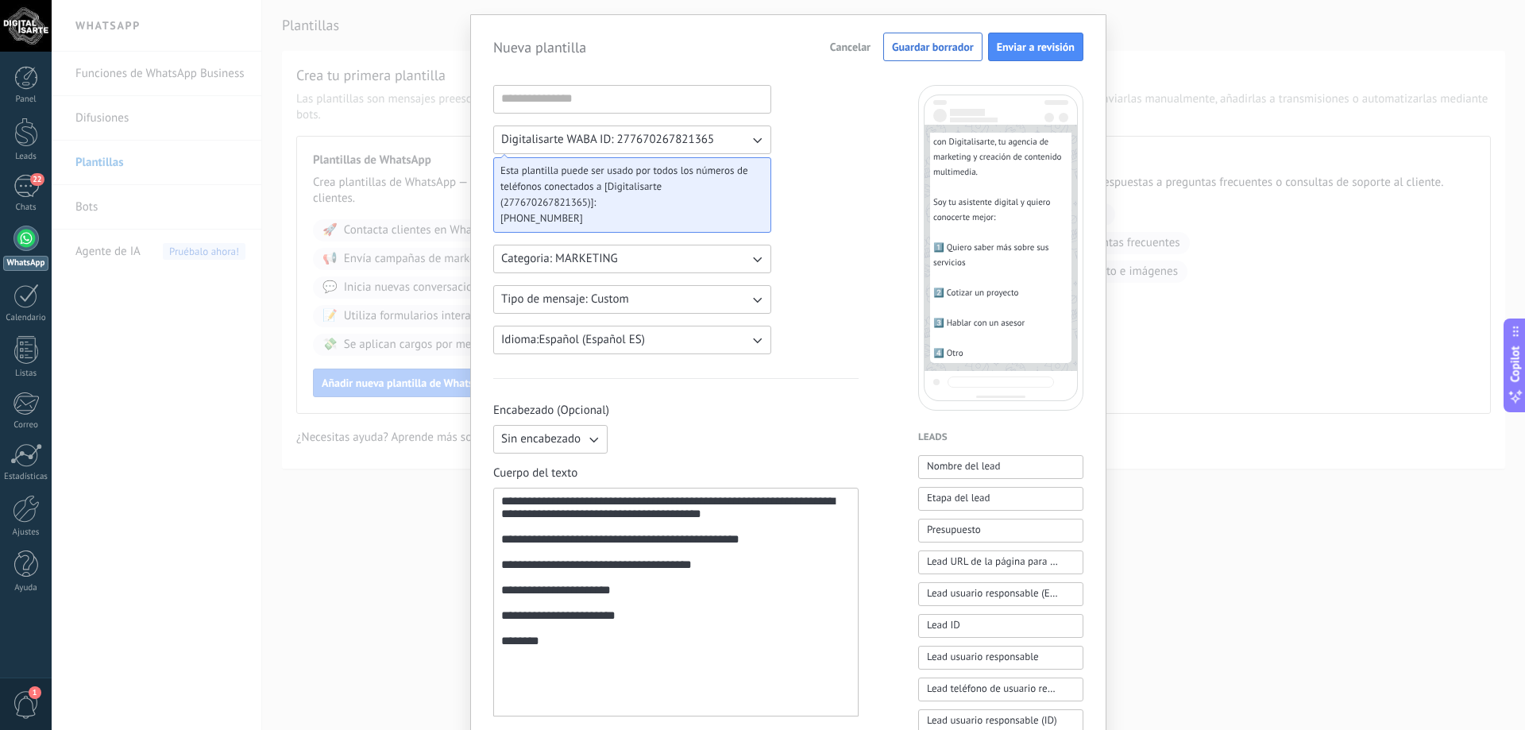
scroll to position [0, 0]
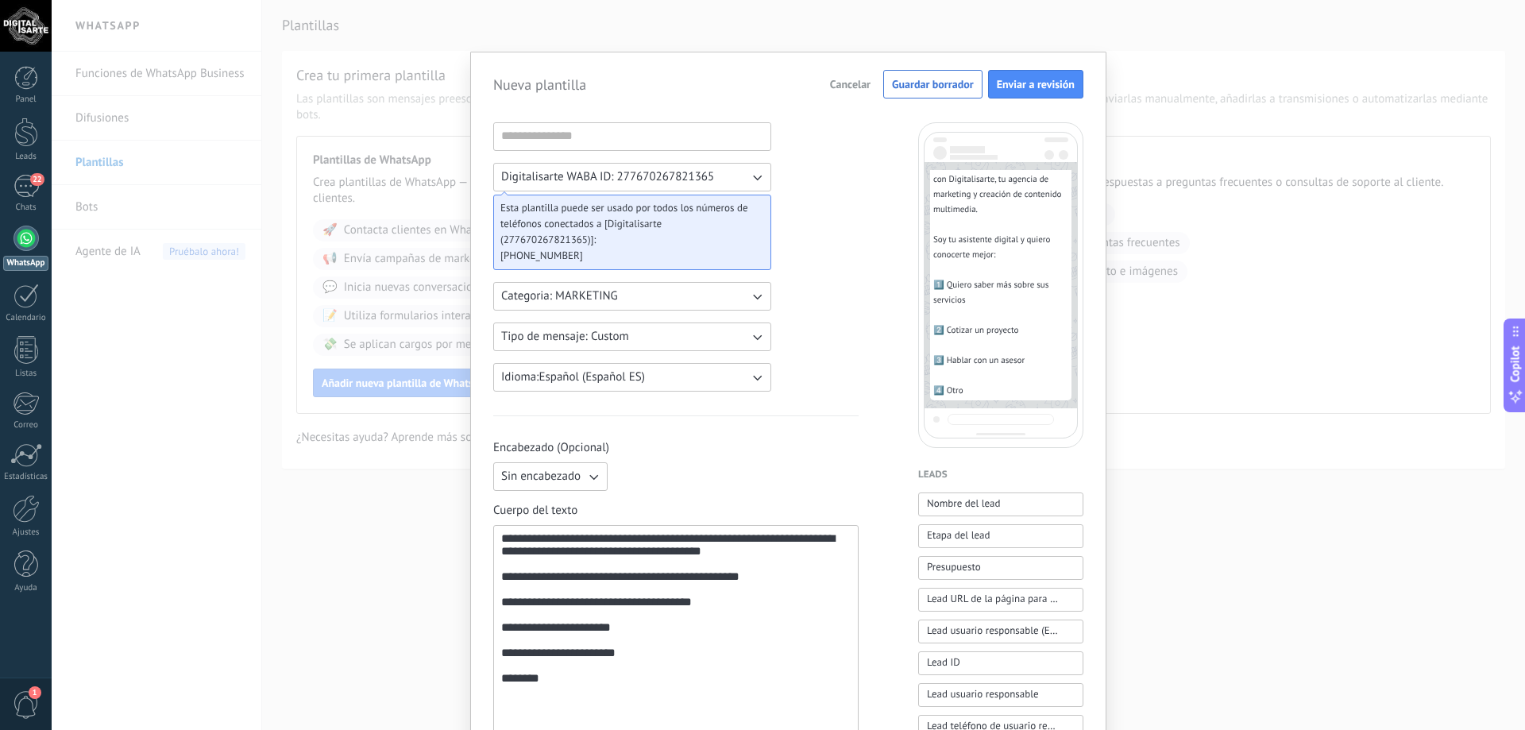
click at [838, 87] on span "Cancelar" at bounding box center [850, 84] width 41 height 11
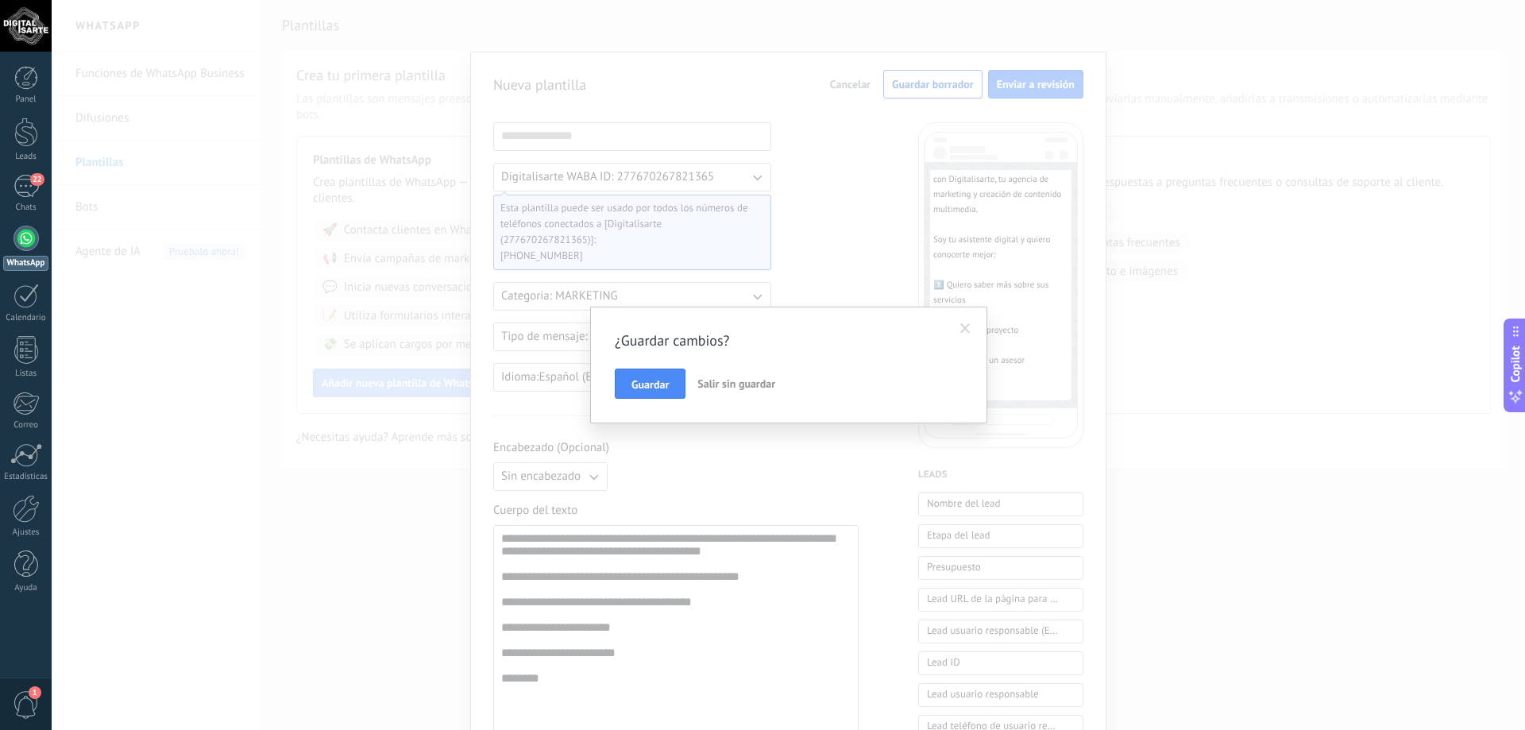
click at [727, 384] on span "Salir sin guardar" at bounding box center [736, 383] width 78 height 14
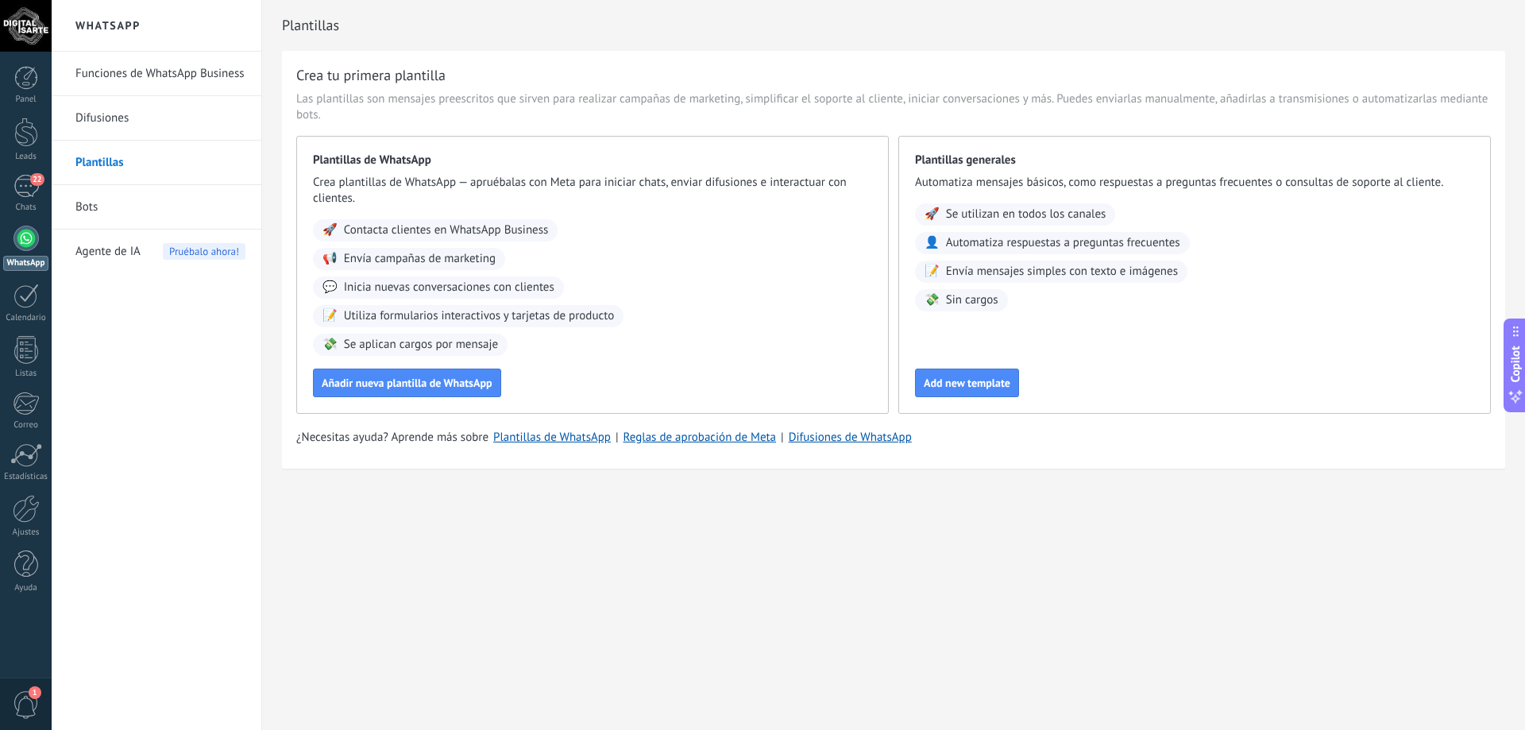
click at [171, 195] on link "Bots" at bounding box center [160, 207] width 170 height 44
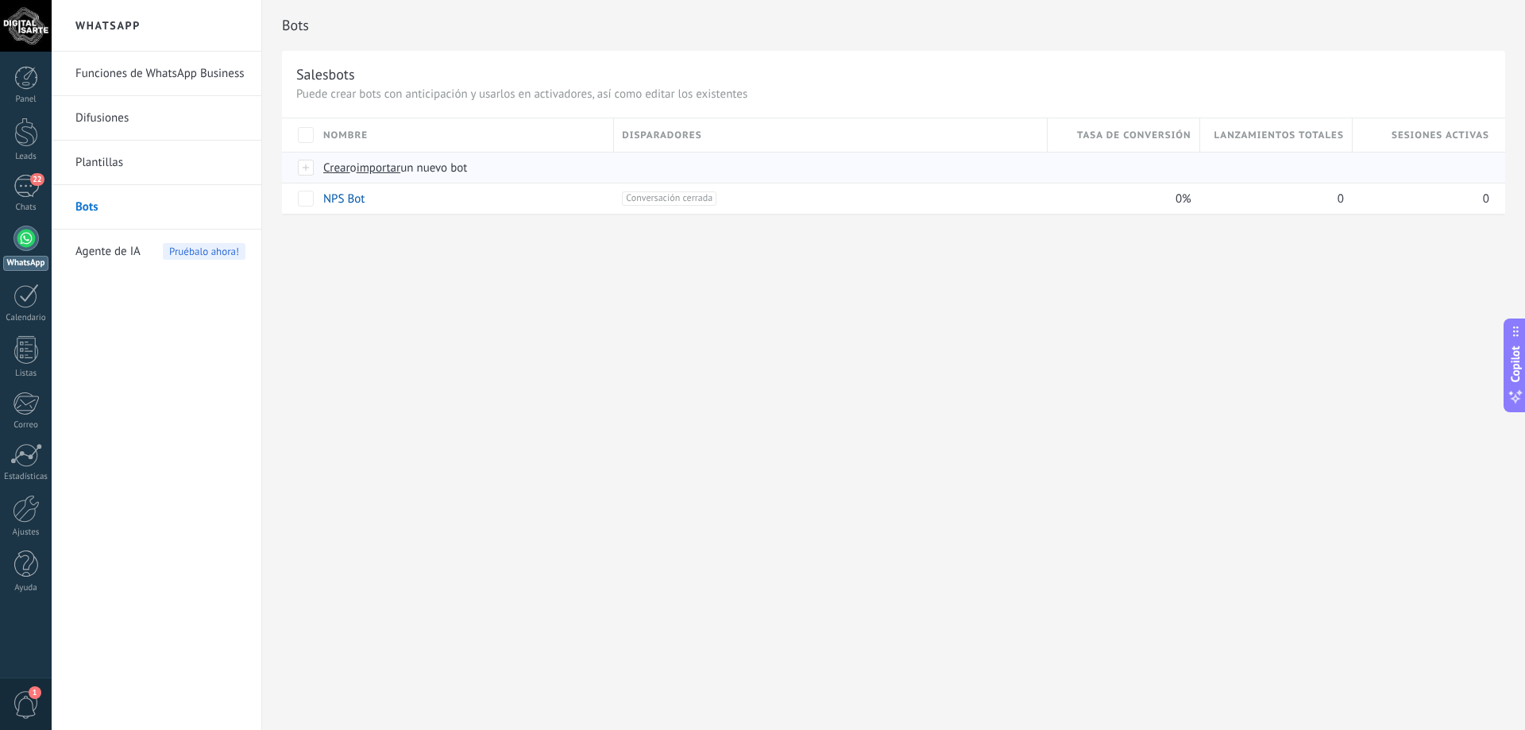
click at [332, 175] on span "Crear" at bounding box center [336, 167] width 27 height 15
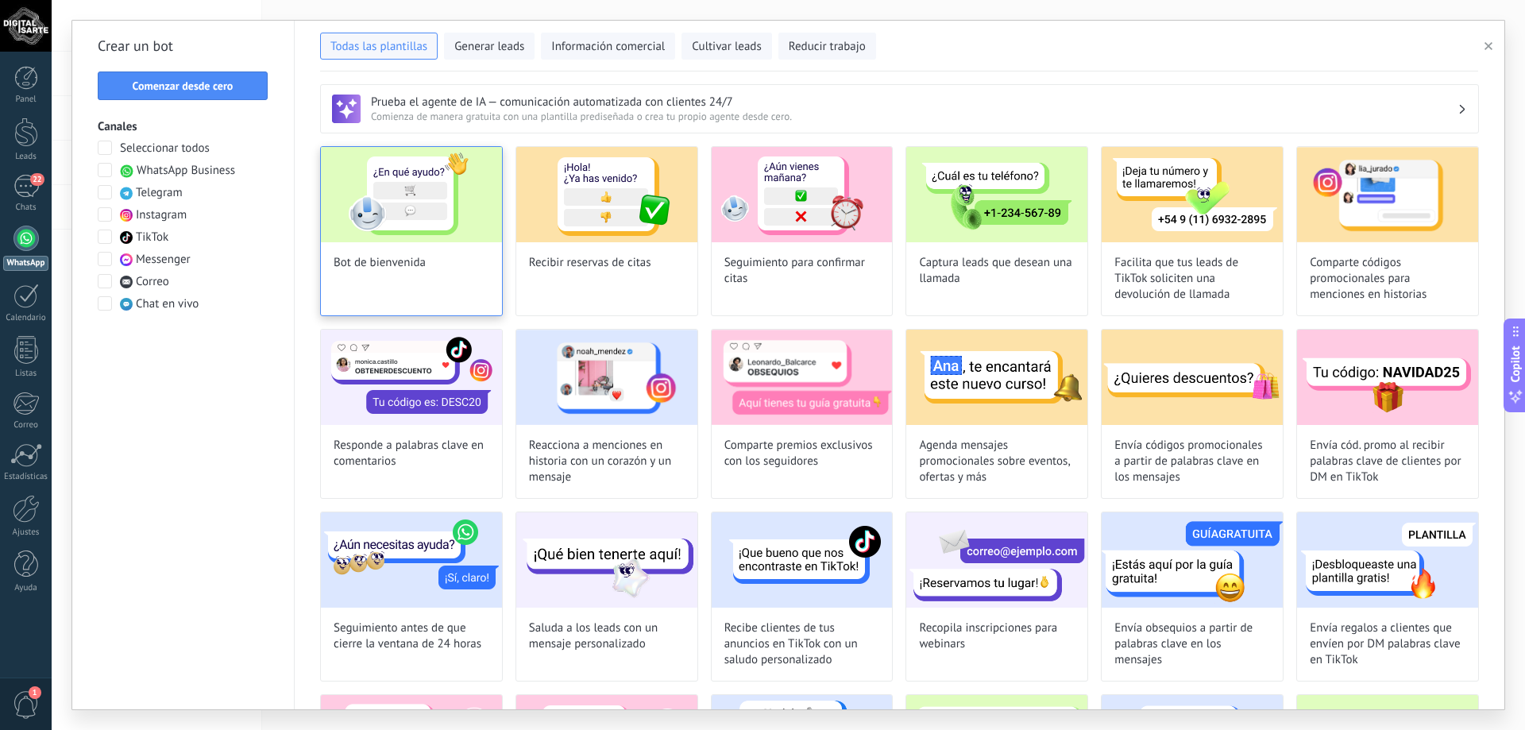
click at [431, 218] on img at bounding box center [411, 194] width 181 height 95
type input "**********"
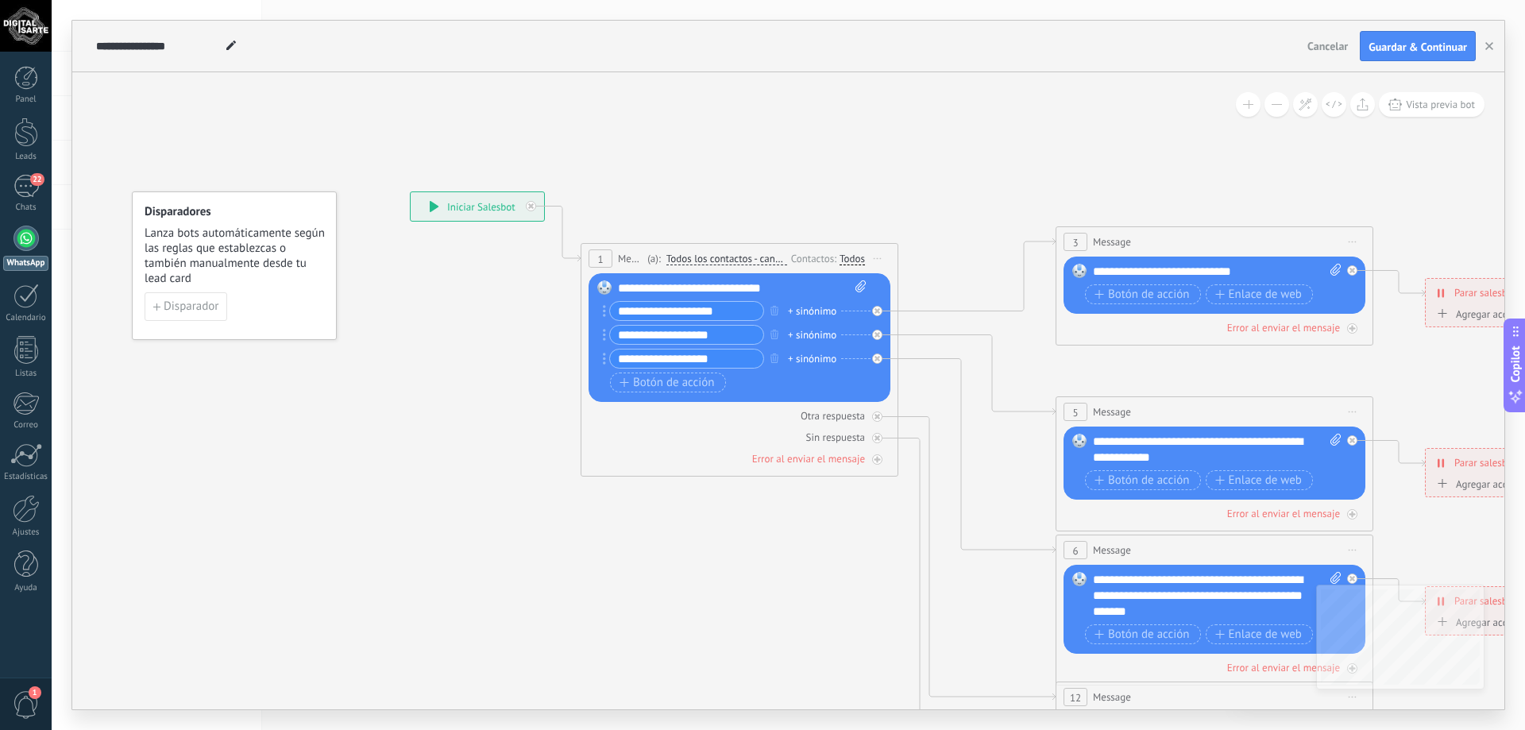
click at [779, 290] on div "**********" at bounding box center [742, 288] width 249 height 16
drag, startPoint x: 793, startPoint y: 289, endPoint x: 615, endPoint y: 277, distance: 177.5
click at [615, 277] on div "Reemplazar Quitar Convertir a mensaje de voz Arrastre la imagen aquí para adjun…" at bounding box center [739, 337] width 302 height 129
paste div
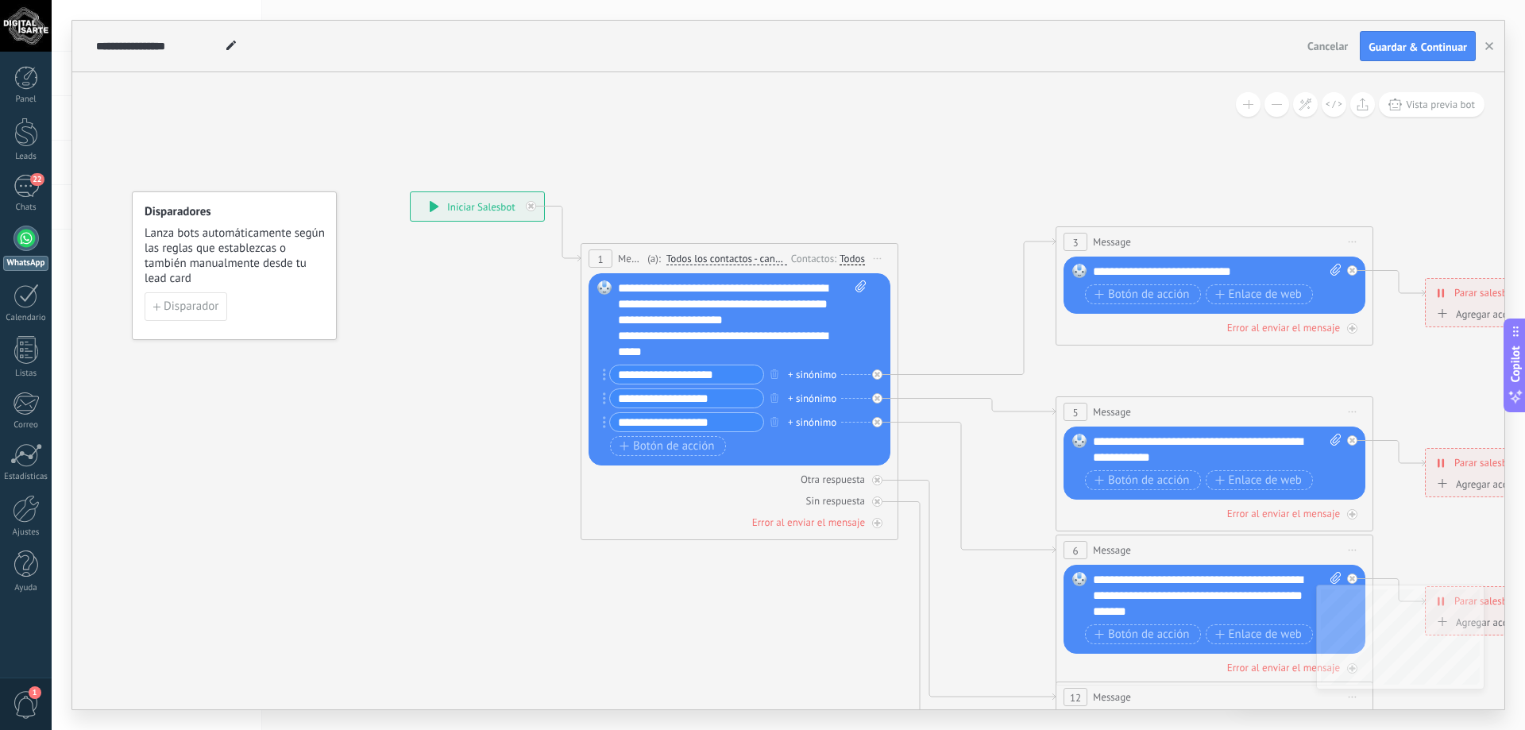
click at [686, 380] on input "**********" at bounding box center [686, 374] width 153 height 18
drag, startPoint x: 740, startPoint y: 372, endPoint x: 597, endPoint y: 338, distance: 146.8
click at [600, 354] on div "Reemplazar Quitar Convertir a mensaje de voz Arrastre la imagen aquí para adjun…" at bounding box center [739, 369] width 302 height 192
paste input "text"
type input "*"
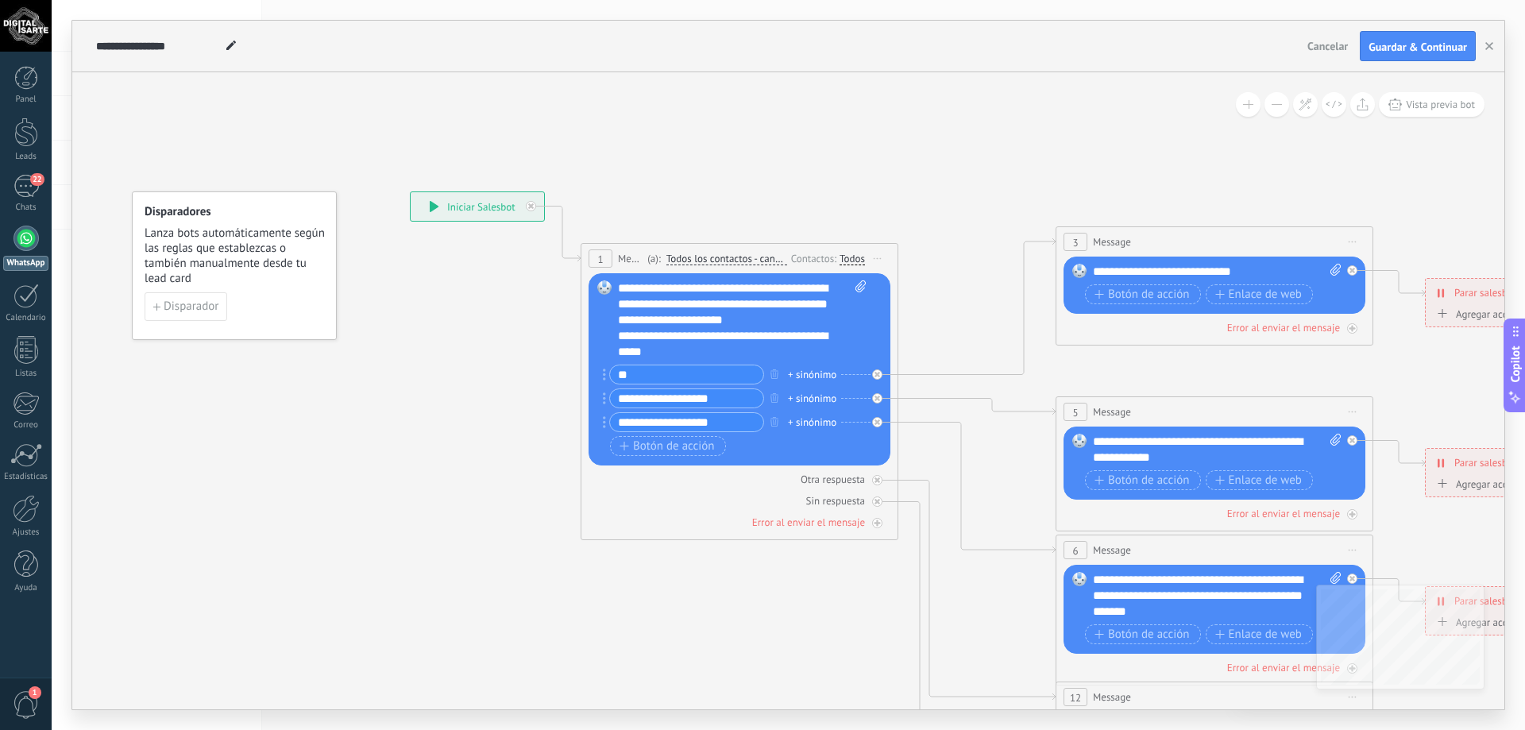
type input "*"
type input "*********"
